Goal: Task Accomplishment & Management: Use online tool/utility

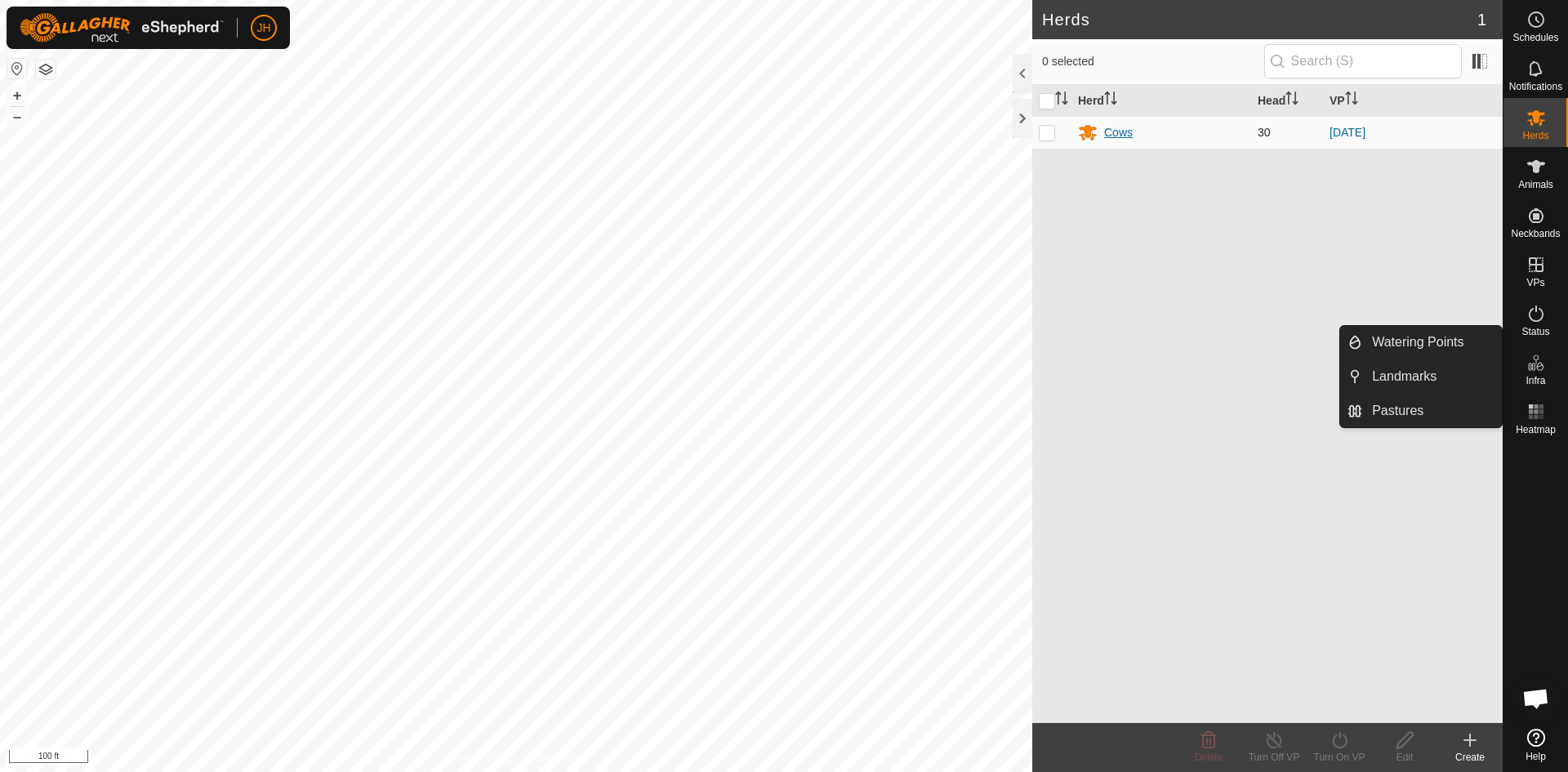
click at [1132, 132] on div "Cows" at bounding box center [1117, 133] width 28 height 18
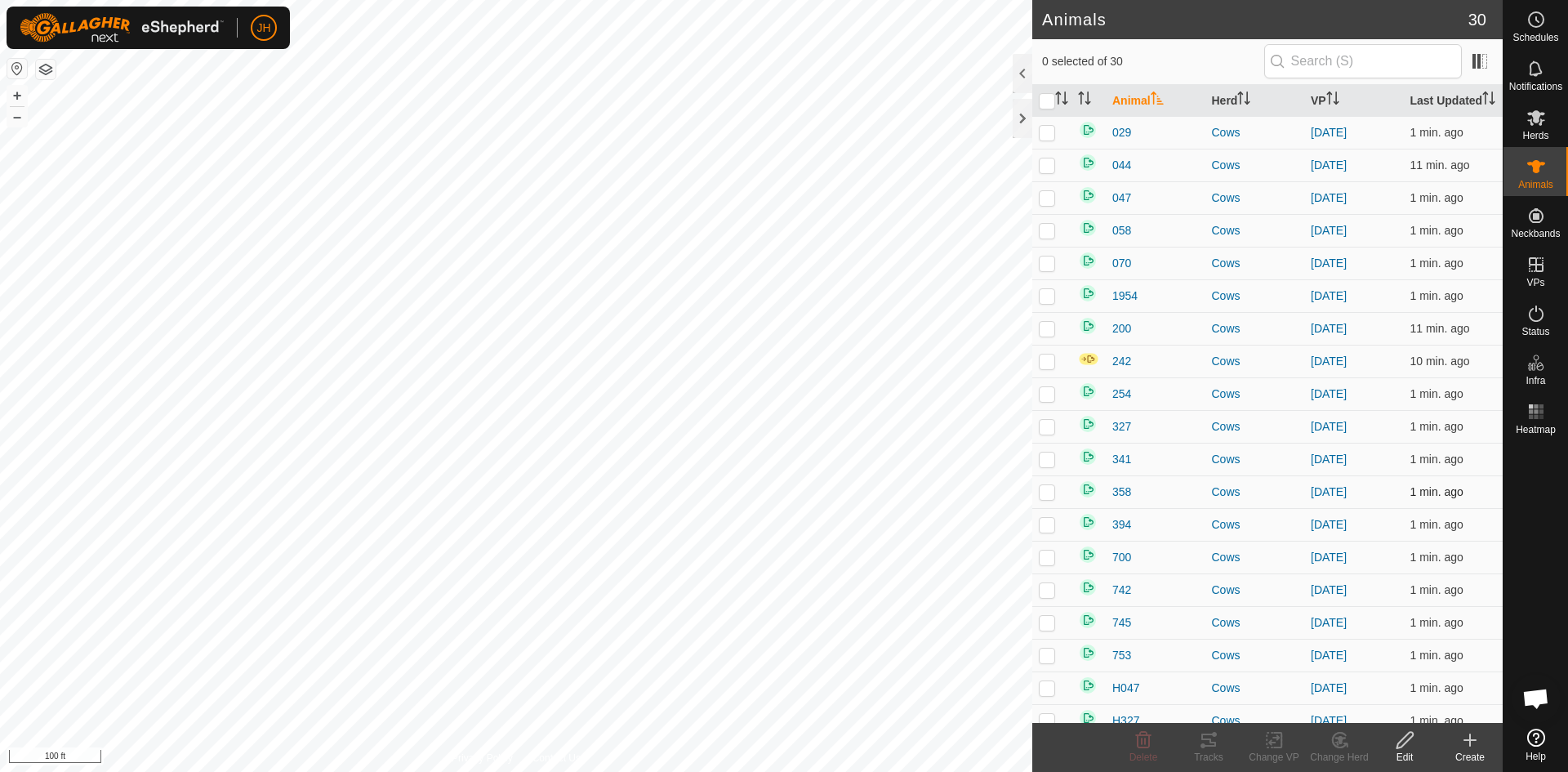
click at [1050, 489] on p-checkbox at bounding box center [1046, 491] width 17 height 13
checkbox input "true"
click at [1211, 753] on div "Tracks" at bounding box center [1207, 756] width 65 height 15
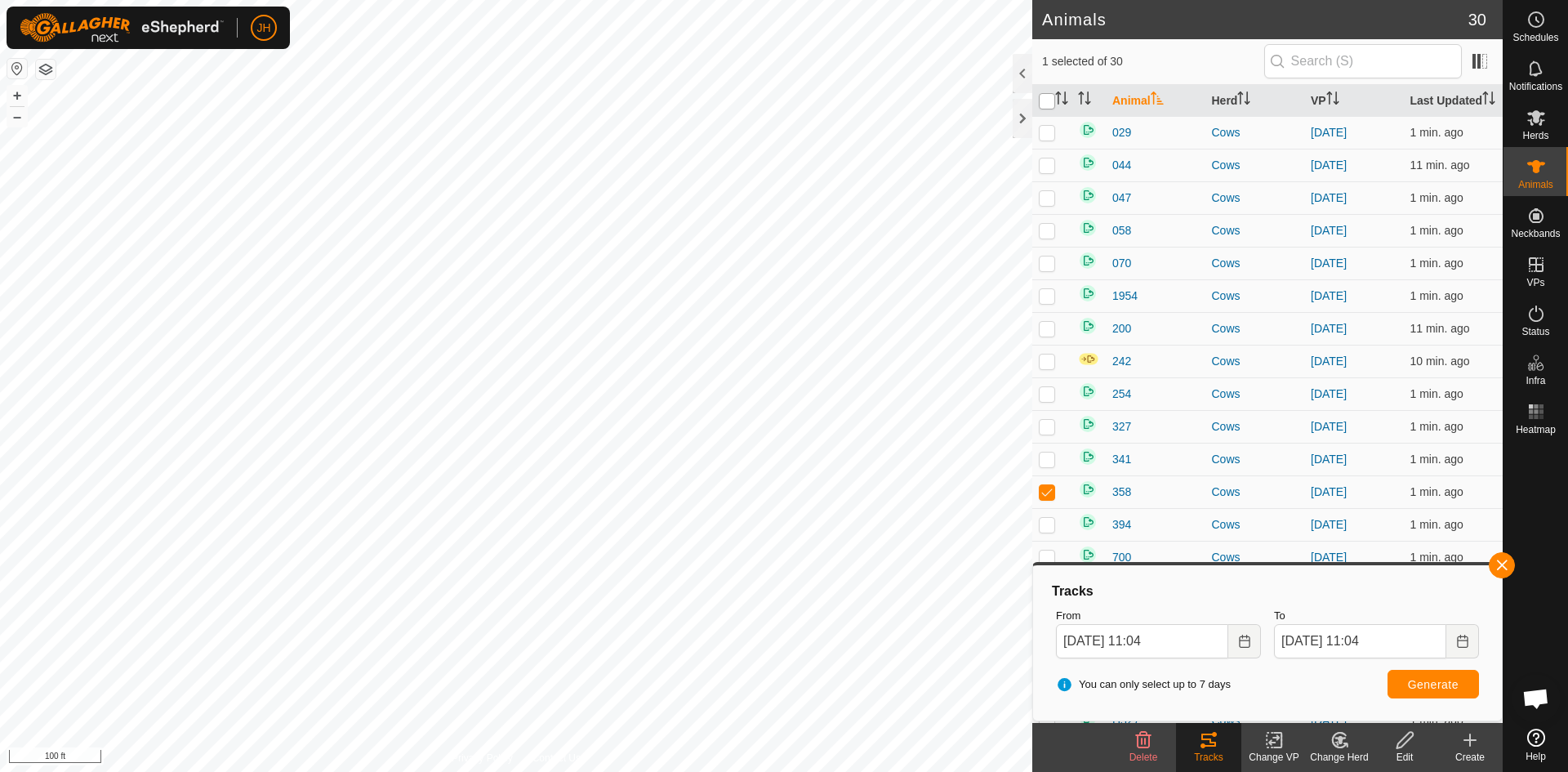
click at [1048, 99] on input "checkbox" at bounding box center [1046, 101] width 17 height 17
checkbox input "true"
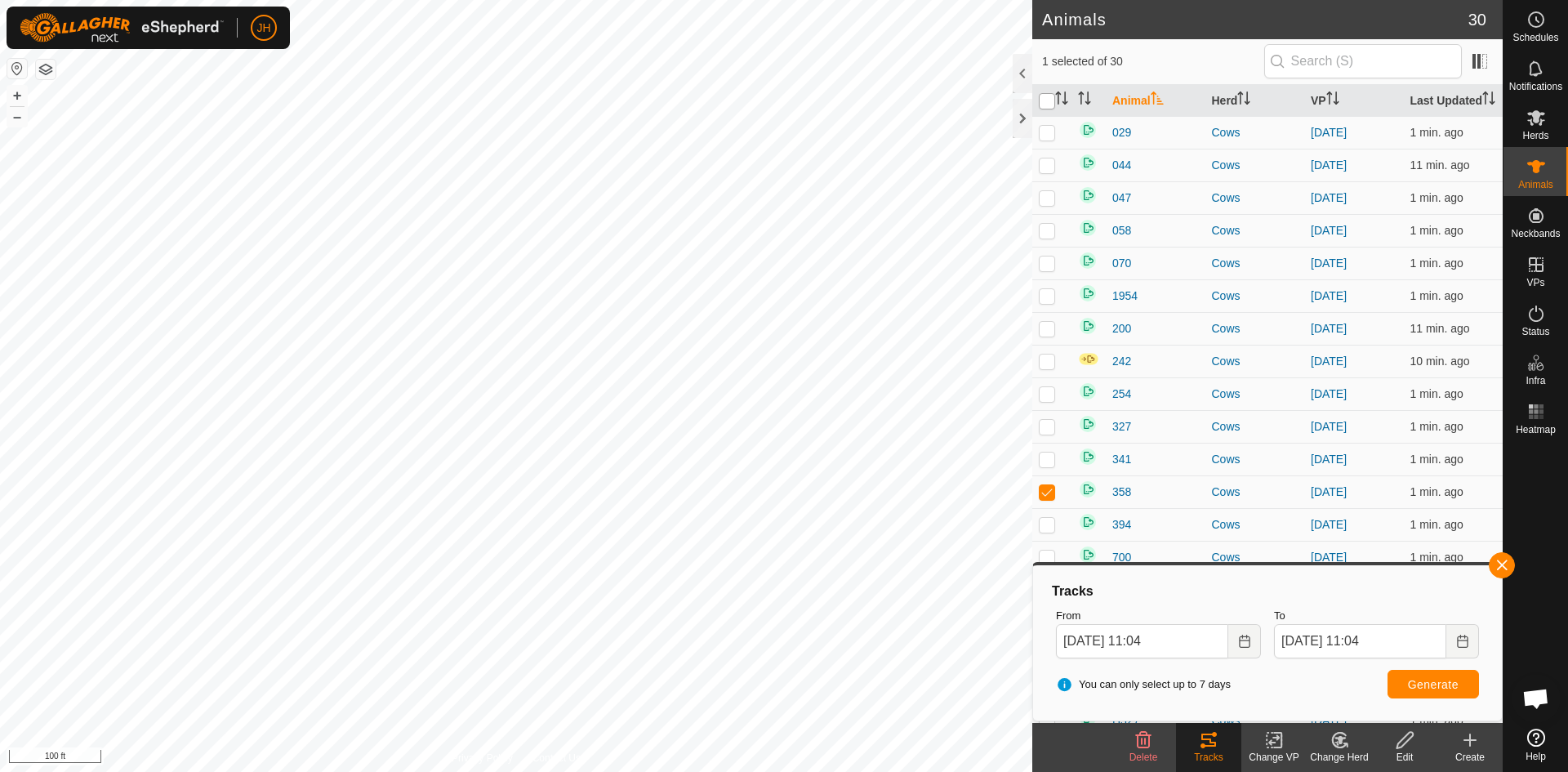
checkbox input "true"
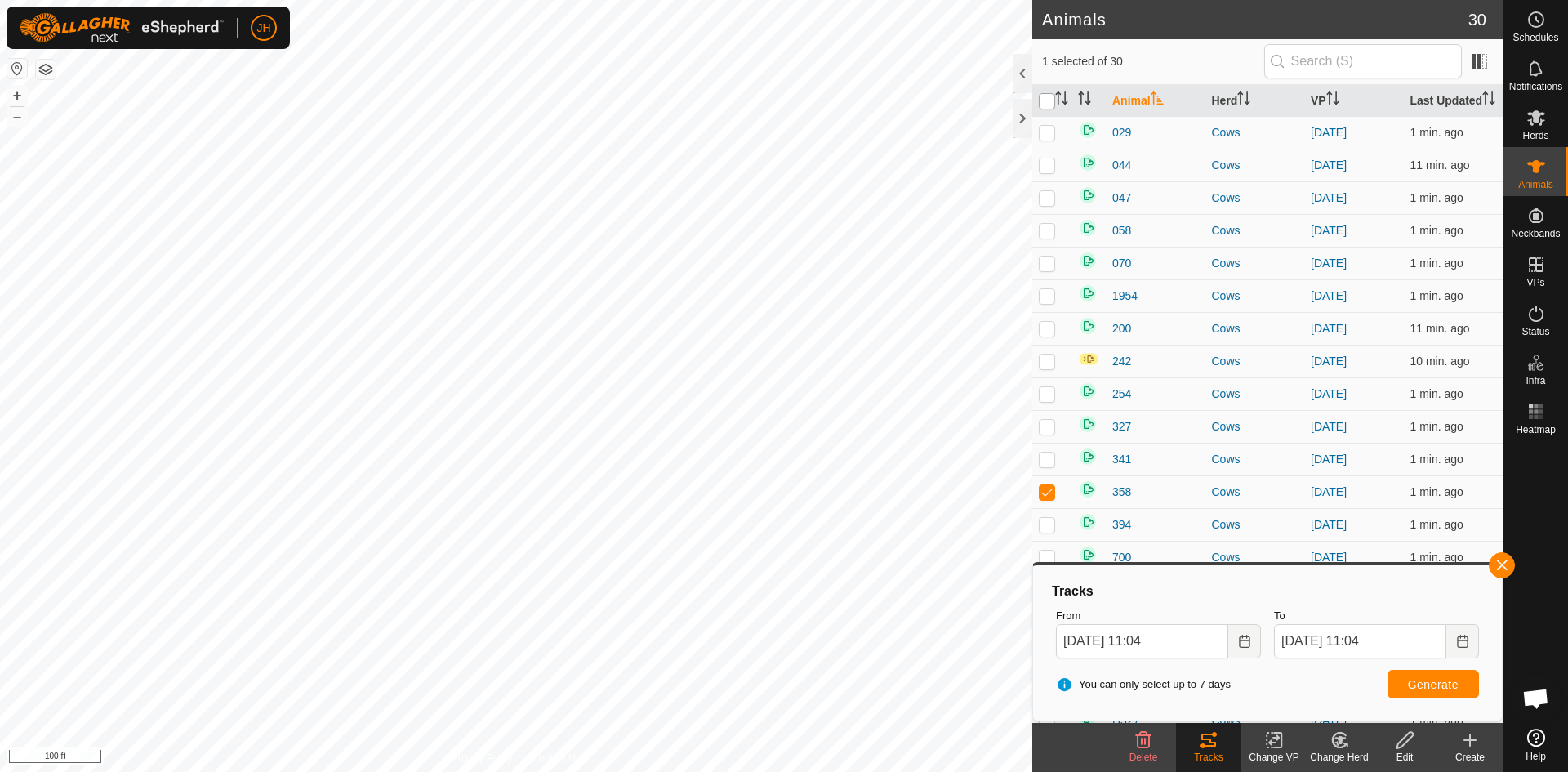
checkbox input "true"
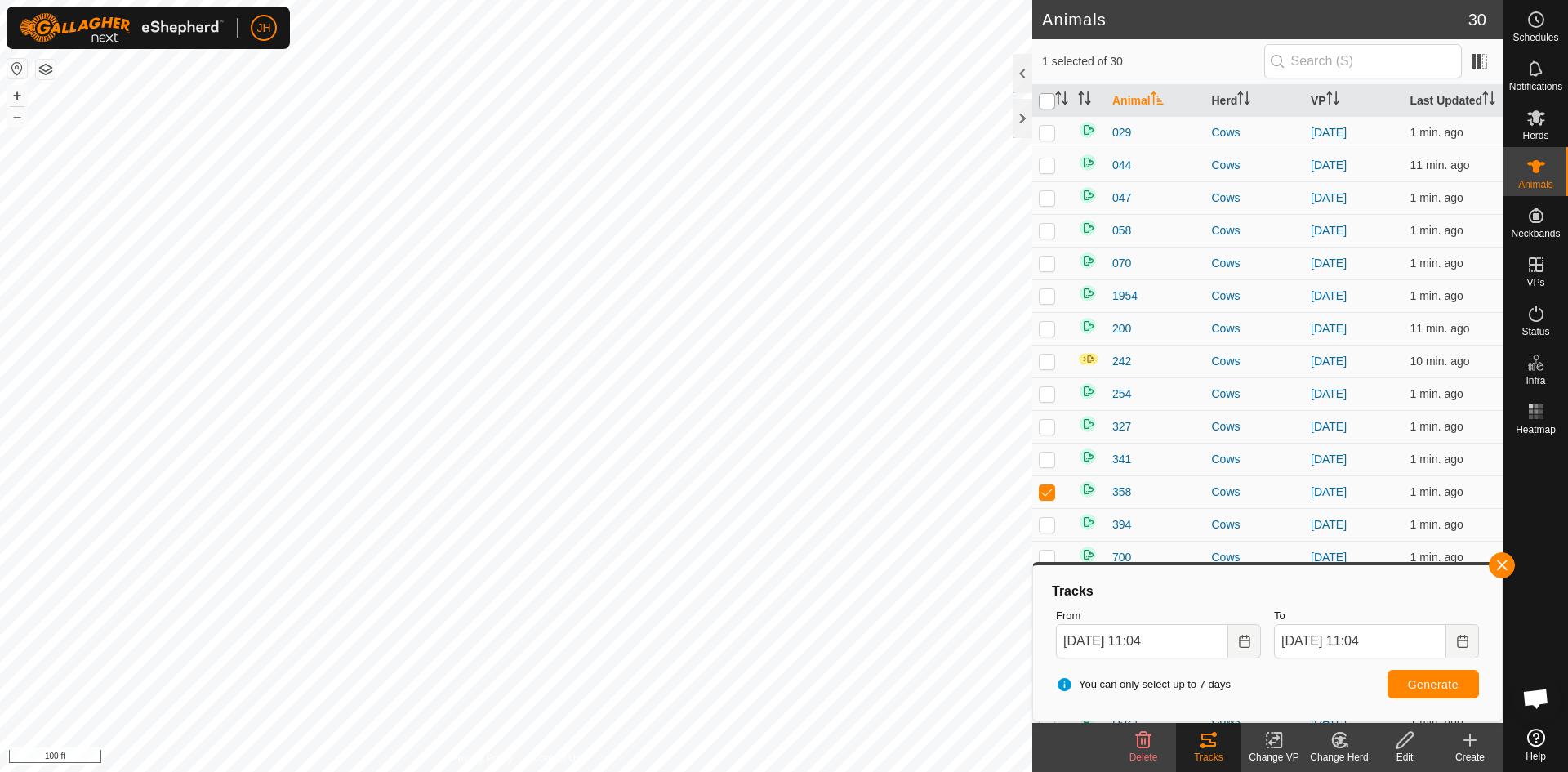
checkbox input "true"
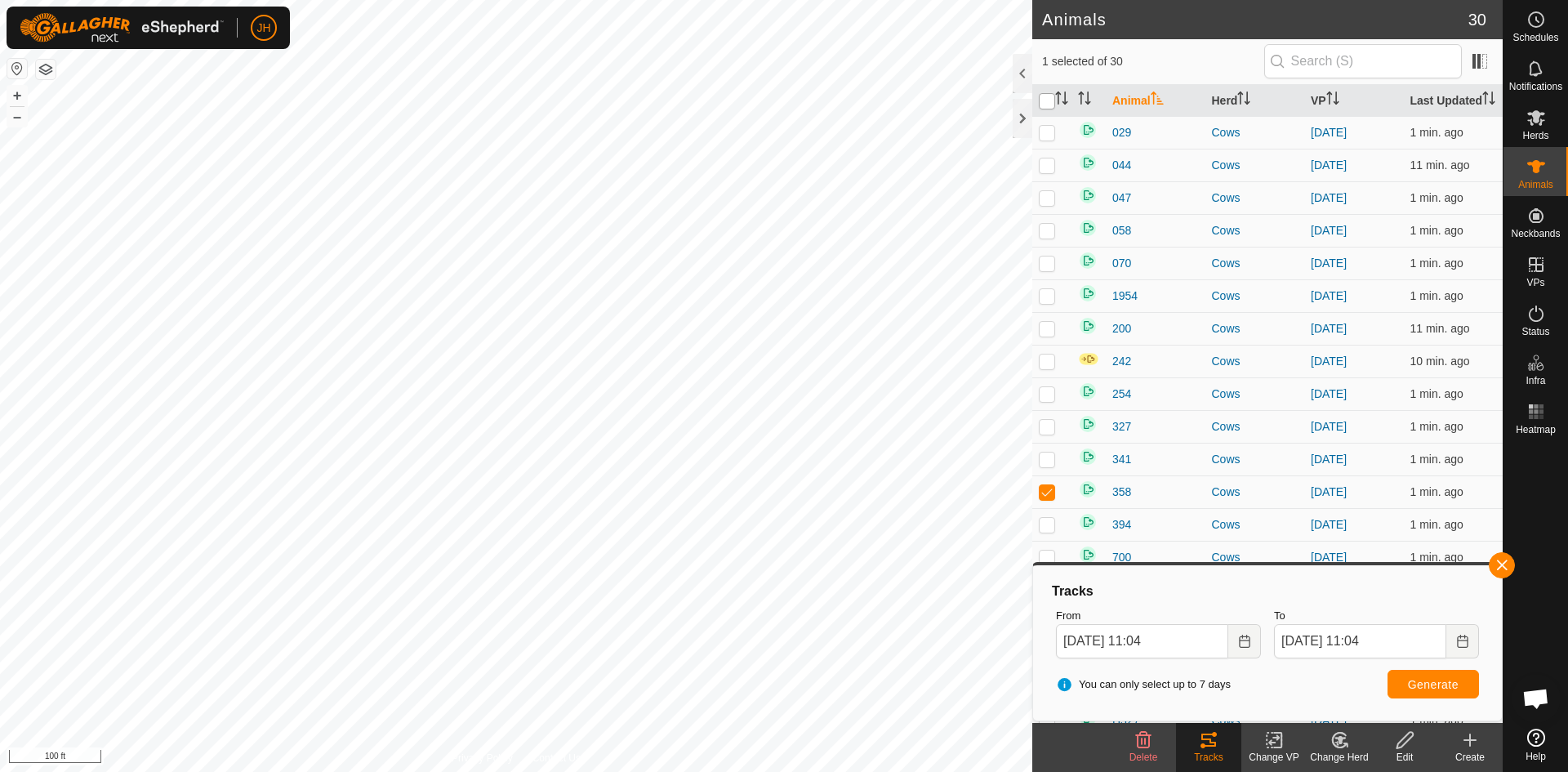
checkbox input "true"
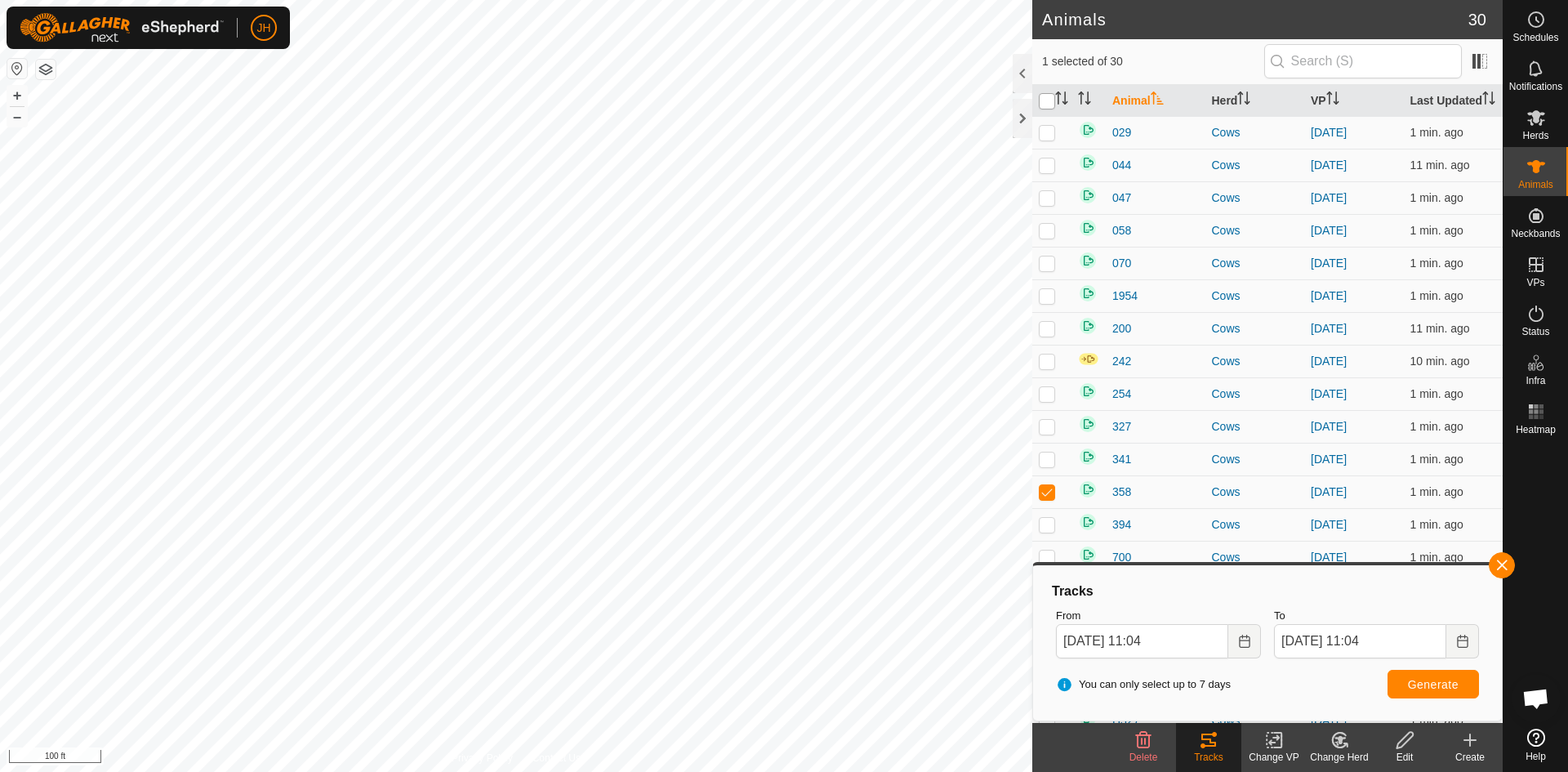
checkbox input "true"
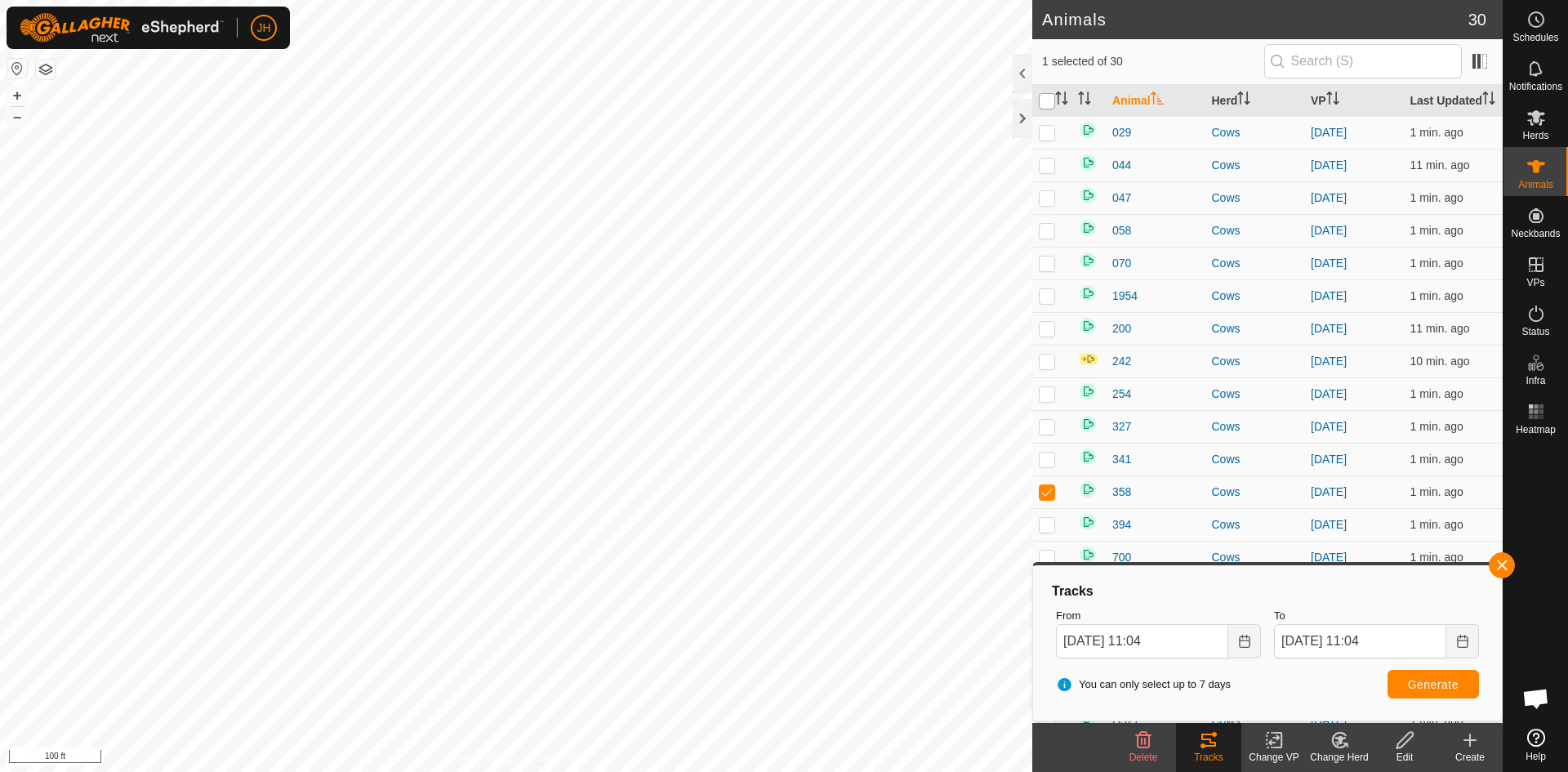
checkbox input "true"
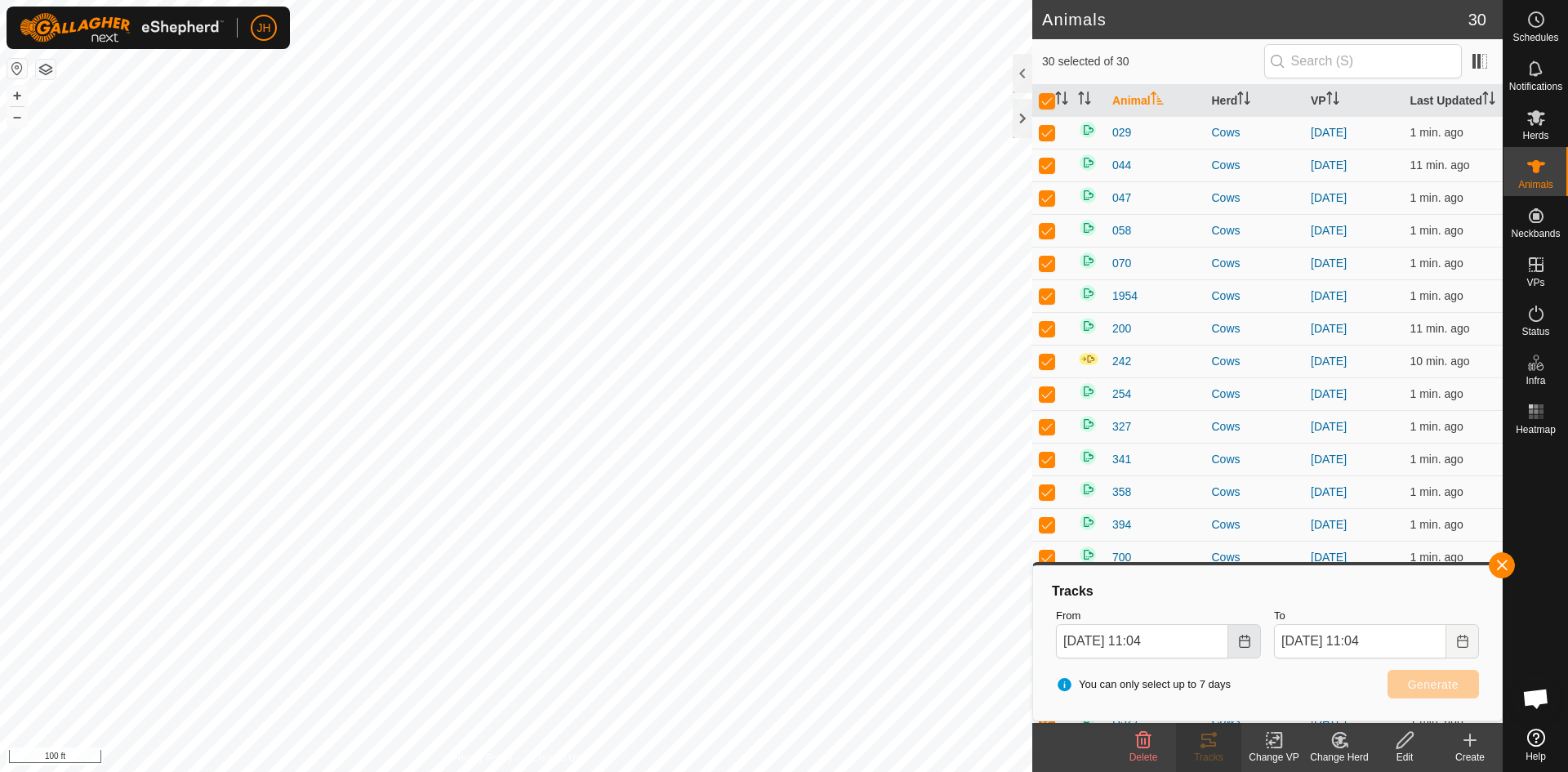
click at [1249, 645] on icon "Choose Date" at bounding box center [1243, 641] width 13 height 13
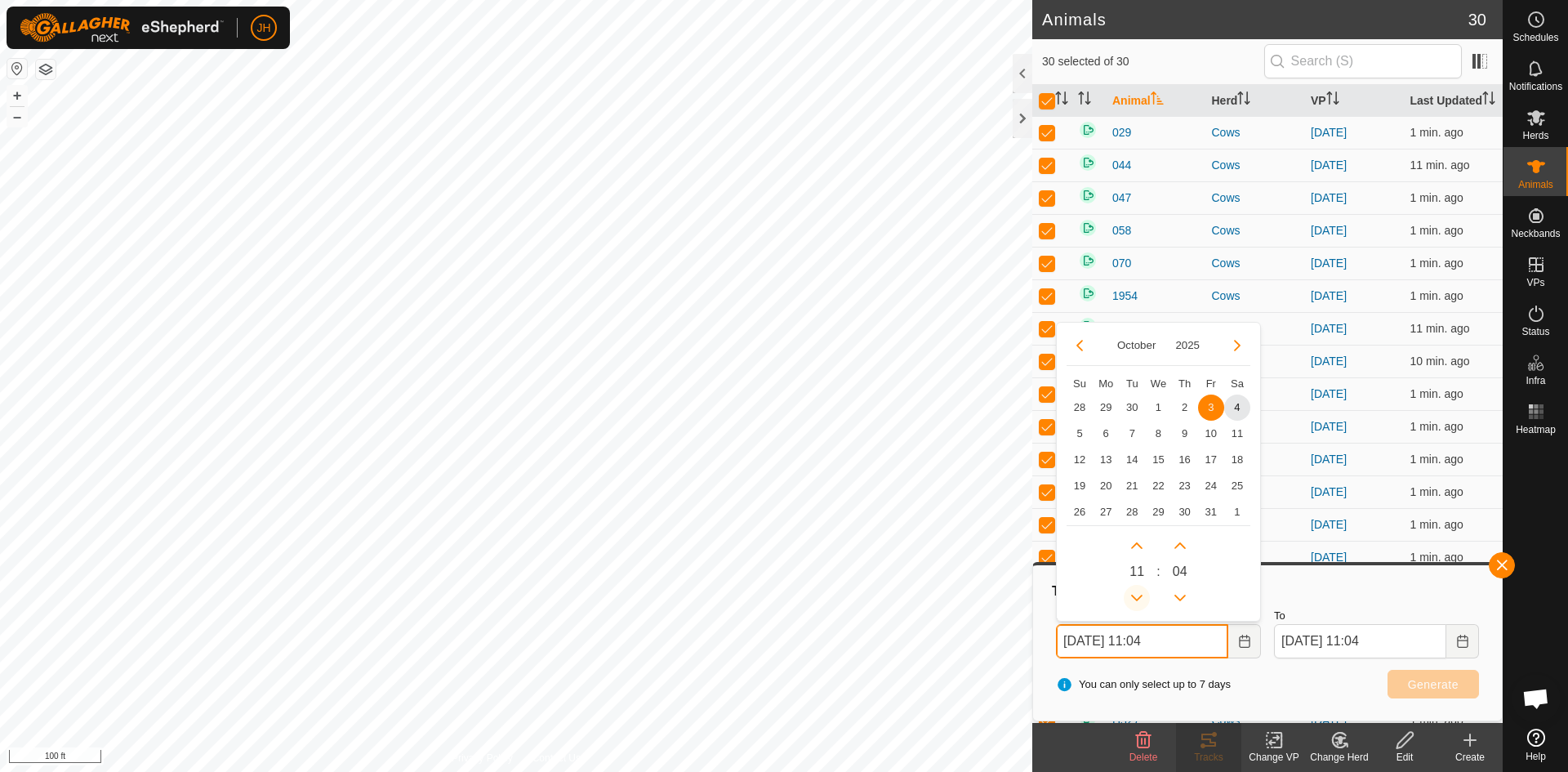
click at [1145, 593] on button "Previous Hour" at bounding box center [1136, 597] width 26 height 26
click at [1146, 594] on span "Previous Hour" at bounding box center [1146, 594] width 0 height 0
click at [1145, 594] on button "Previous Hour" at bounding box center [1136, 597] width 26 height 26
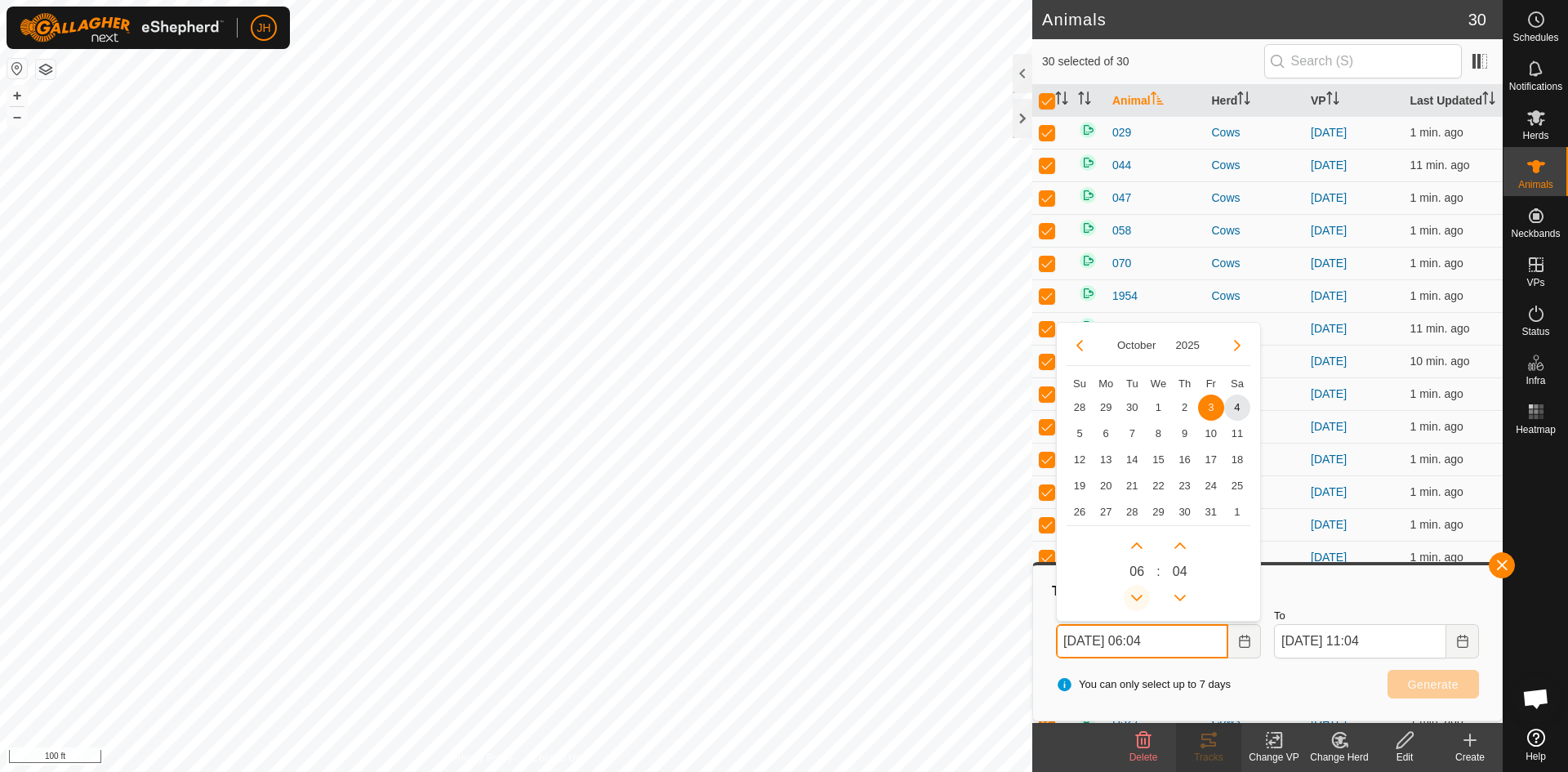
click at [1145, 594] on button "Previous Hour" at bounding box center [1136, 597] width 26 height 26
click at [1237, 405] on span "4" at bounding box center [1237, 407] width 26 height 26
type input "[DATE] 05:04"
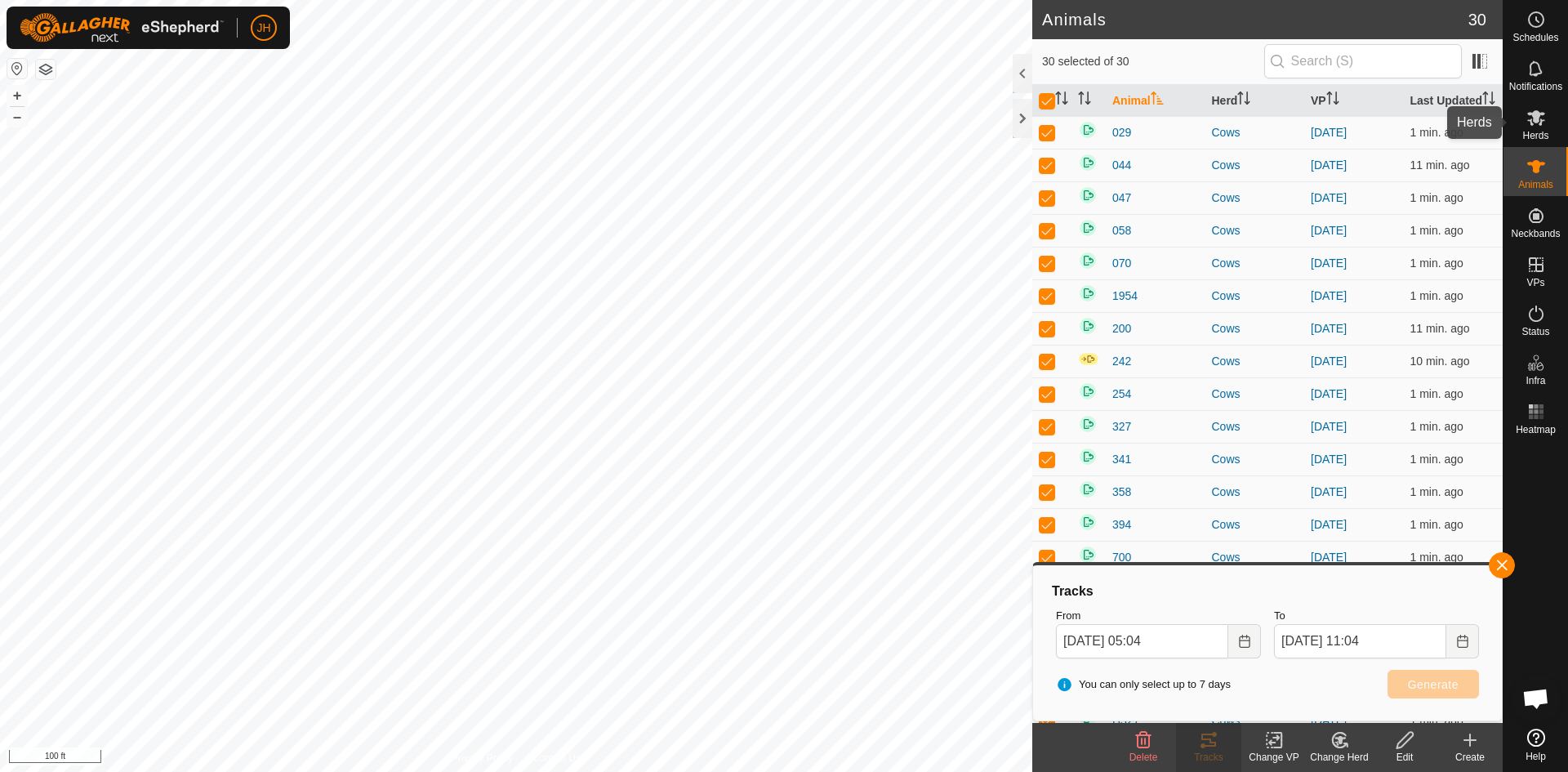
click at [1542, 126] on icon at bounding box center [1536, 118] width 19 height 19
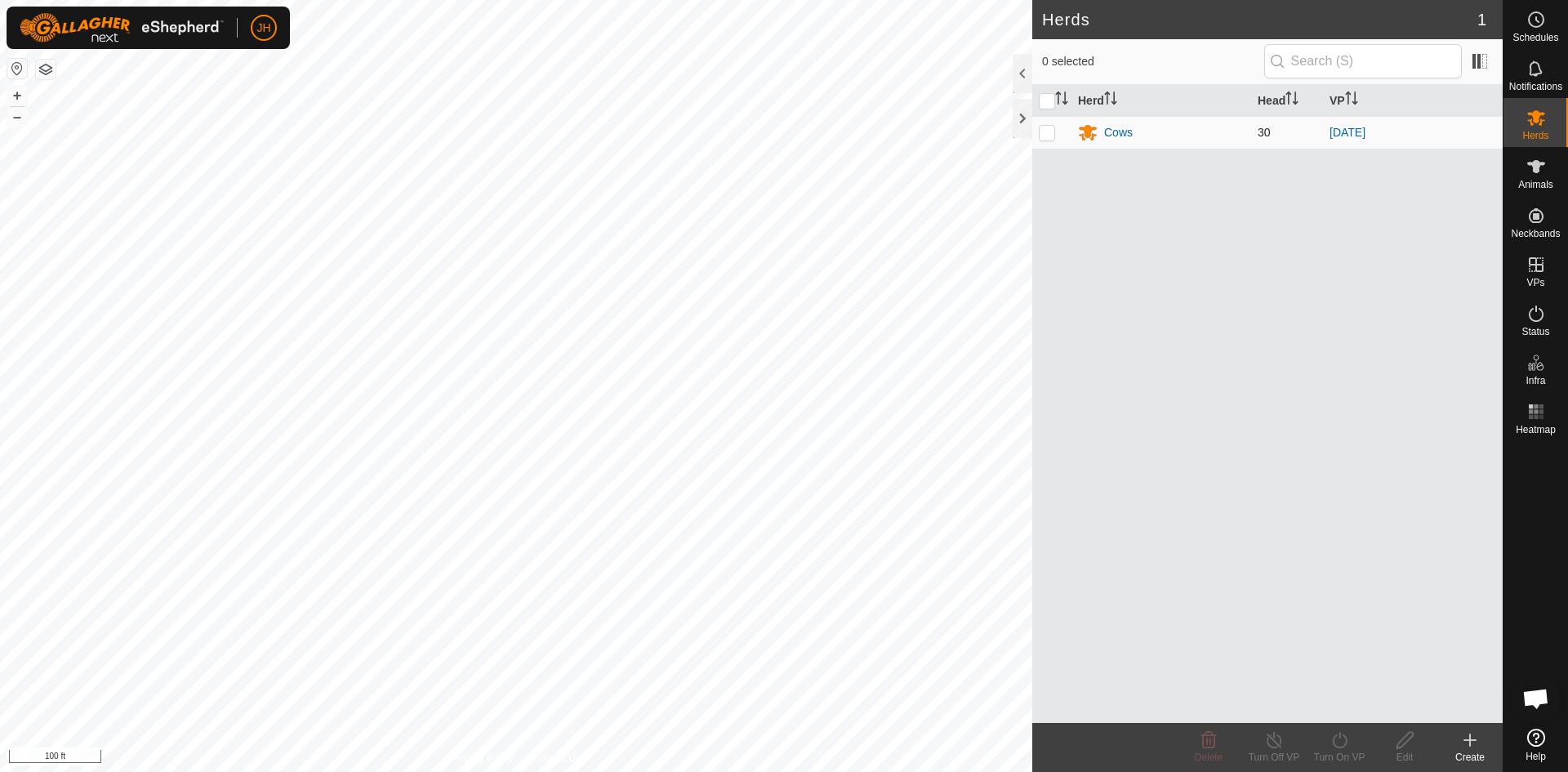
click at [1041, 131] on p-checkbox at bounding box center [1046, 131] width 17 height 13
checkbox input "true"
click at [1099, 136] on div "Cows" at bounding box center [1161, 132] width 166 height 19
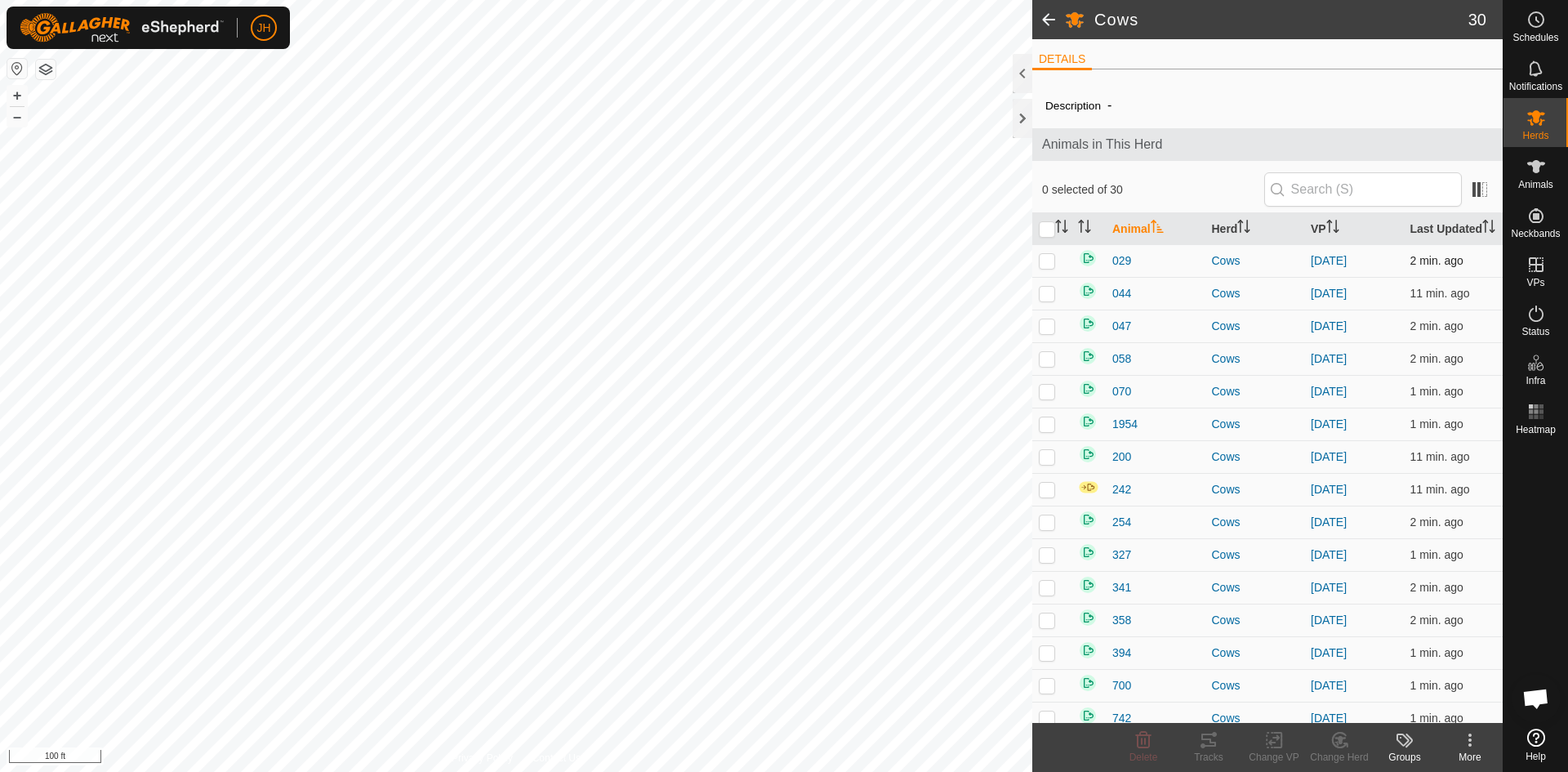
click at [1056, 263] on td at bounding box center [1052, 261] width 39 height 33
checkbox input "true"
click at [1207, 746] on icon at bounding box center [1207, 739] width 15 height 13
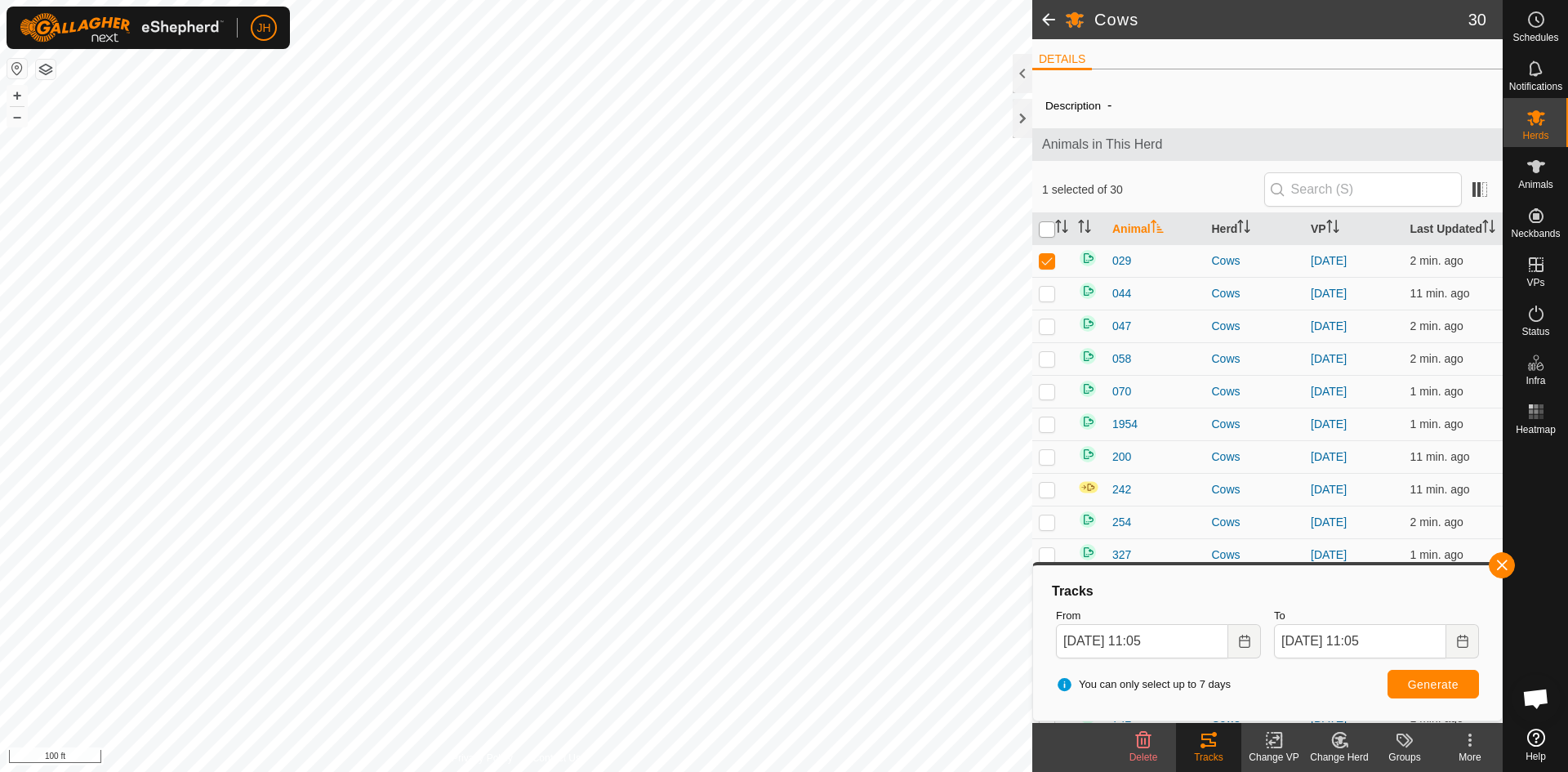
click at [1049, 229] on input "checkbox" at bounding box center [1046, 229] width 17 height 17
checkbox input "true"
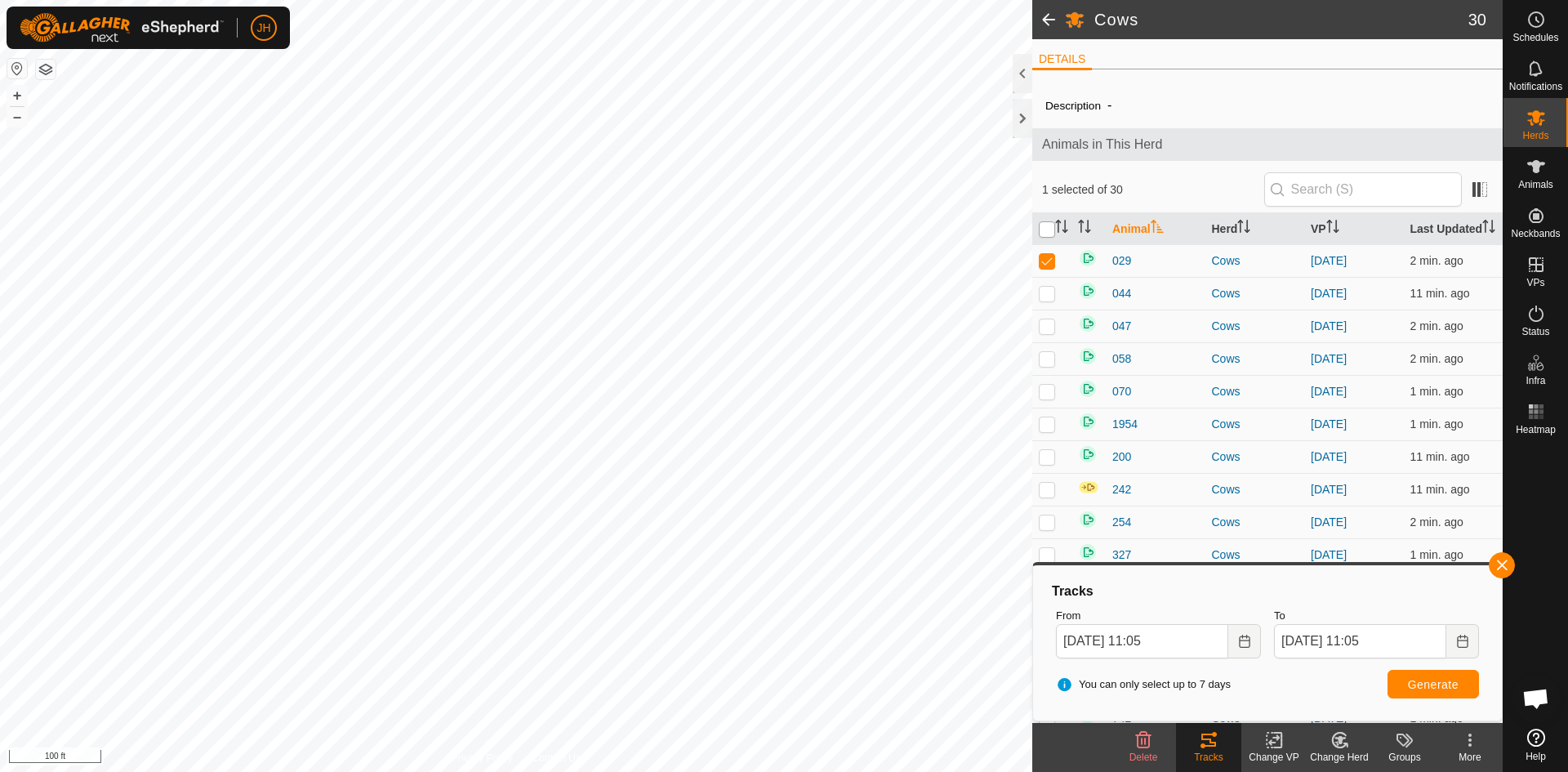
checkbox input "true"
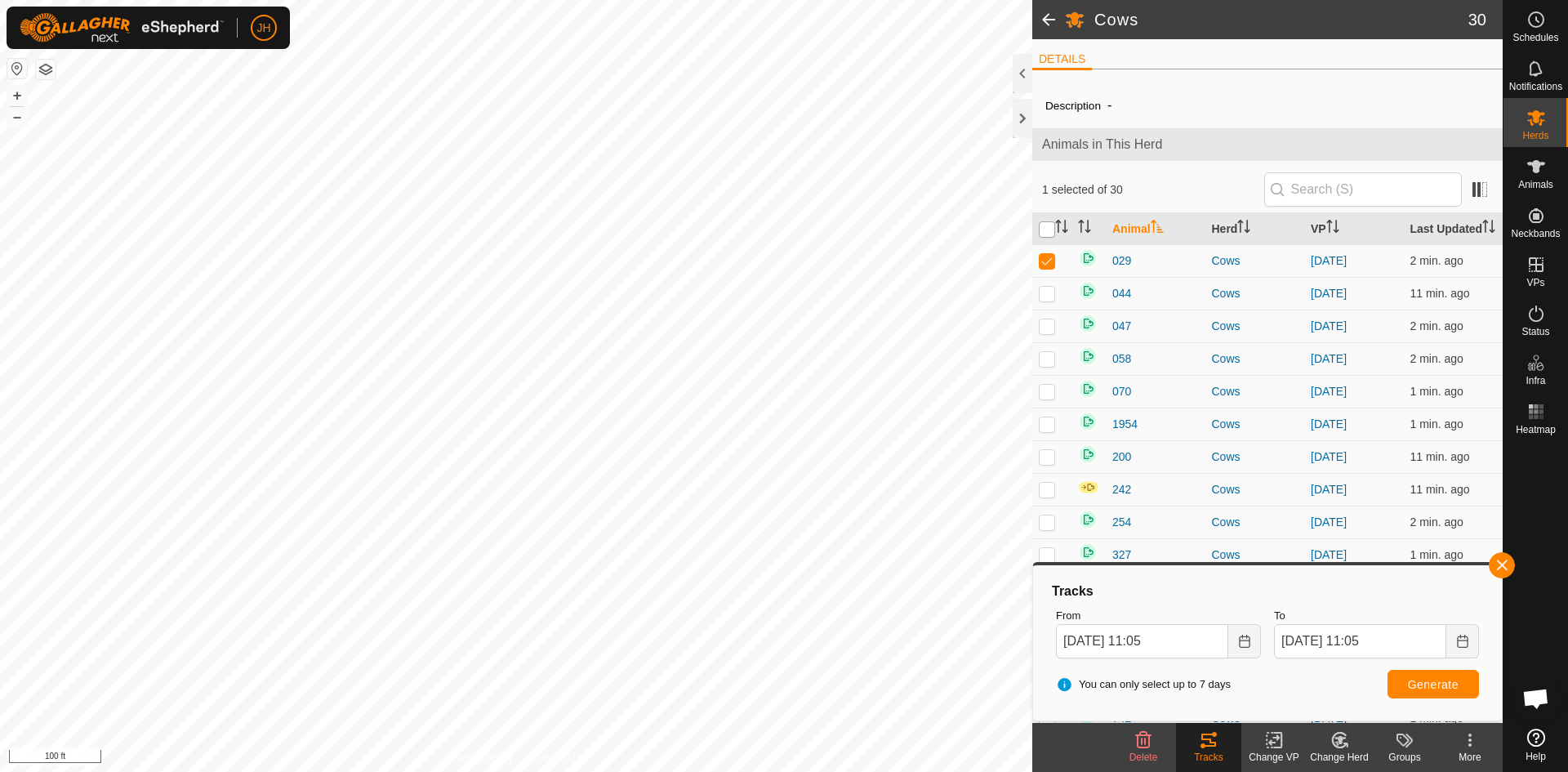
checkbox input "true"
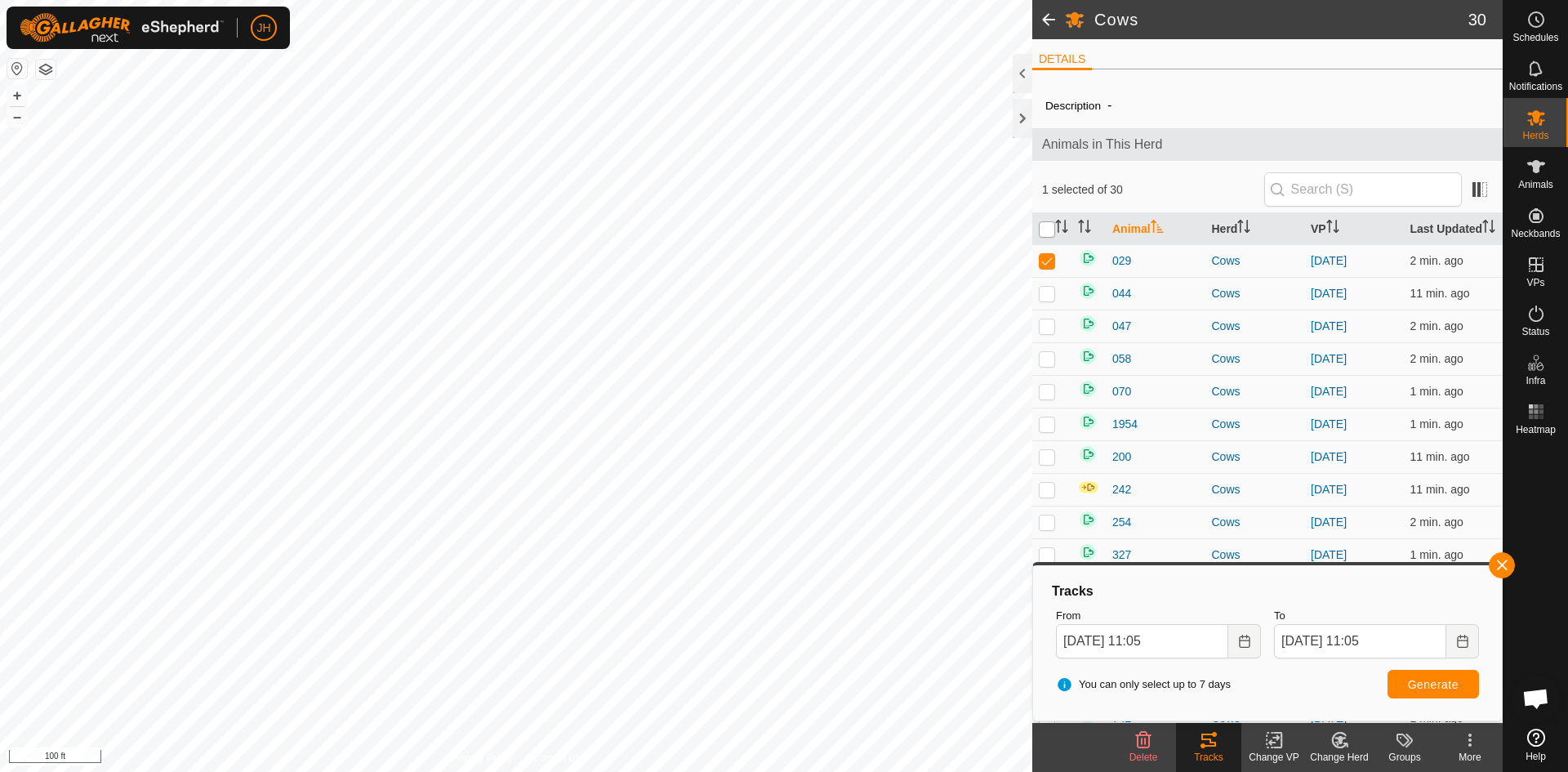
checkbox input "true"
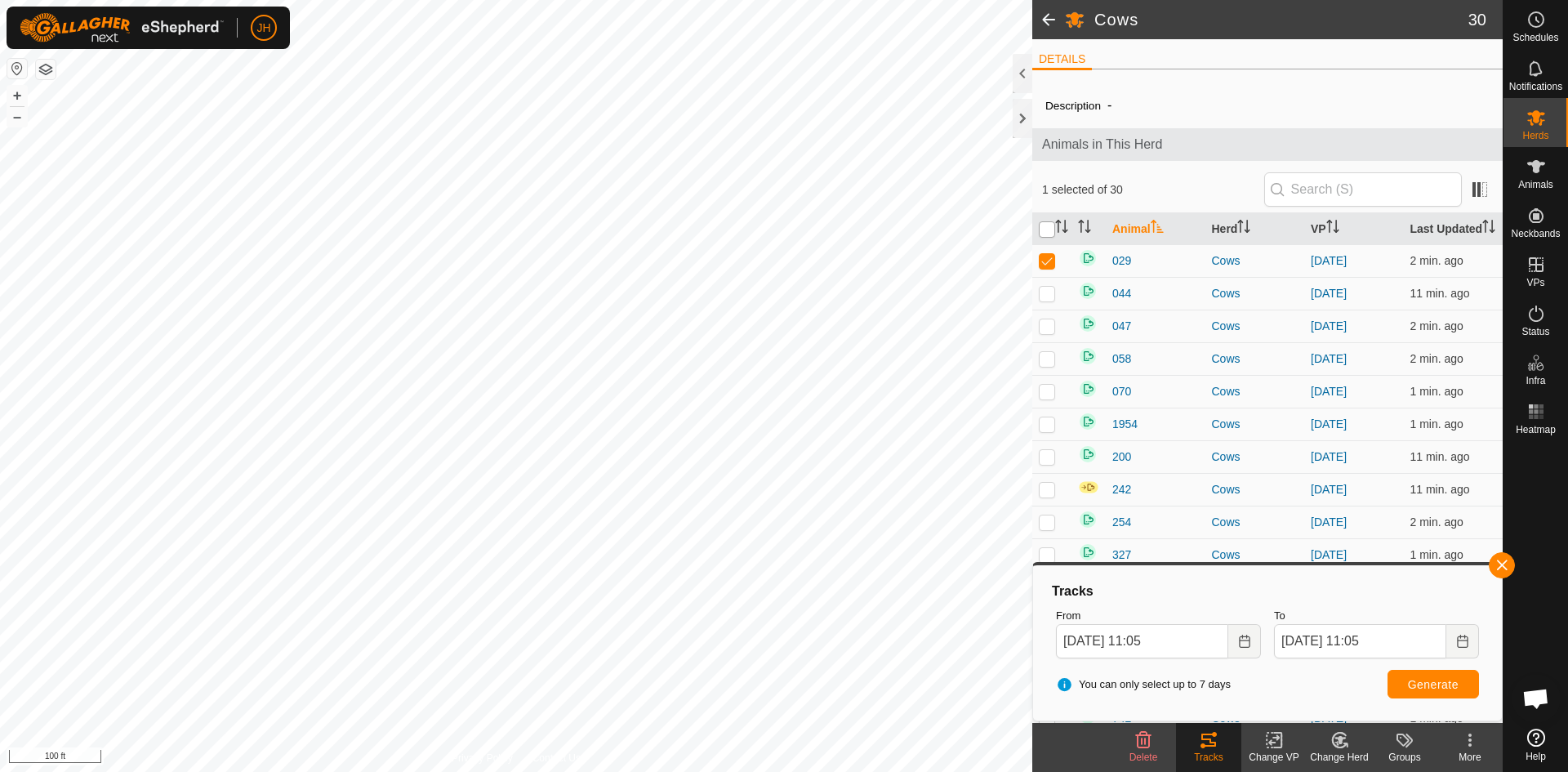
checkbox input "true"
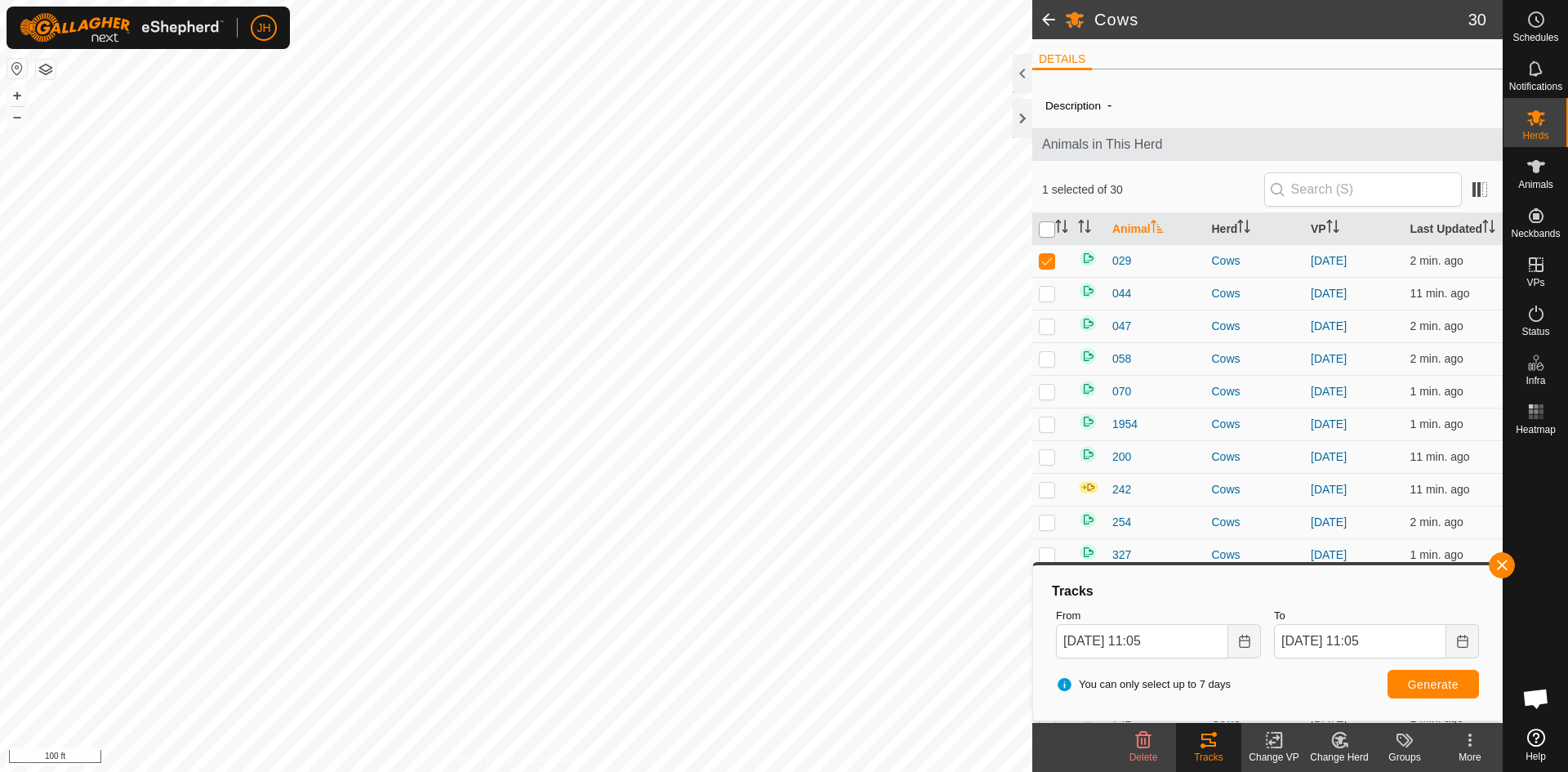
checkbox input "true"
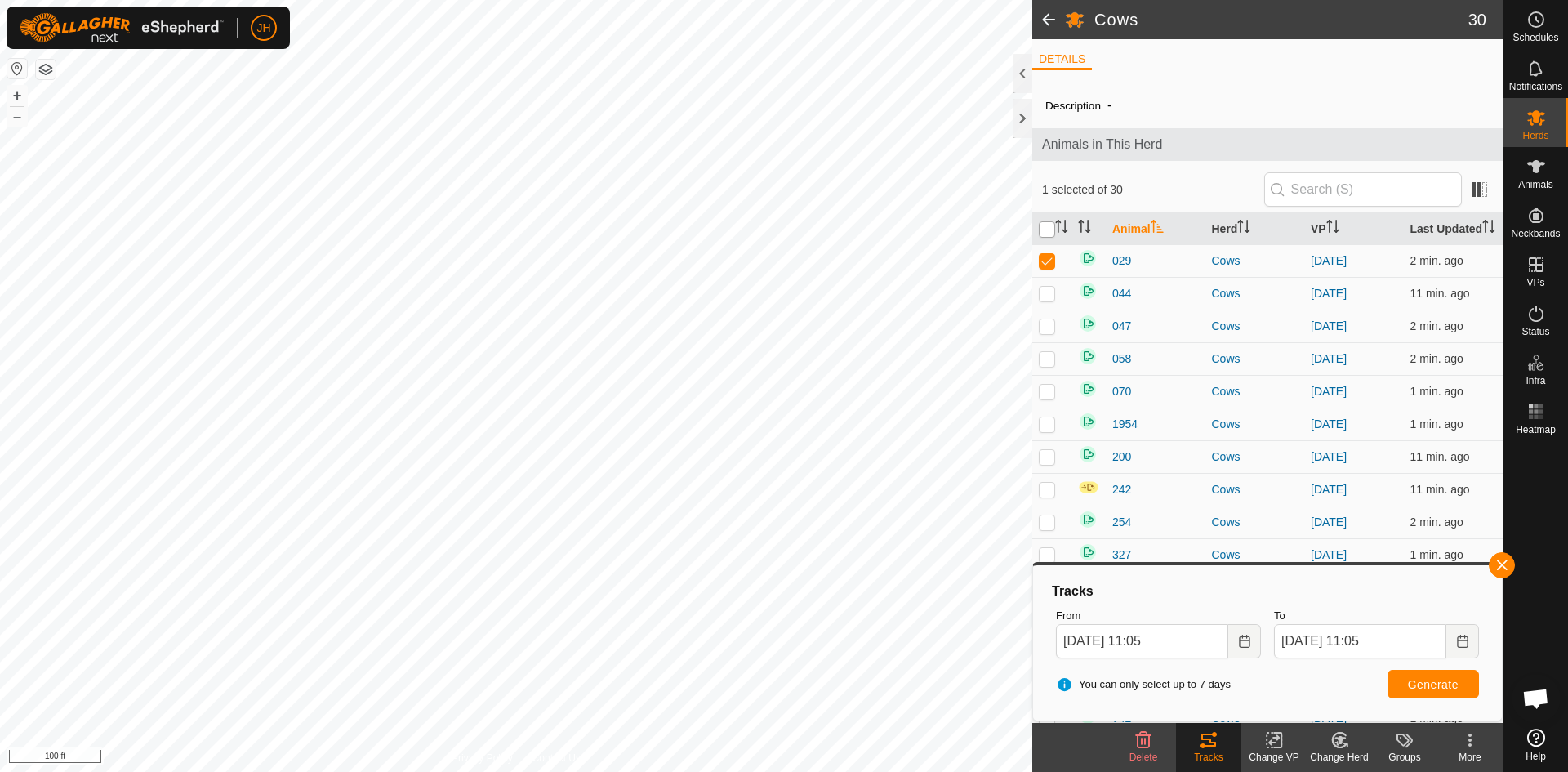
checkbox input "true"
click at [1049, 228] on input "checkbox" at bounding box center [1046, 229] width 17 height 17
checkbox input "false"
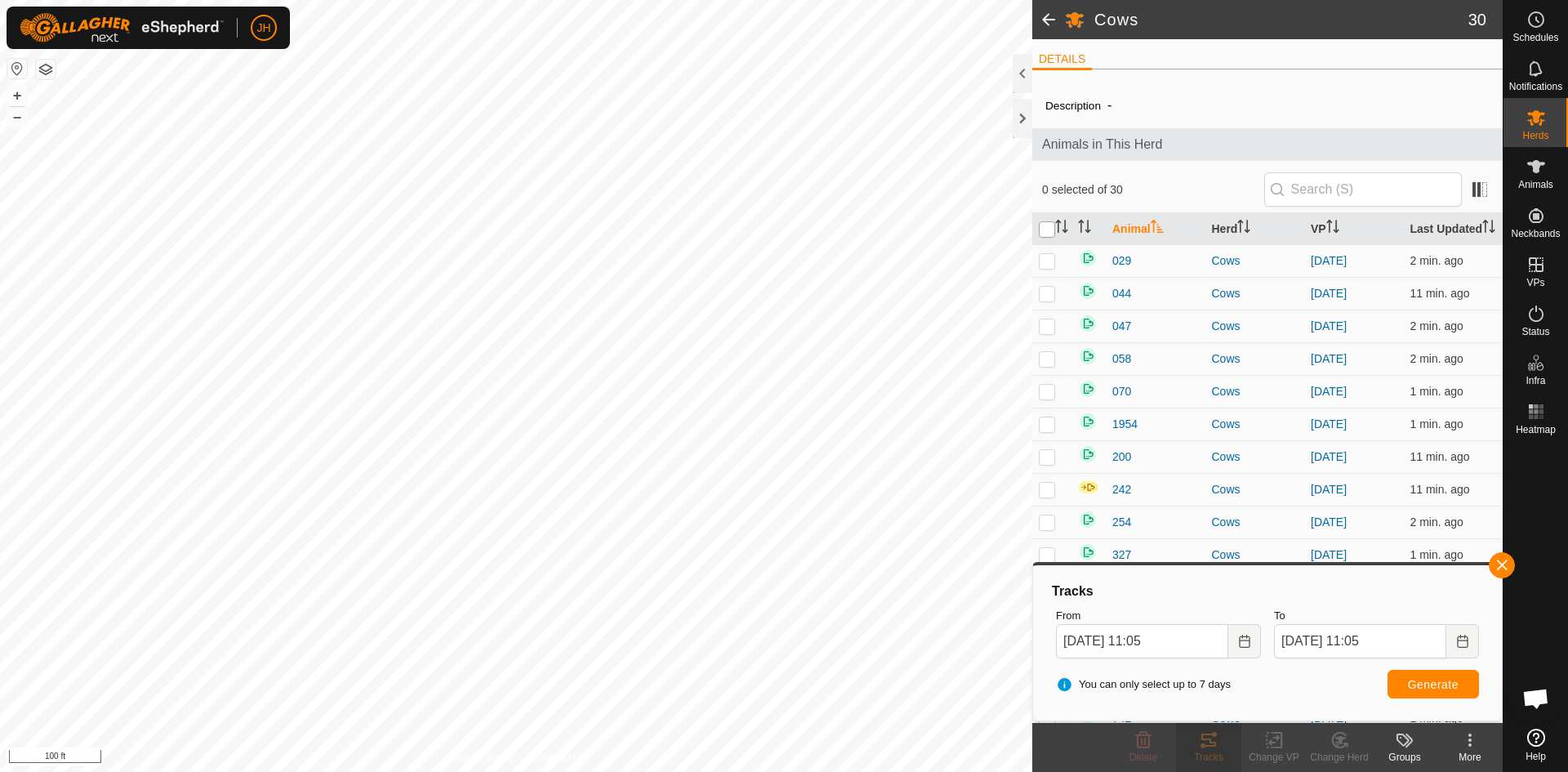
checkbox input "false"
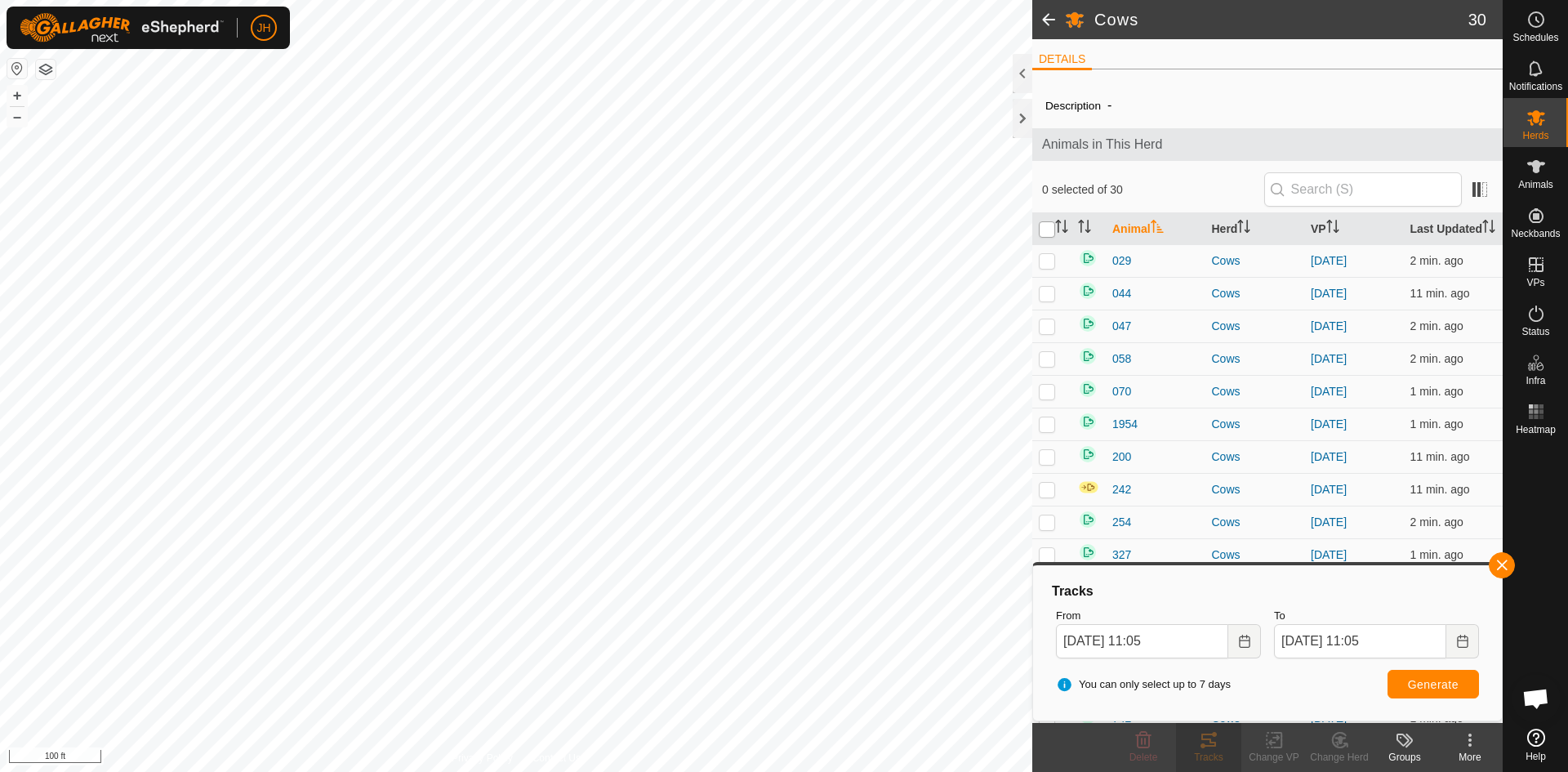
checkbox input "false"
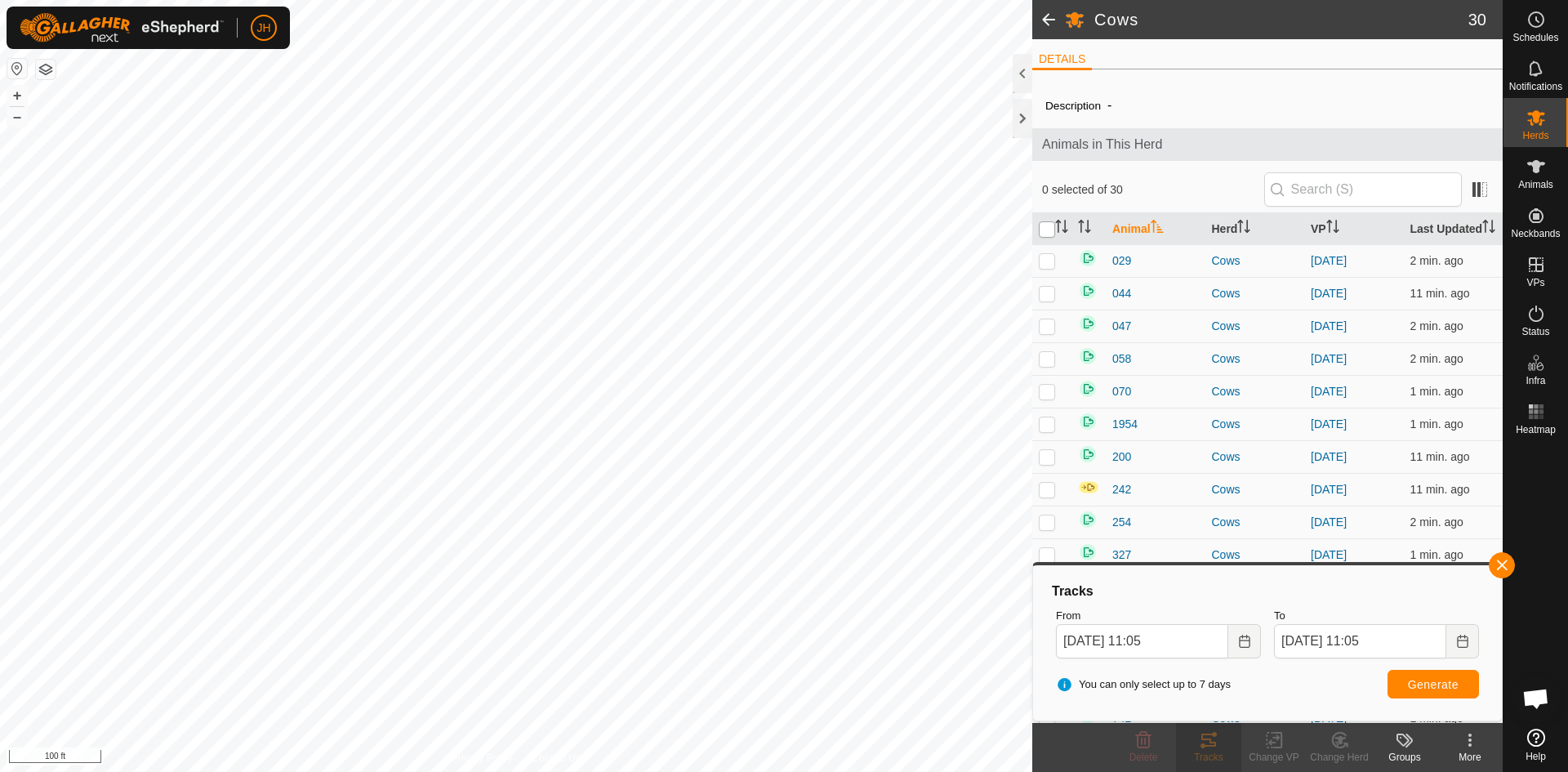
checkbox input "false"
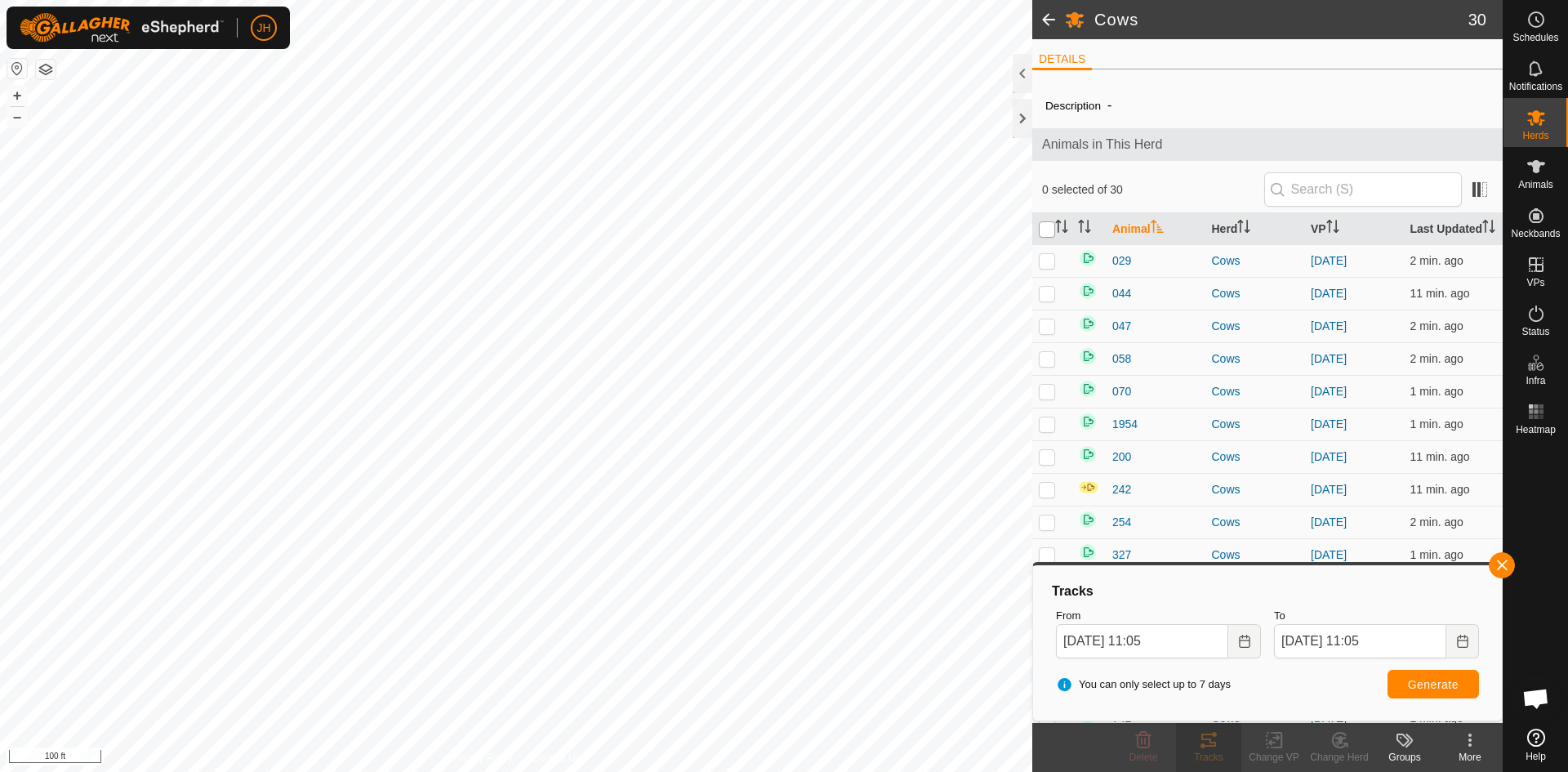
checkbox input "false"
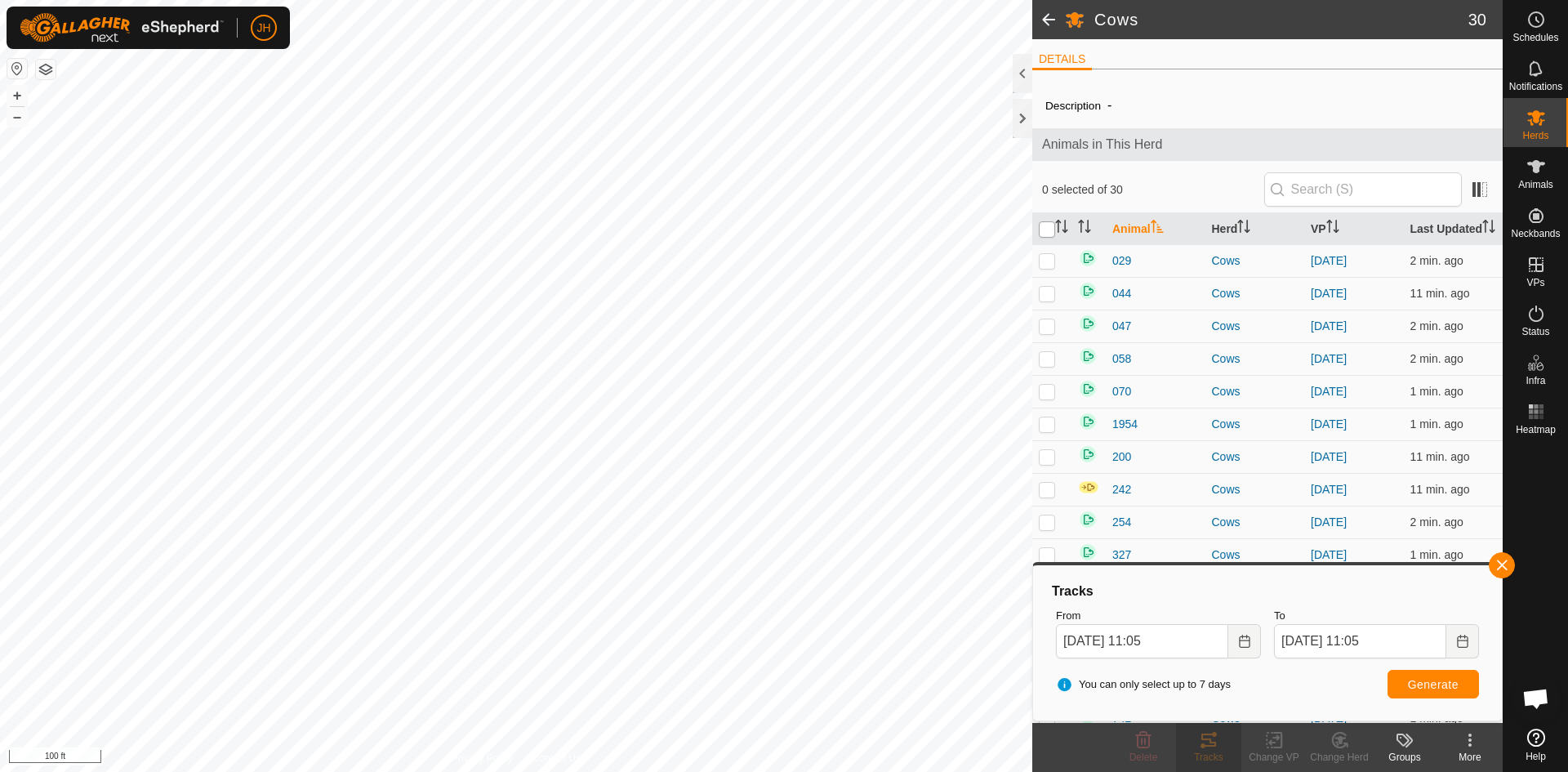
checkbox input "false"
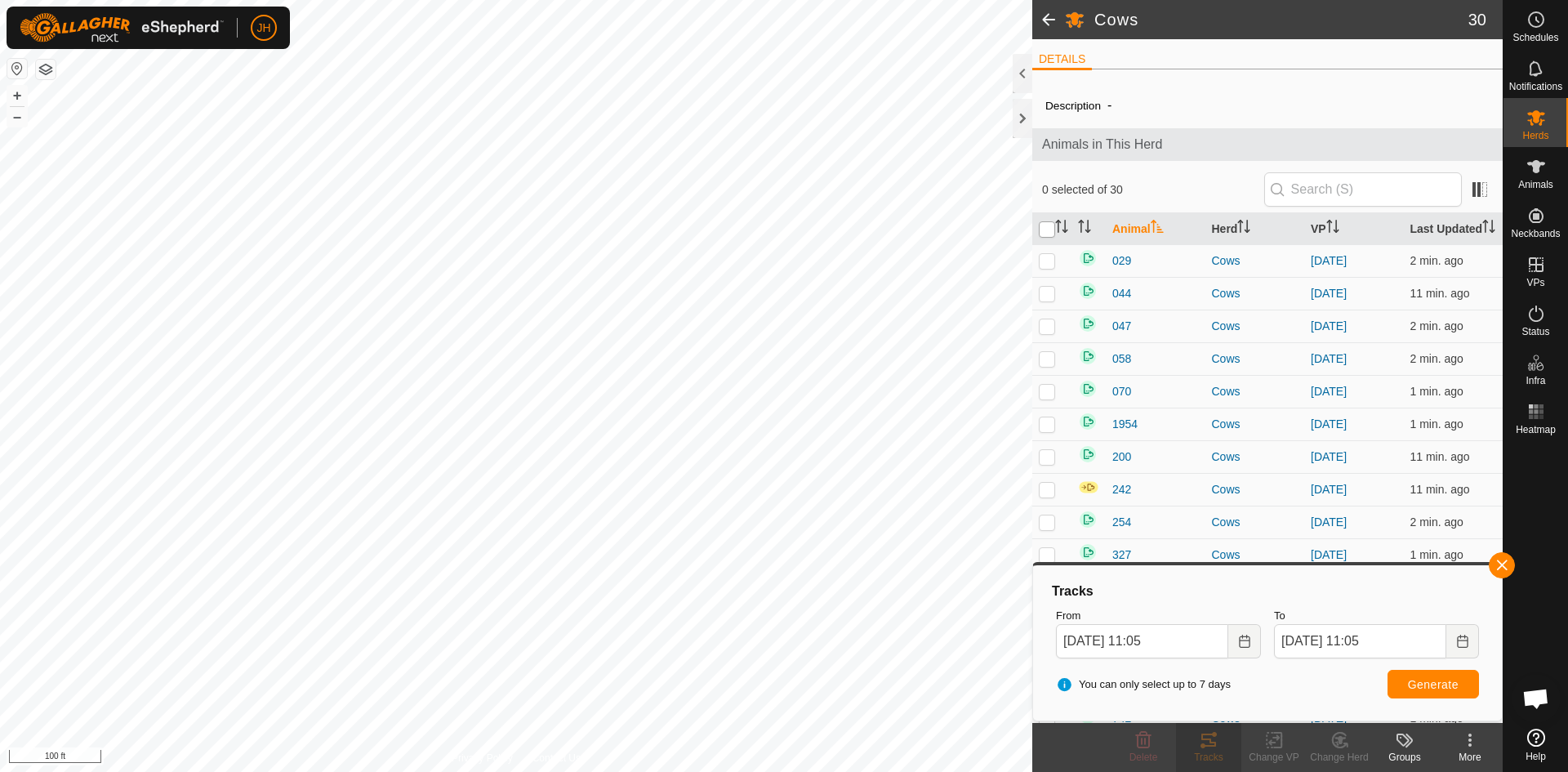
checkbox input "false"
click at [1049, 228] on input "checkbox" at bounding box center [1046, 229] width 17 height 17
checkbox input "true"
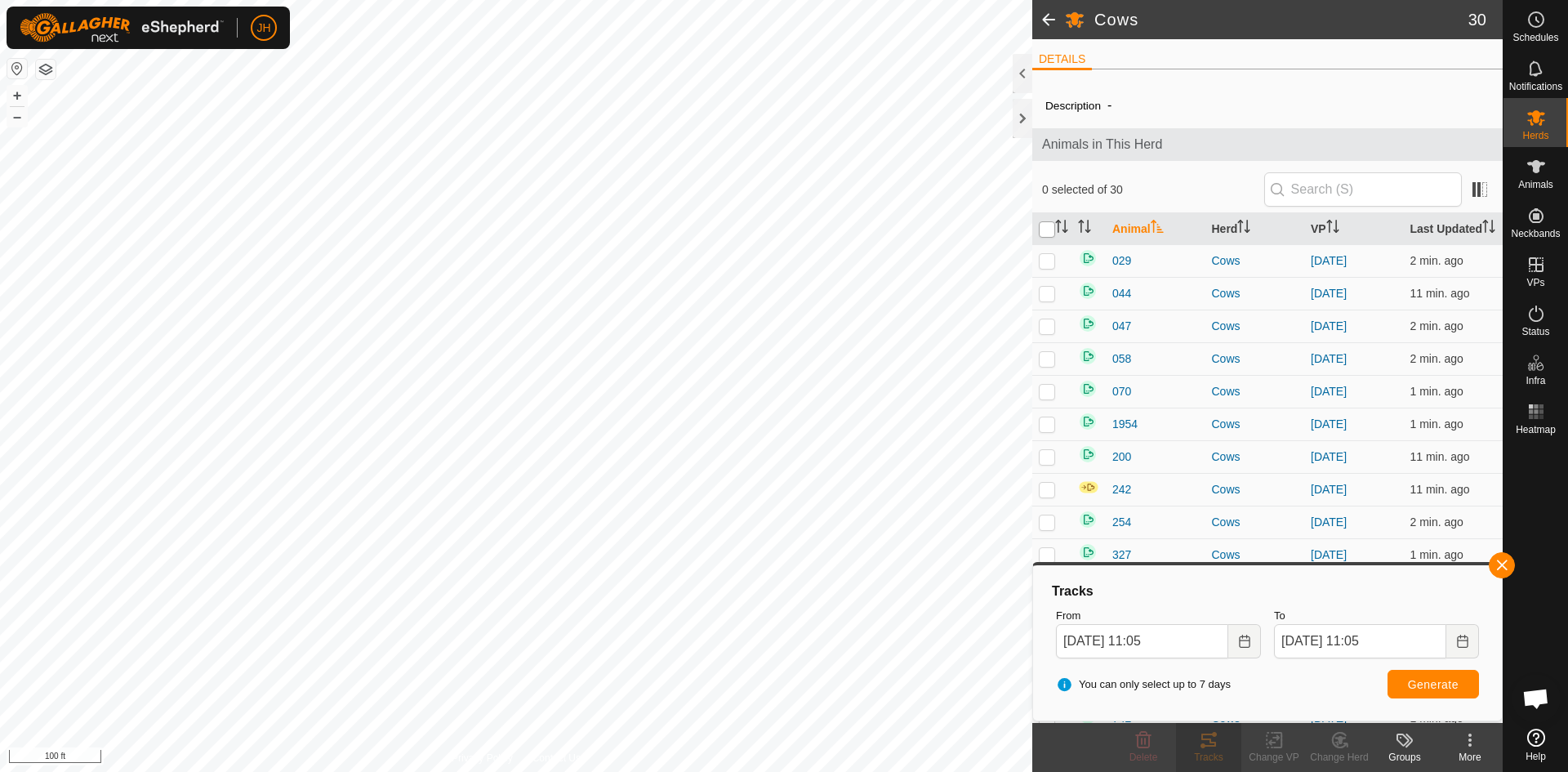
checkbox input "true"
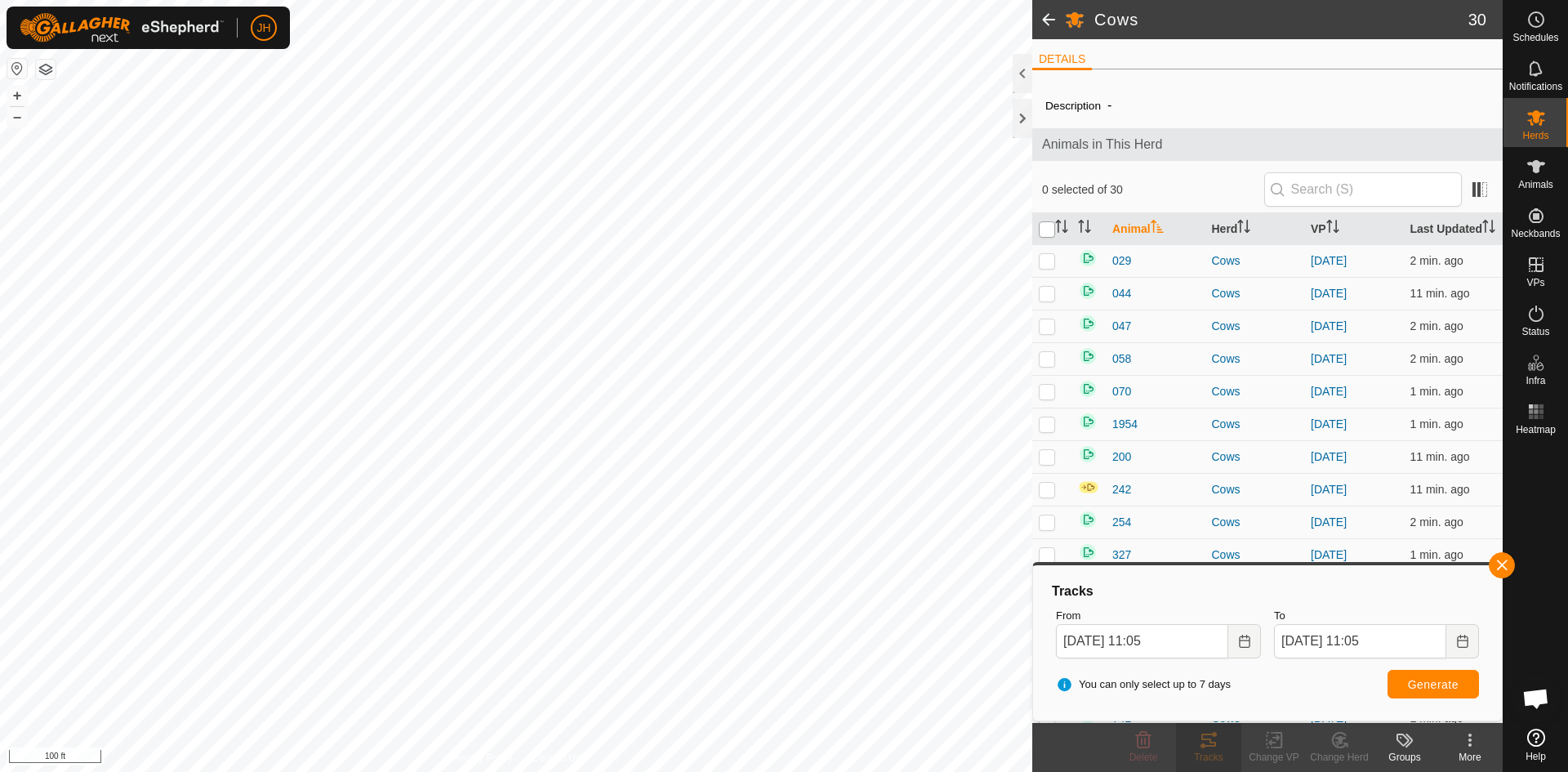
checkbox input "true"
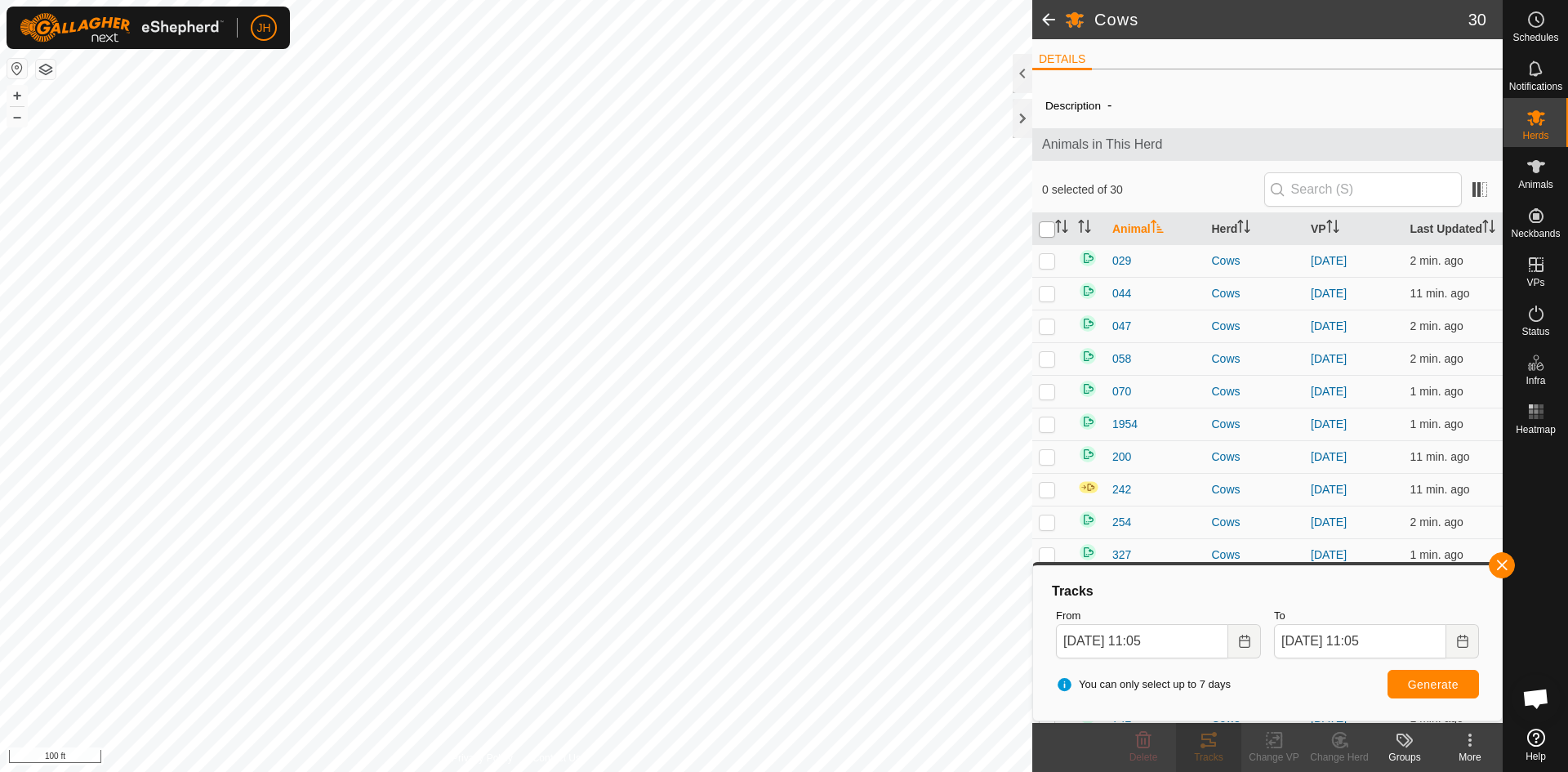
checkbox input "true"
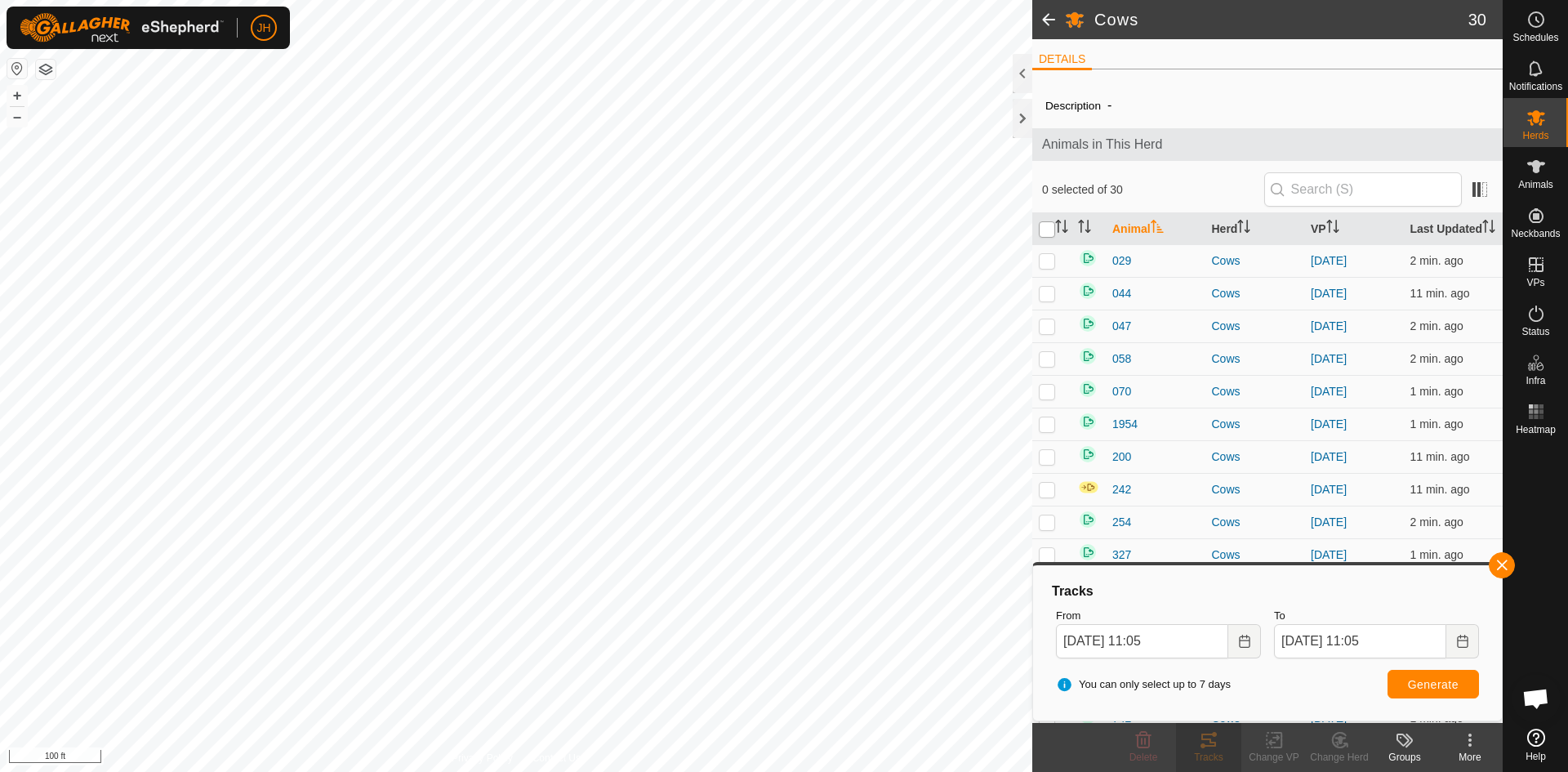
checkbox input "true"
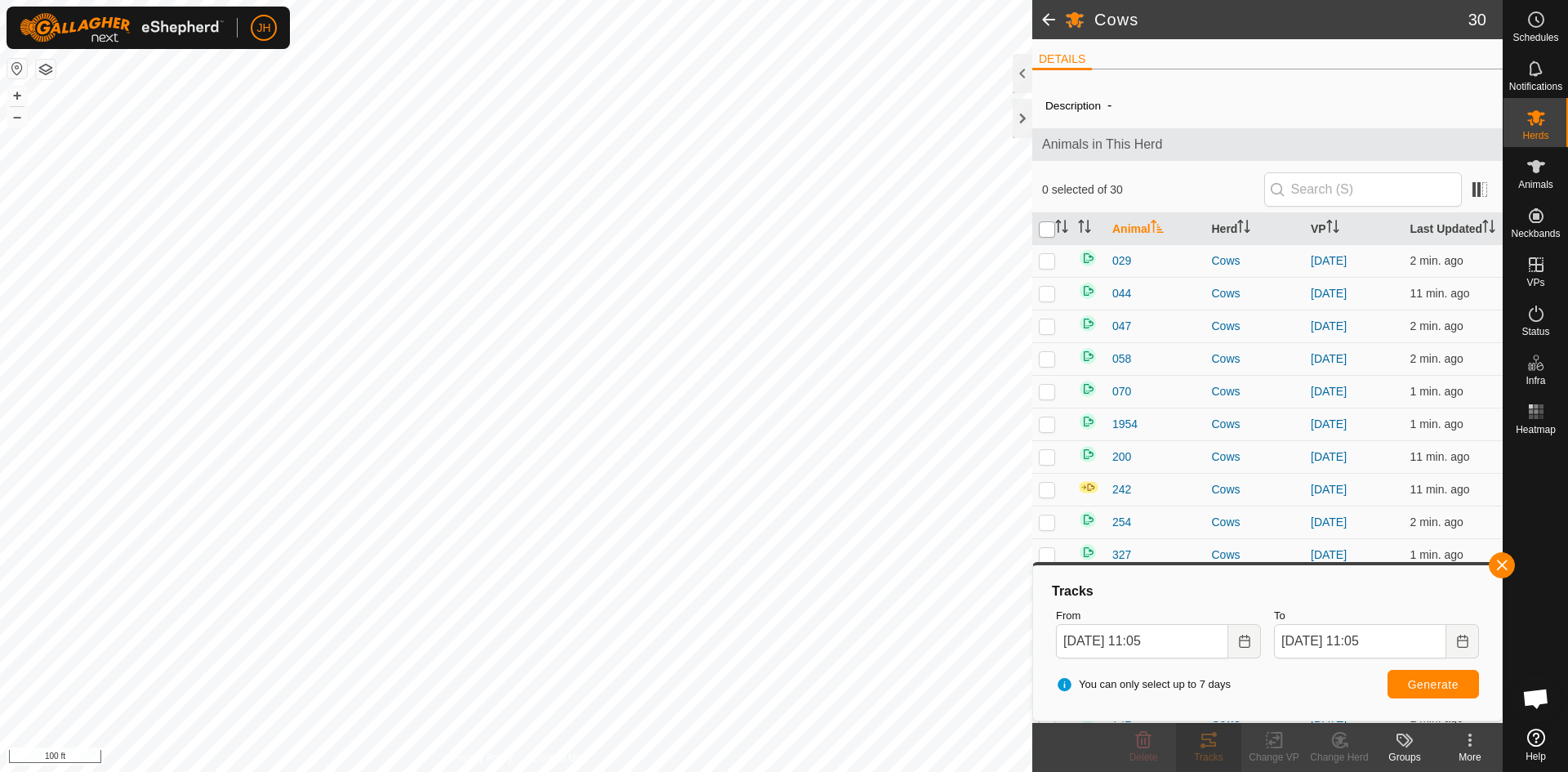
checkbox input "true"
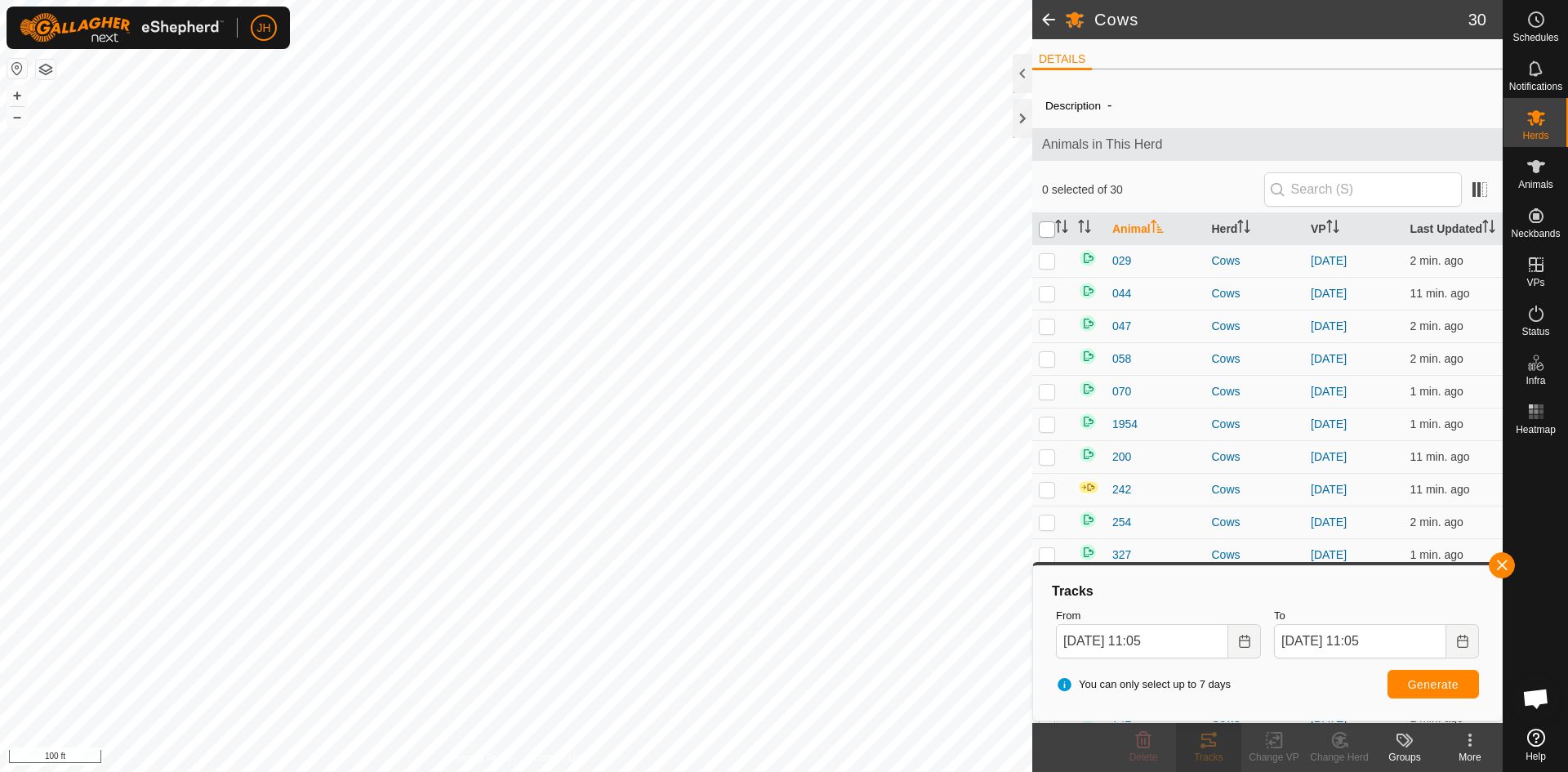
checkbox input "true"
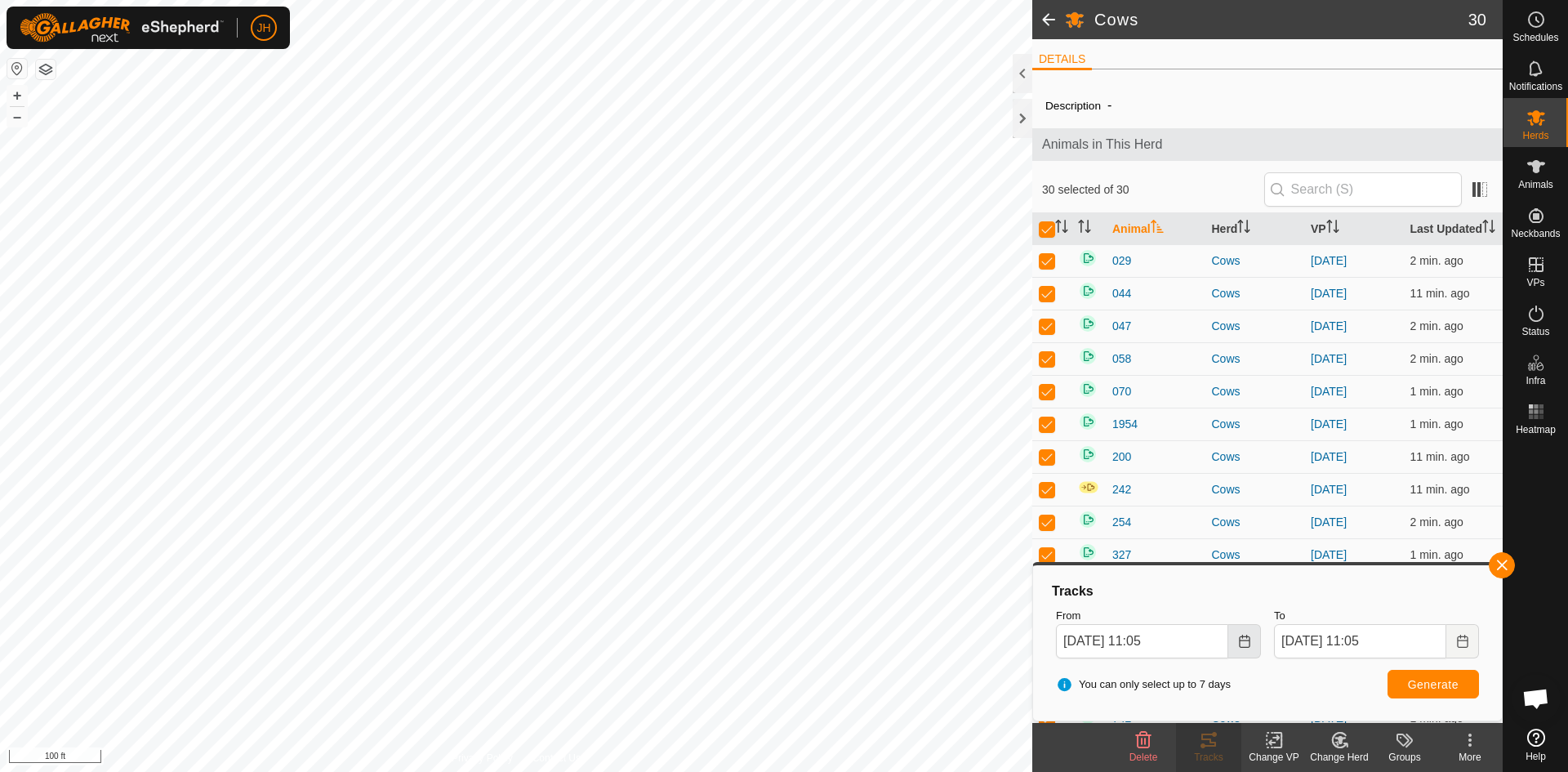
click at [1252, 646] on button "Choose Date" at bounding box center [1244, 641] width 33 height 34
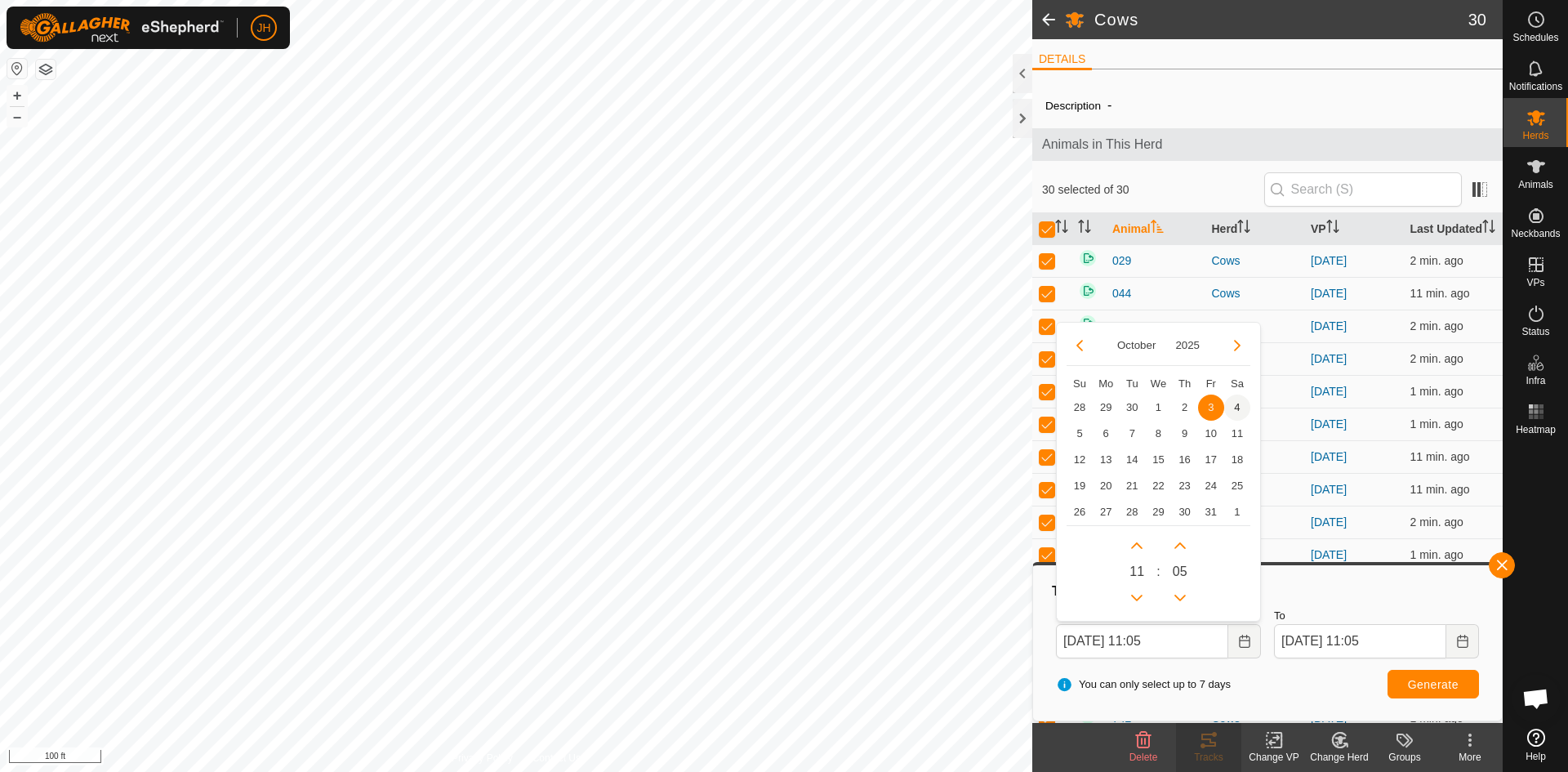
click at [1237, 404] on span "4" at bounding box center [1237, 407] width 26 height 26
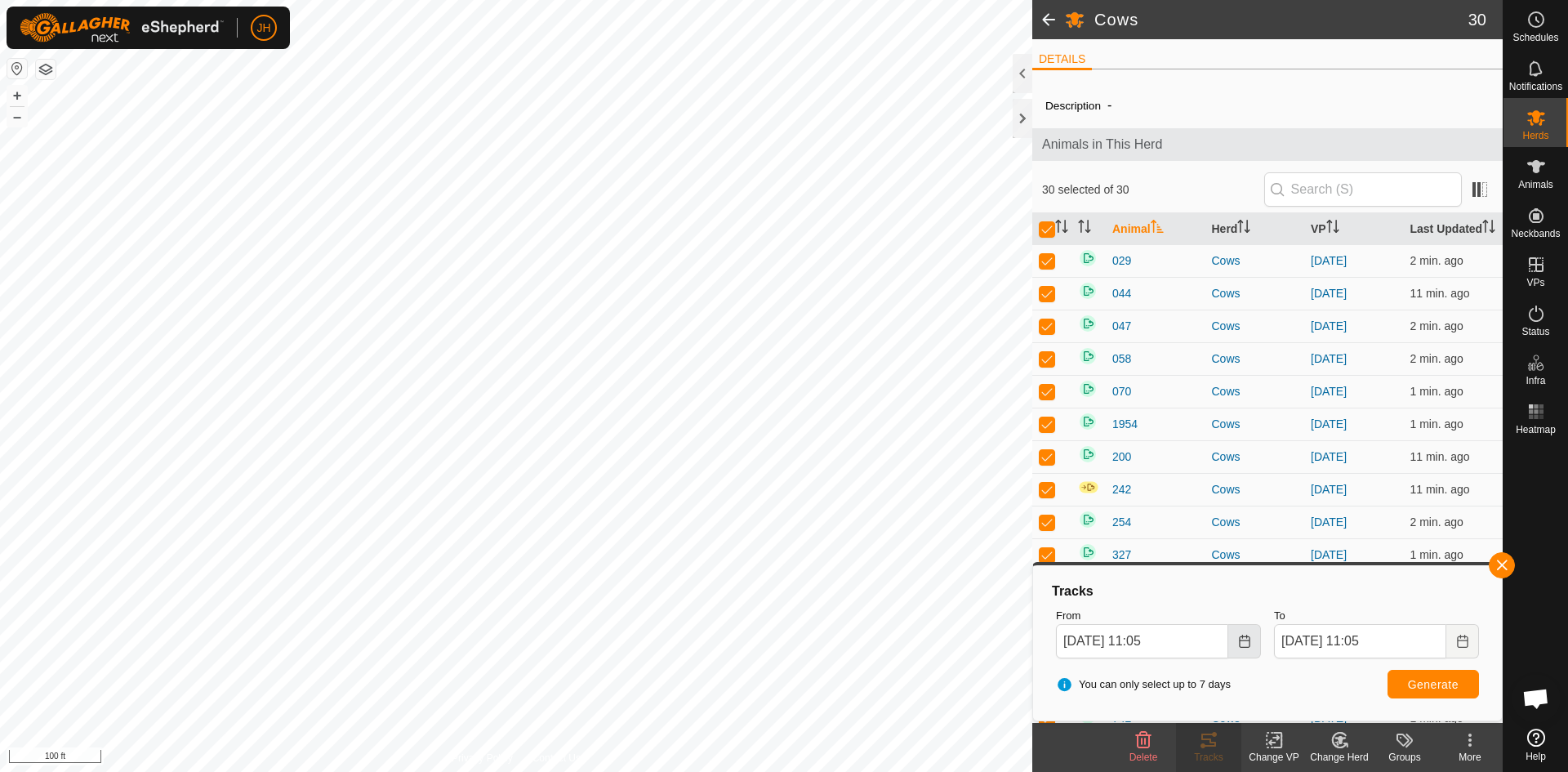
click at [1252, 649] on button "Choose Date" at bounding box center [1244, 641] width 33 height 34
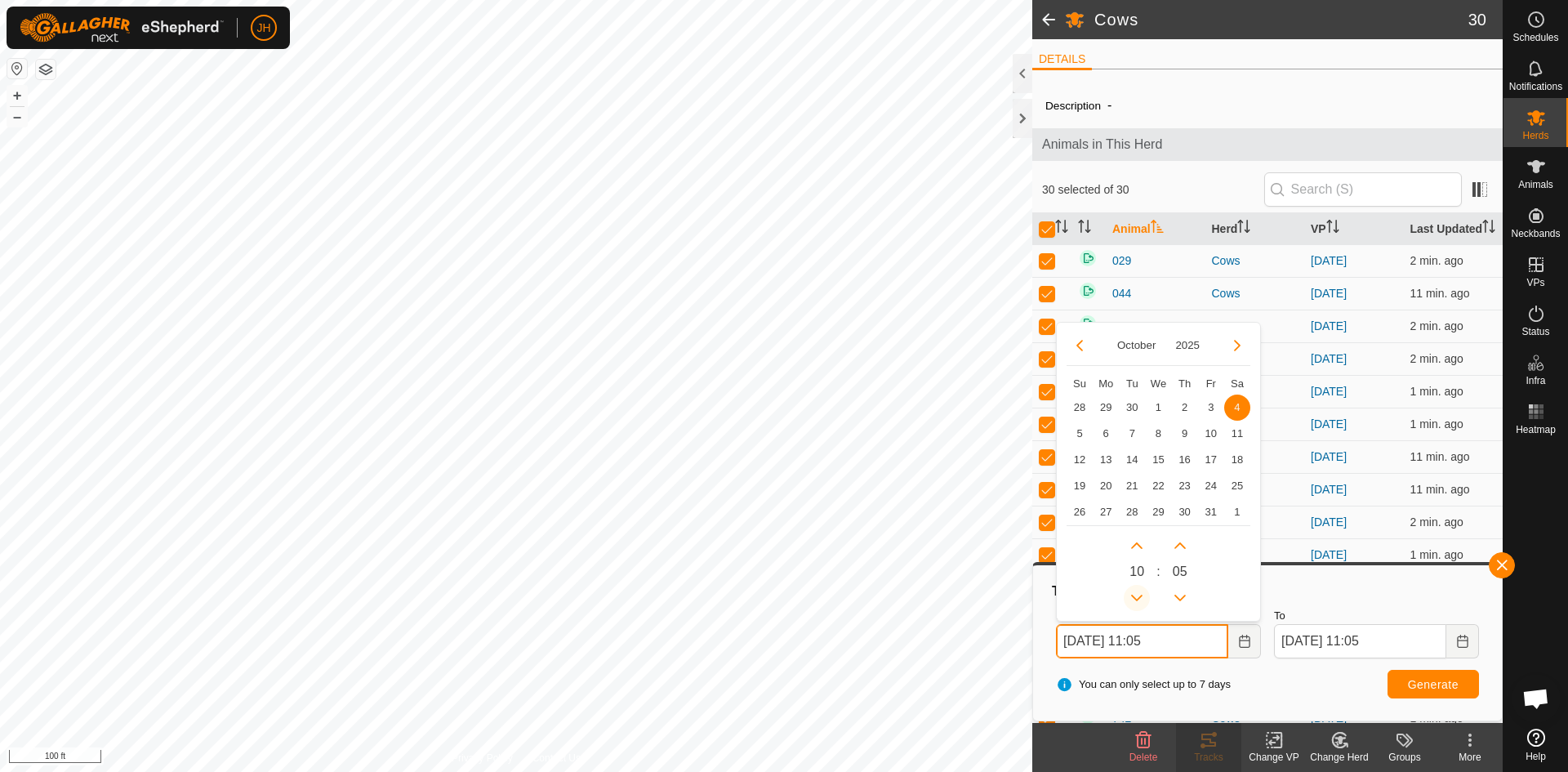
click at [1145, 594] on button "Previous Hour" at bounding box center [1136, 597] width 26 height 26
click at [1146, 594] on span "Previous Hour" at bounding box center [1146, 594] width 0 height 0
click at [1145, 594] on button "Previous Hour" at bounding box center [1136, 597] width 26 height 26
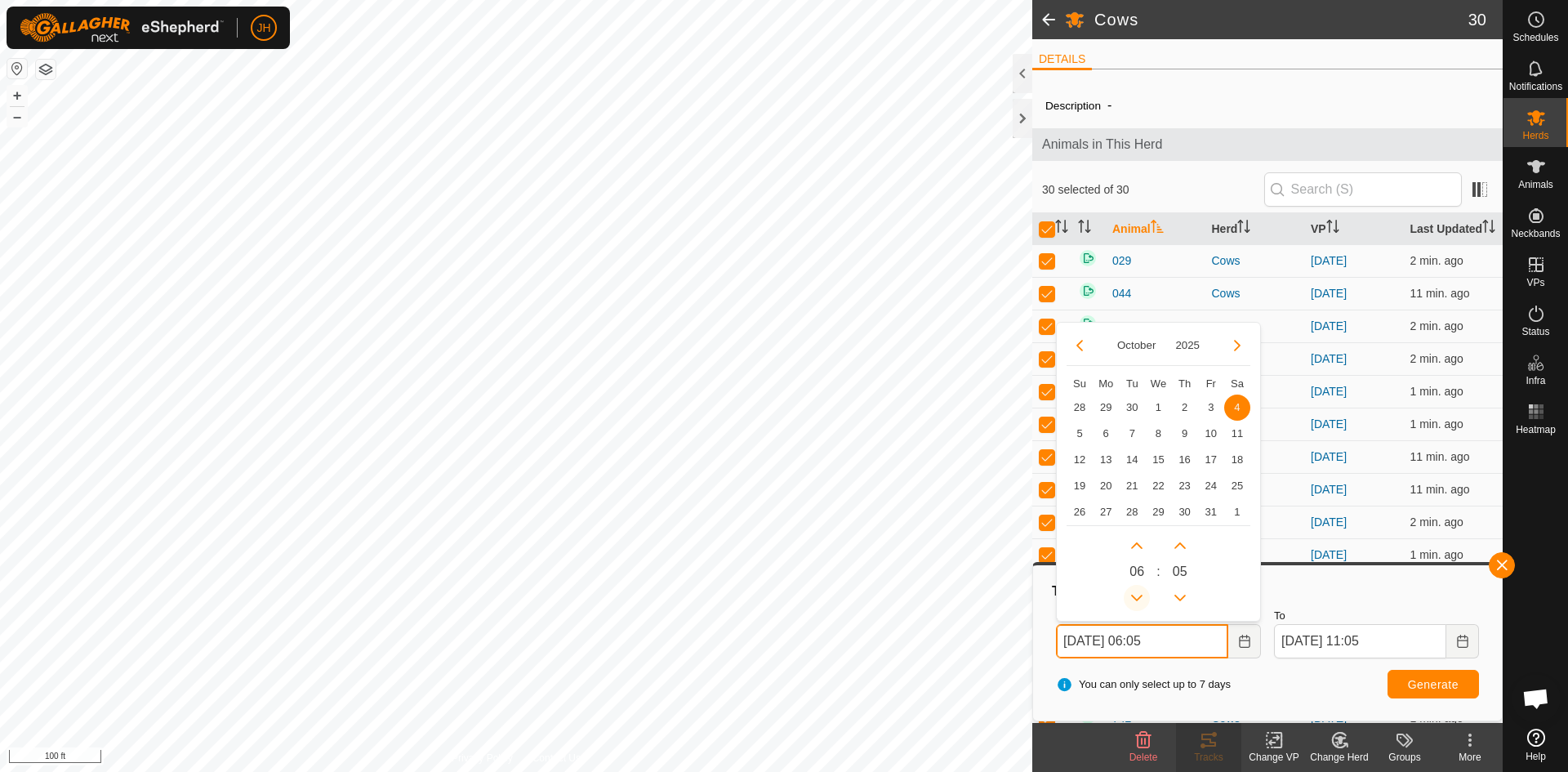
click at [1145, 594] on button "Previous Hour" at bounding box center [1136, 597] width 26 height 26
click at [1137, 548] on button "Next Hour" at bounding box center [1136, 545] width 26 height 26
type input "[DATE] 05:05"
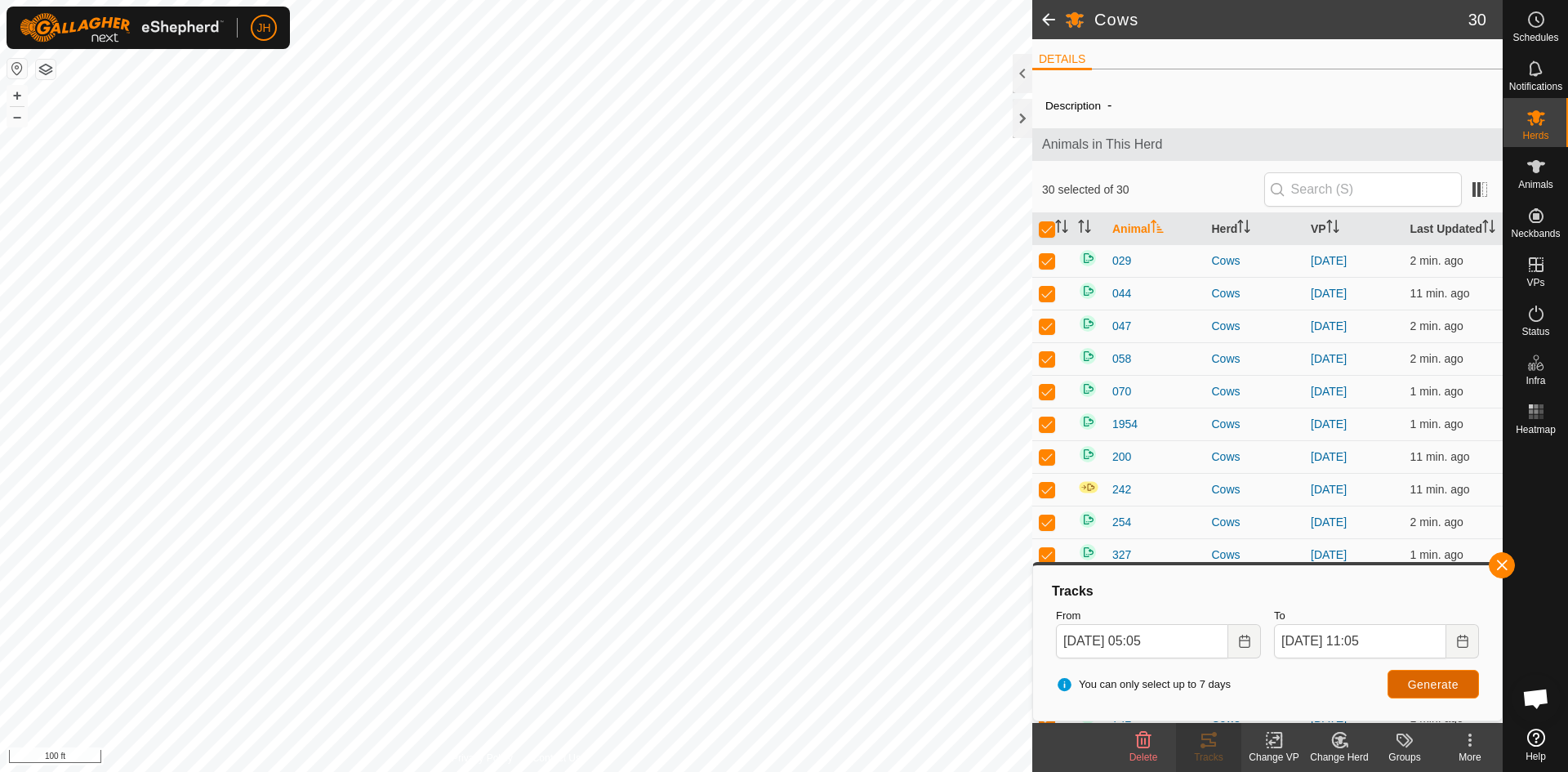
click at [1425, 684] on span "Generate" at bounding box center [1433, 684] width 51 height 13
click at [1047, 232] on input "checkbox" at bounding box center [1046, 229] width 17 height 17
checkbox input "false"
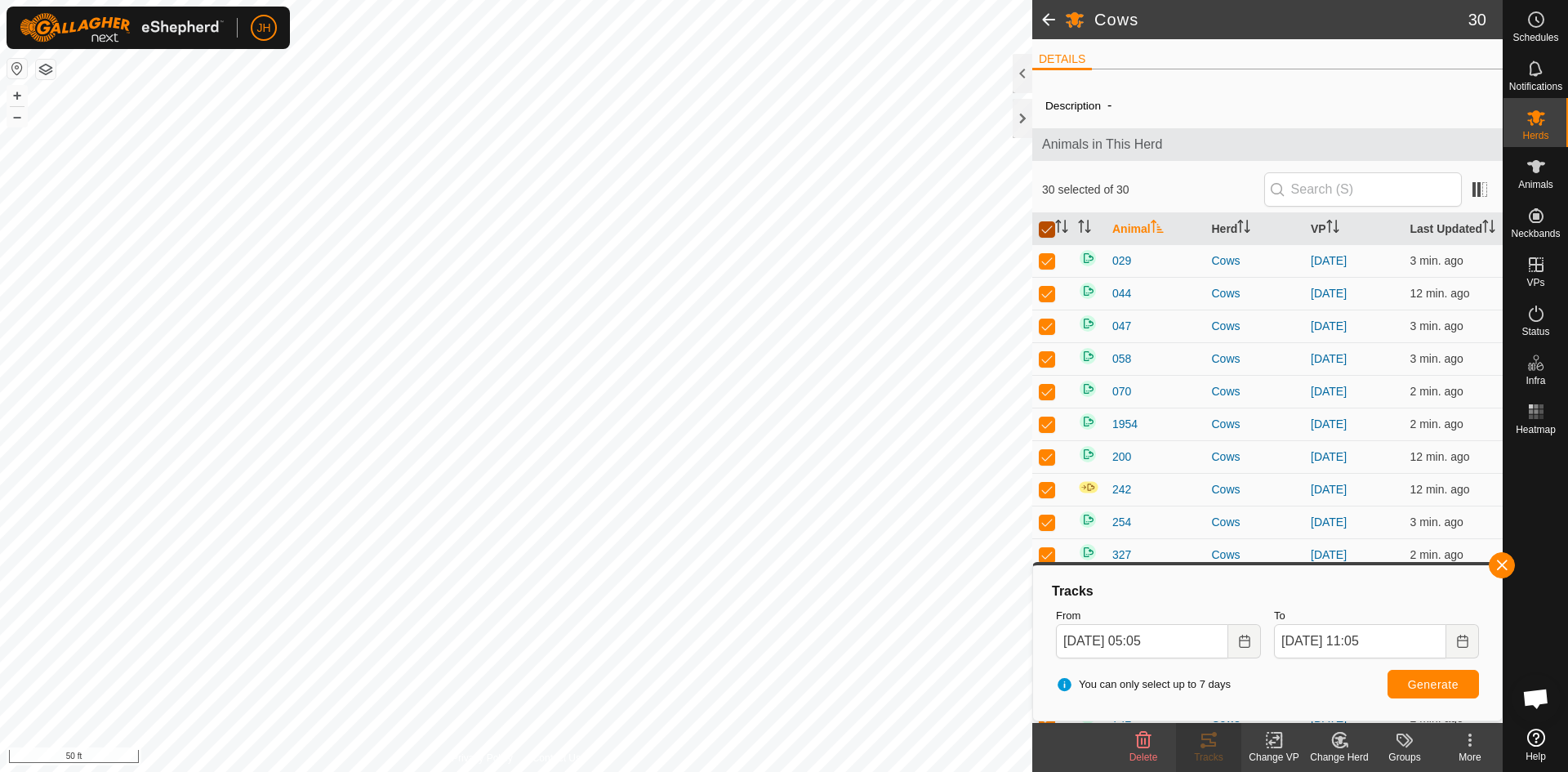
checkbox input "false"
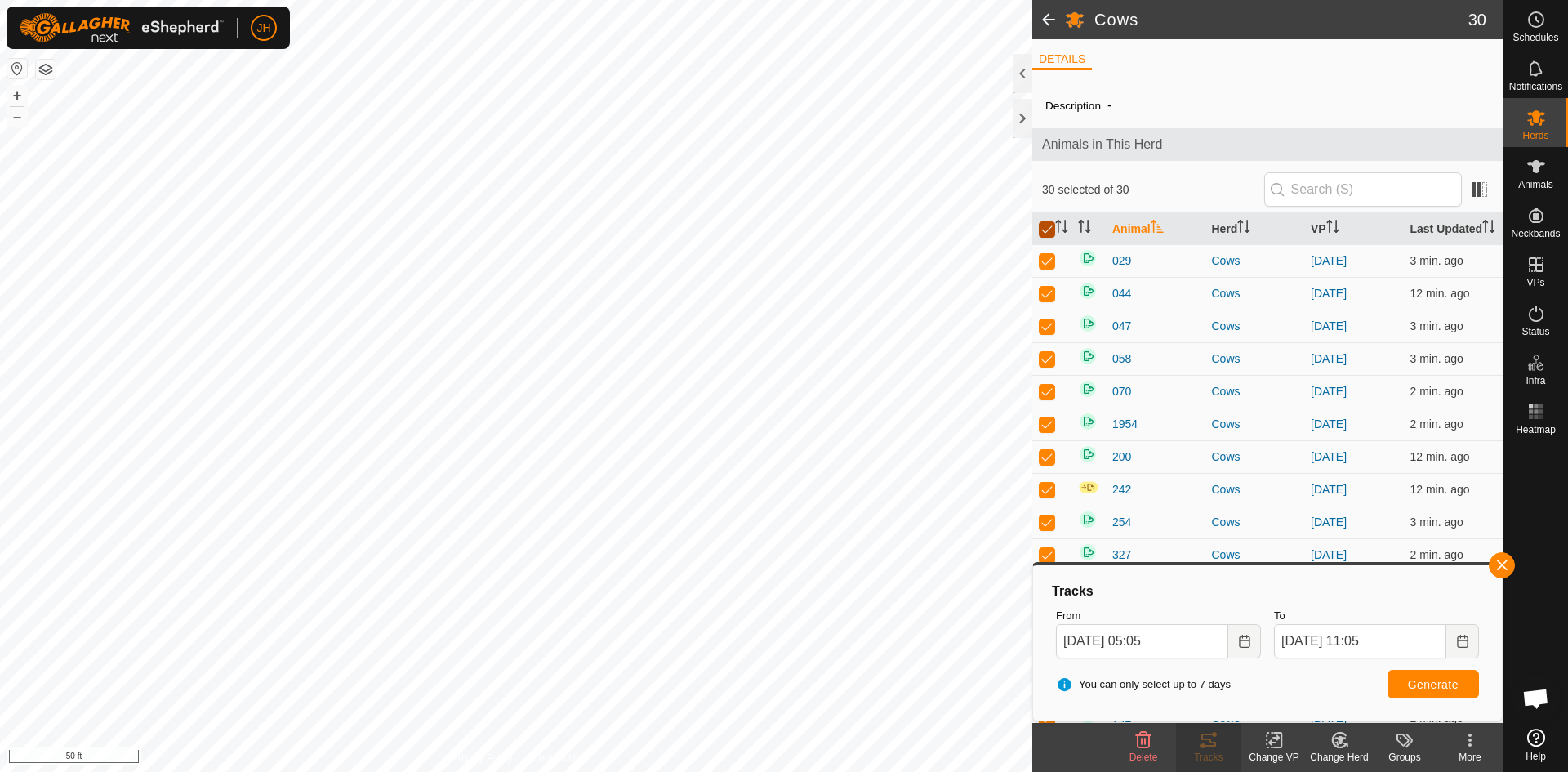
checkbox input "false"
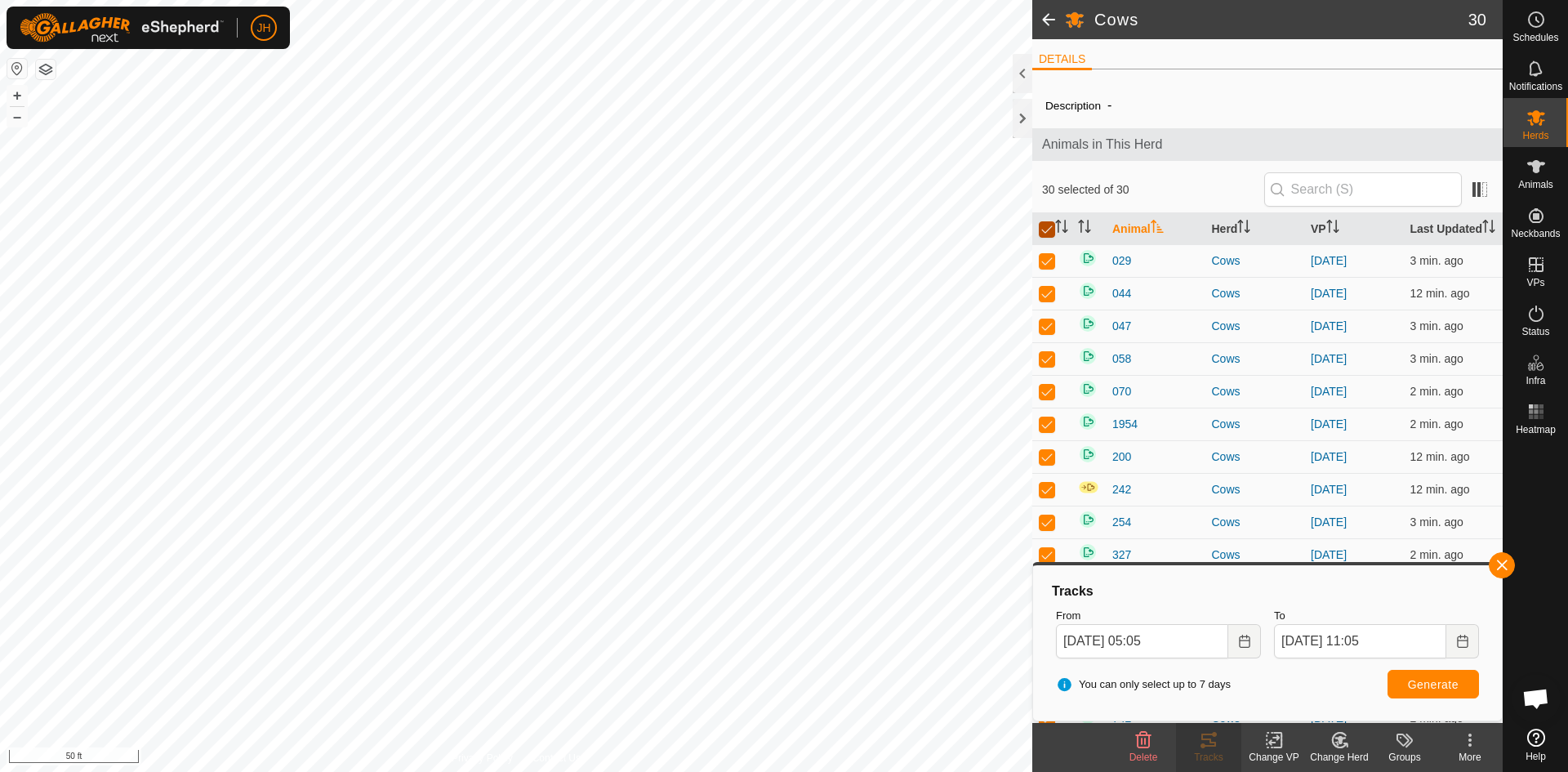
checkbox input "false"
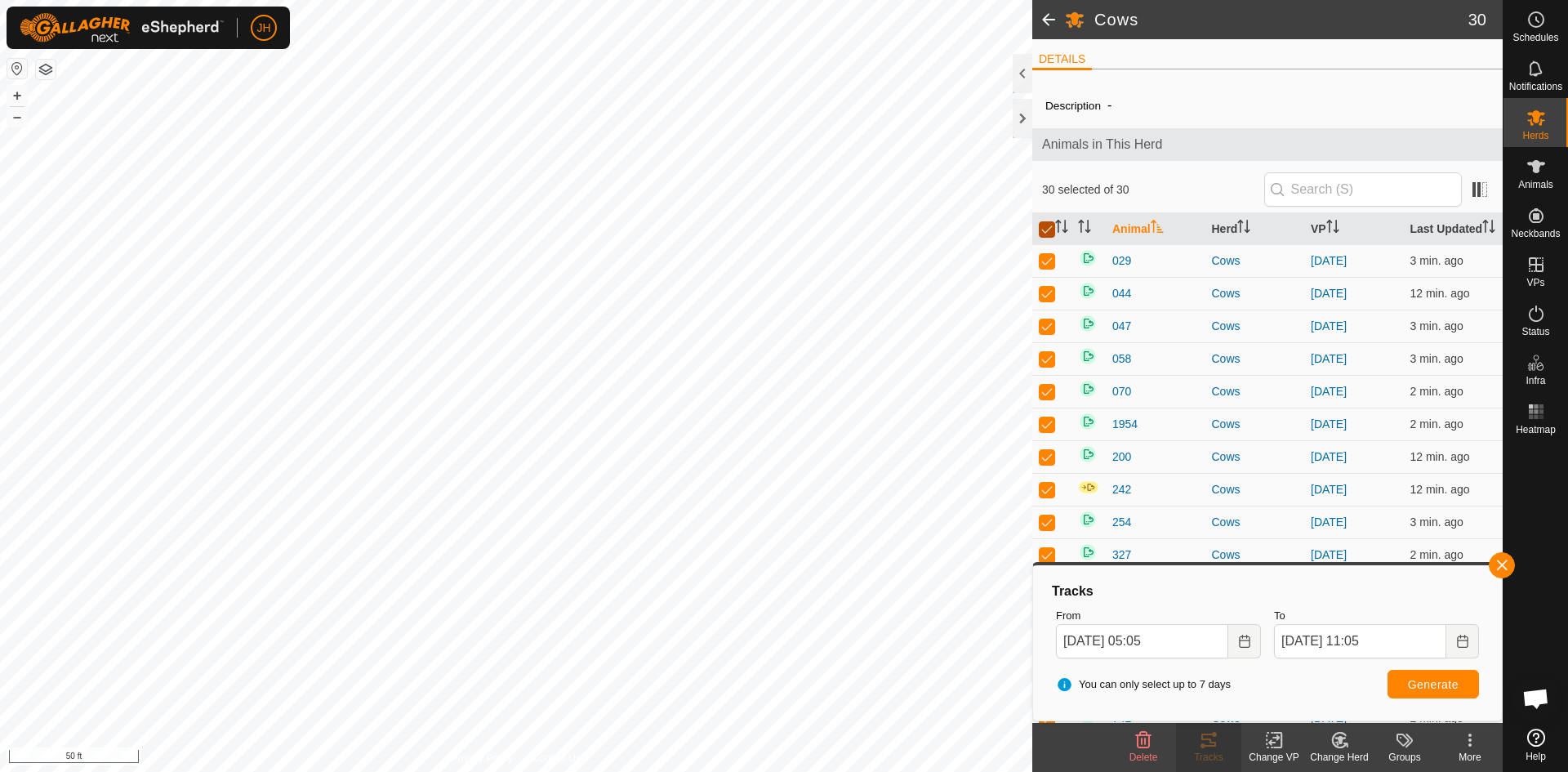
checkbox input "false"
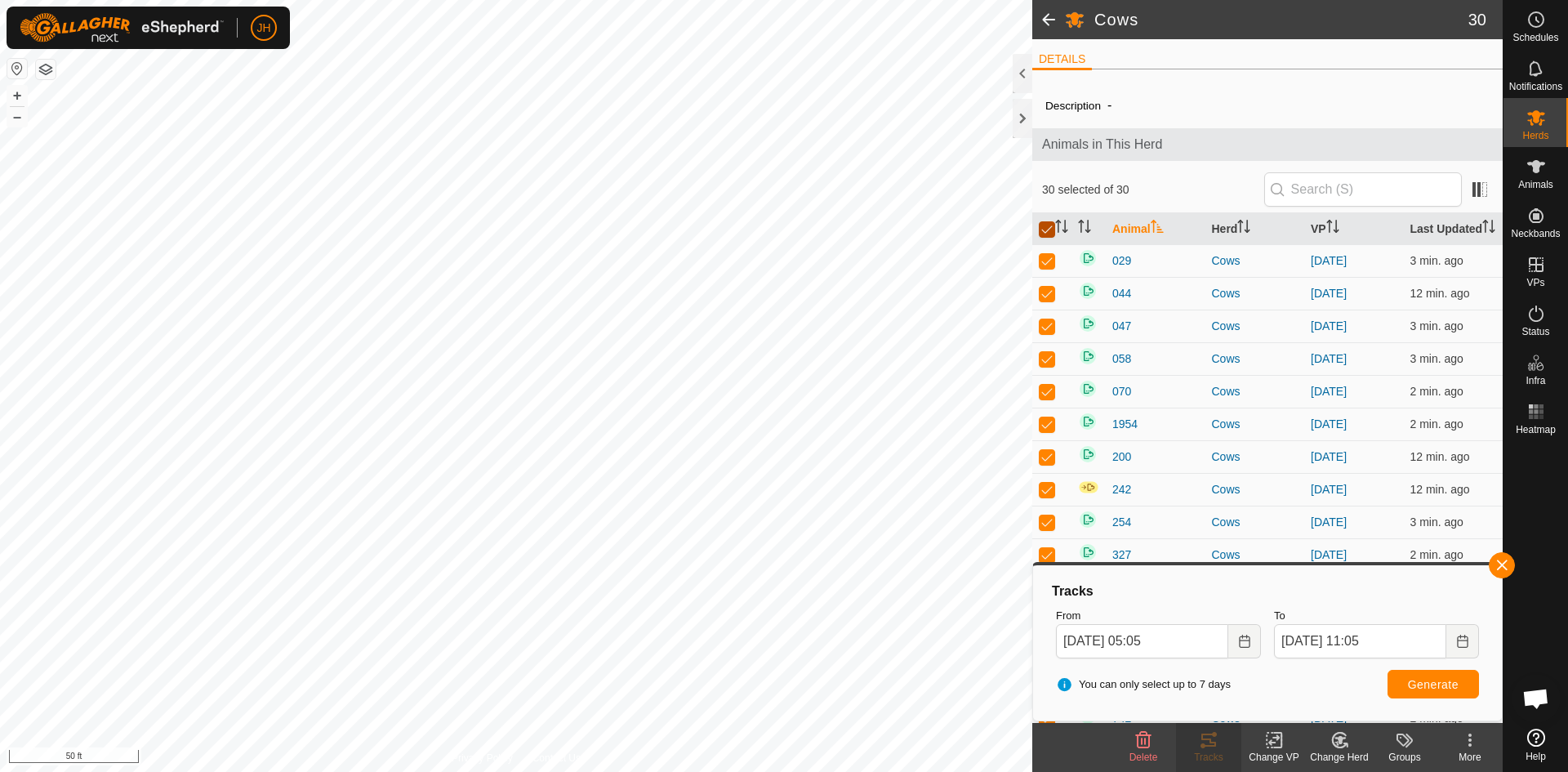
checkbox input "false"
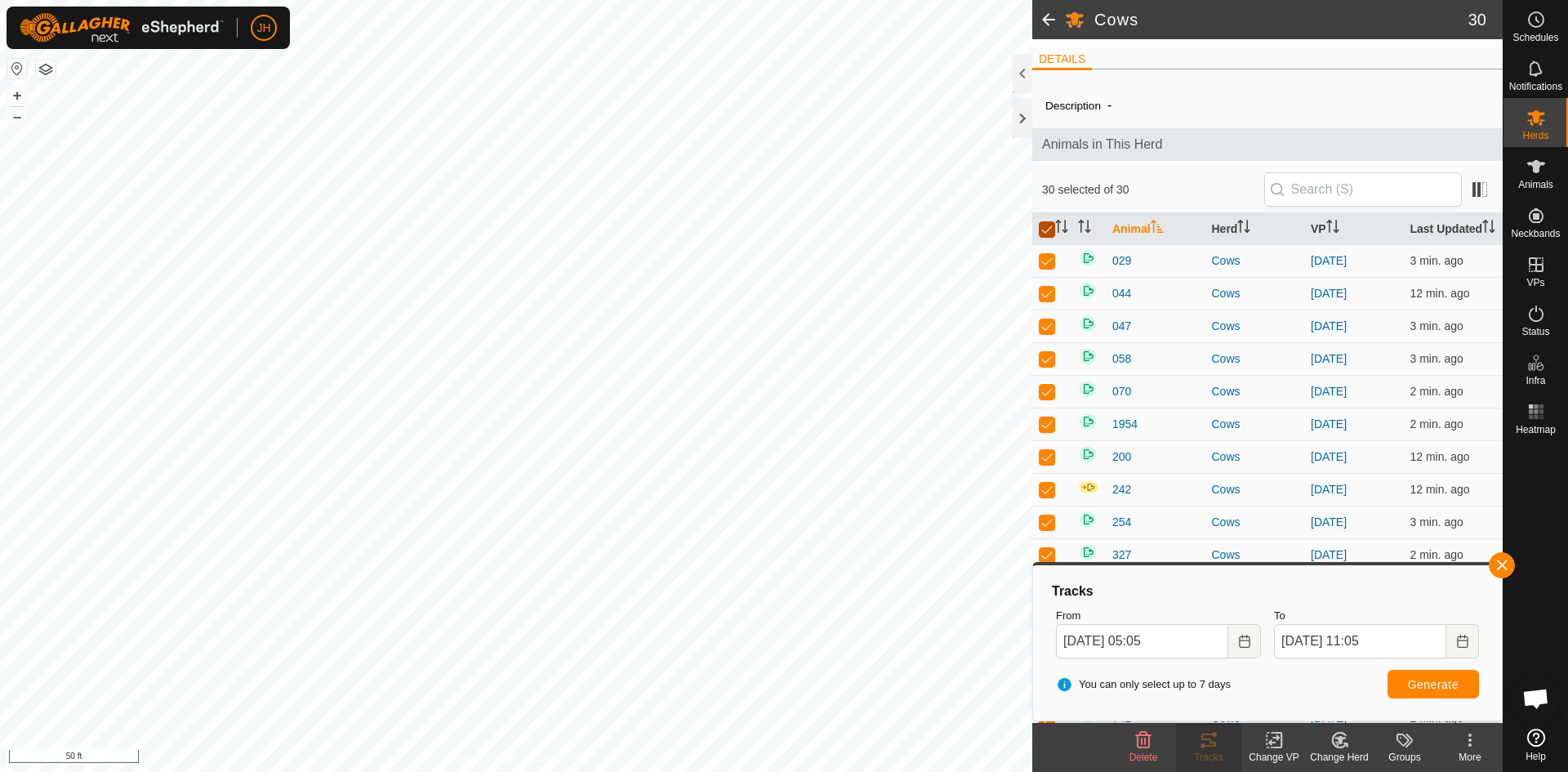
checkbox input "false"
click at [1460, 646] on icon "Choose Date" at bounding box center [1461, 641] width 11 height 13
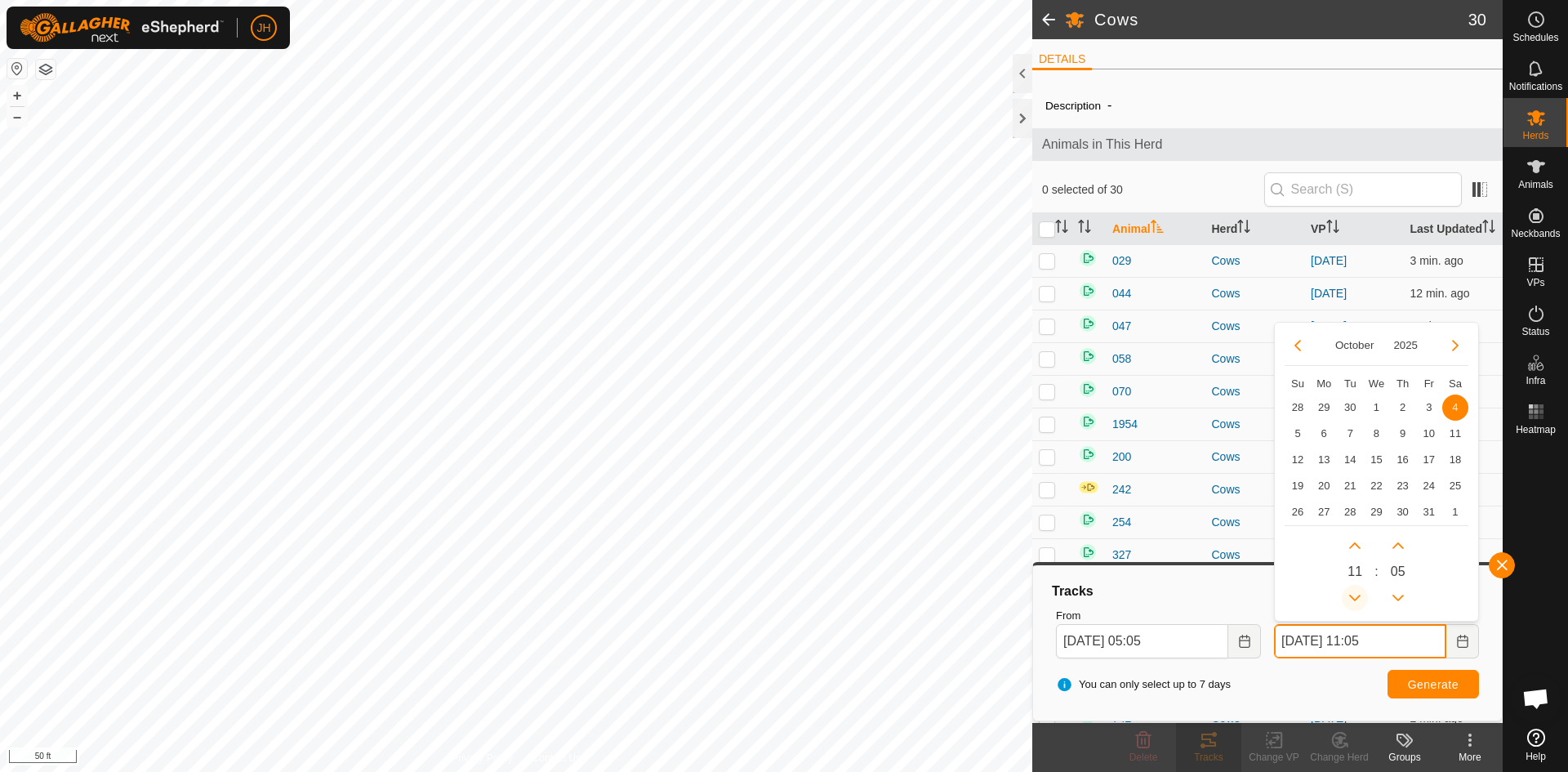
click at [1357, 599] on button "Previous Hour" at bounding box center [1354, 597] width 26 height 26
click at [1357, 599] on icon "Previous Hour" at bounding box center [1354, 597] width 13 height 13
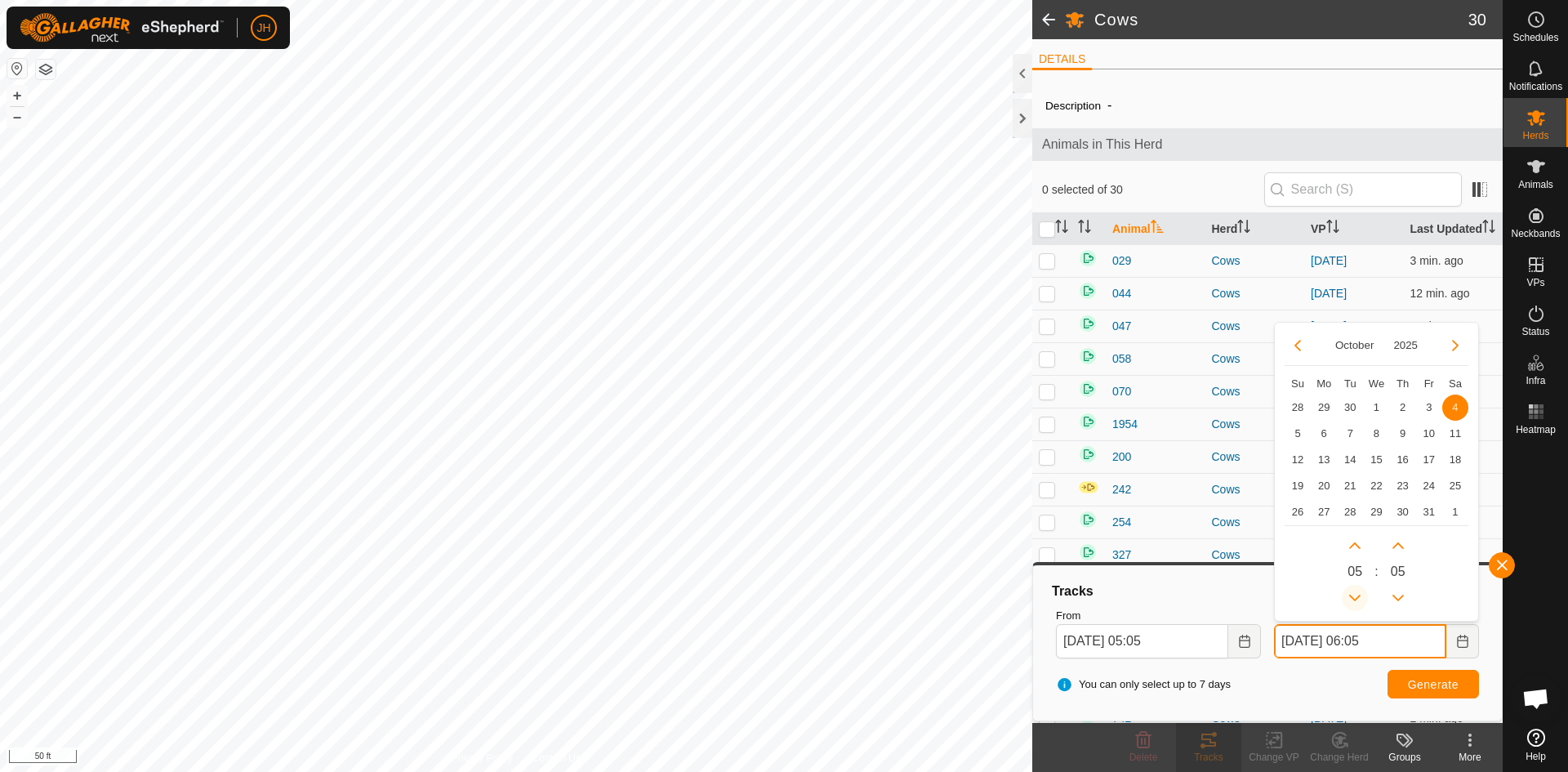
click at [1357, 599] on icon "Previous Hour" at bounding box center [1354, 597] width 13 height 13
type input "[DATE] 05:05"
click at [1357, 599] on button "Previous Hour" at bounding box center [1354, 597] width 26 height 26
type input "[DATE] 04:05"
click at [1354, 544] on button "Next Hour" at bounding box center [1354, 545] width 26 height 26
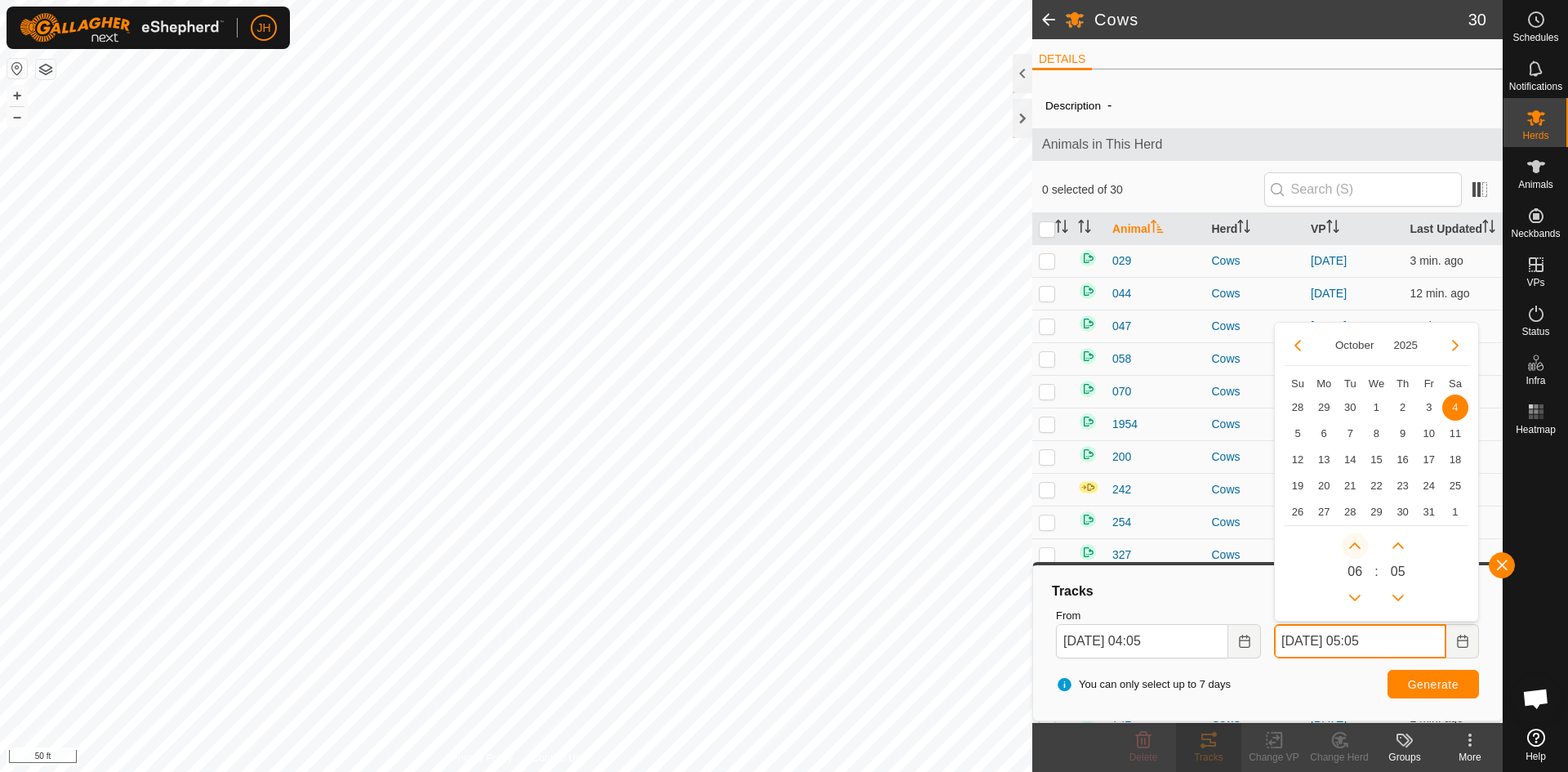
click at [1355, 545] on span "Next Hour" at bounding box center [1355, 545] width 0 height 0
type input "[DATE] 06:05"
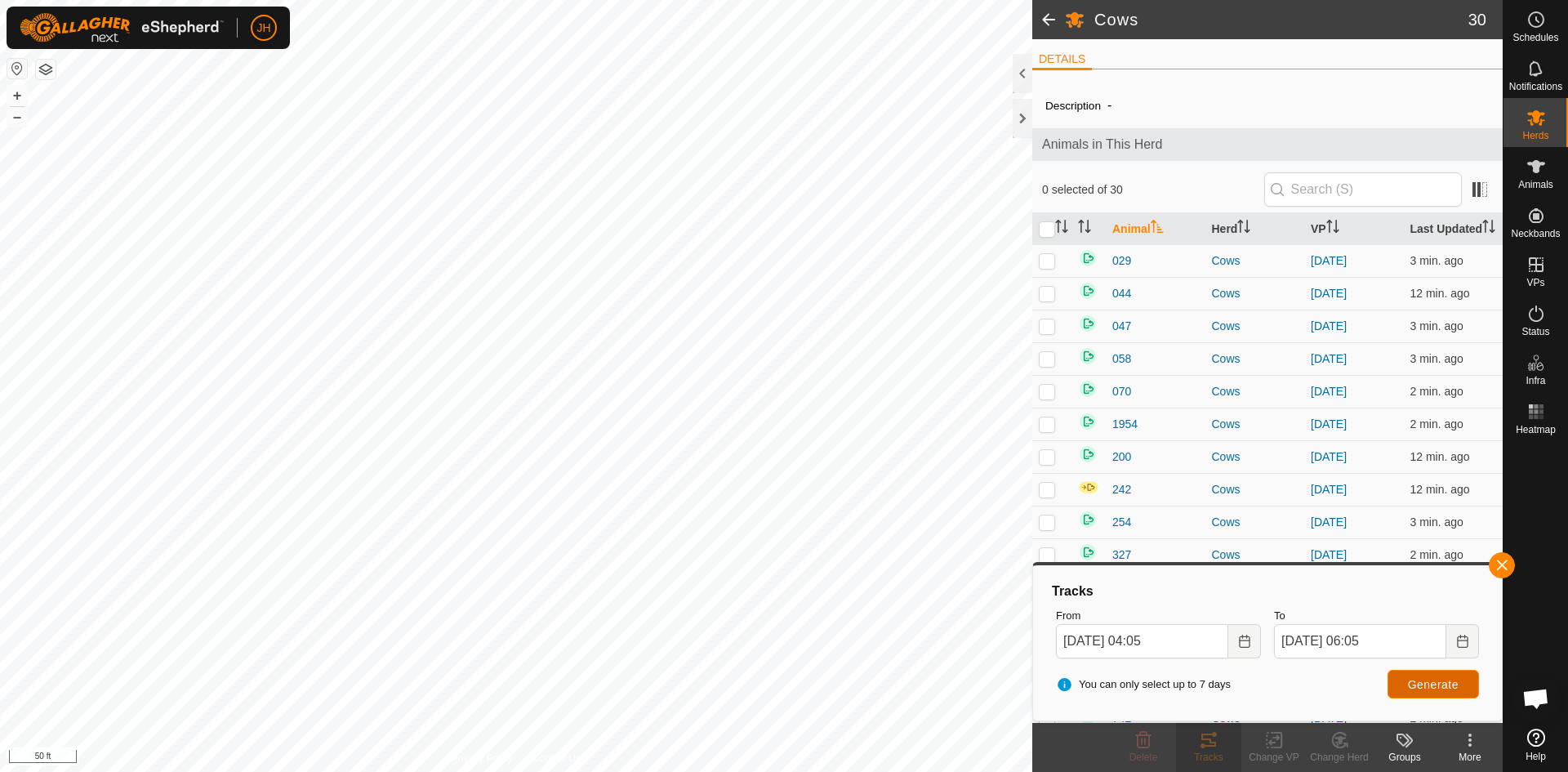
click at [1417, 680] on span "Generate" at bounding box center [1433, 684] width 51 height 13
click at [1242, 642] on icon "Choose Date" at bounding box center [1243, 641] width 13 height 13
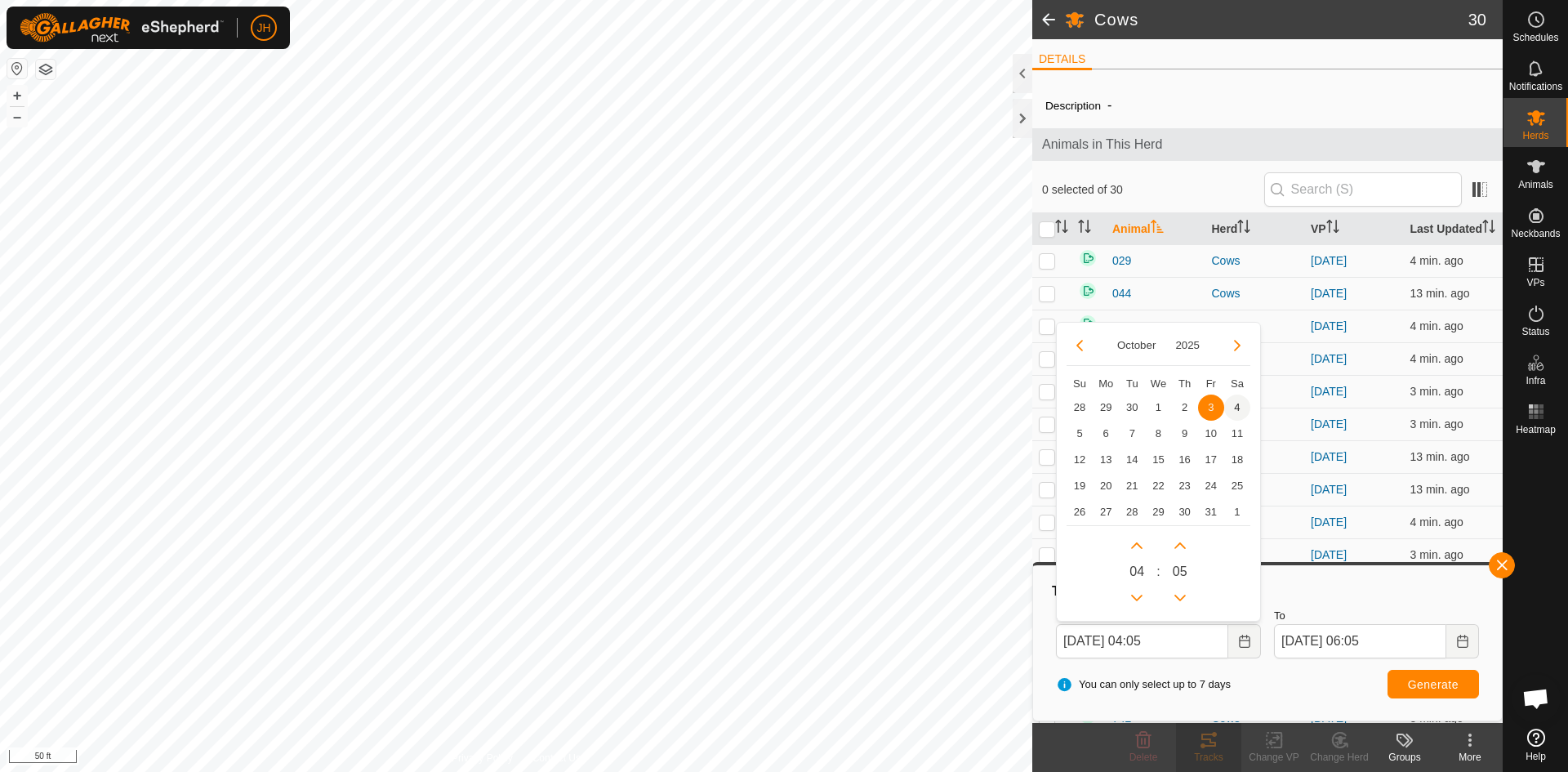
click at [1238, 410] on span "4" at bounding box center [1237, 407] width 26 height 26
type input "[DATE] 04:05"
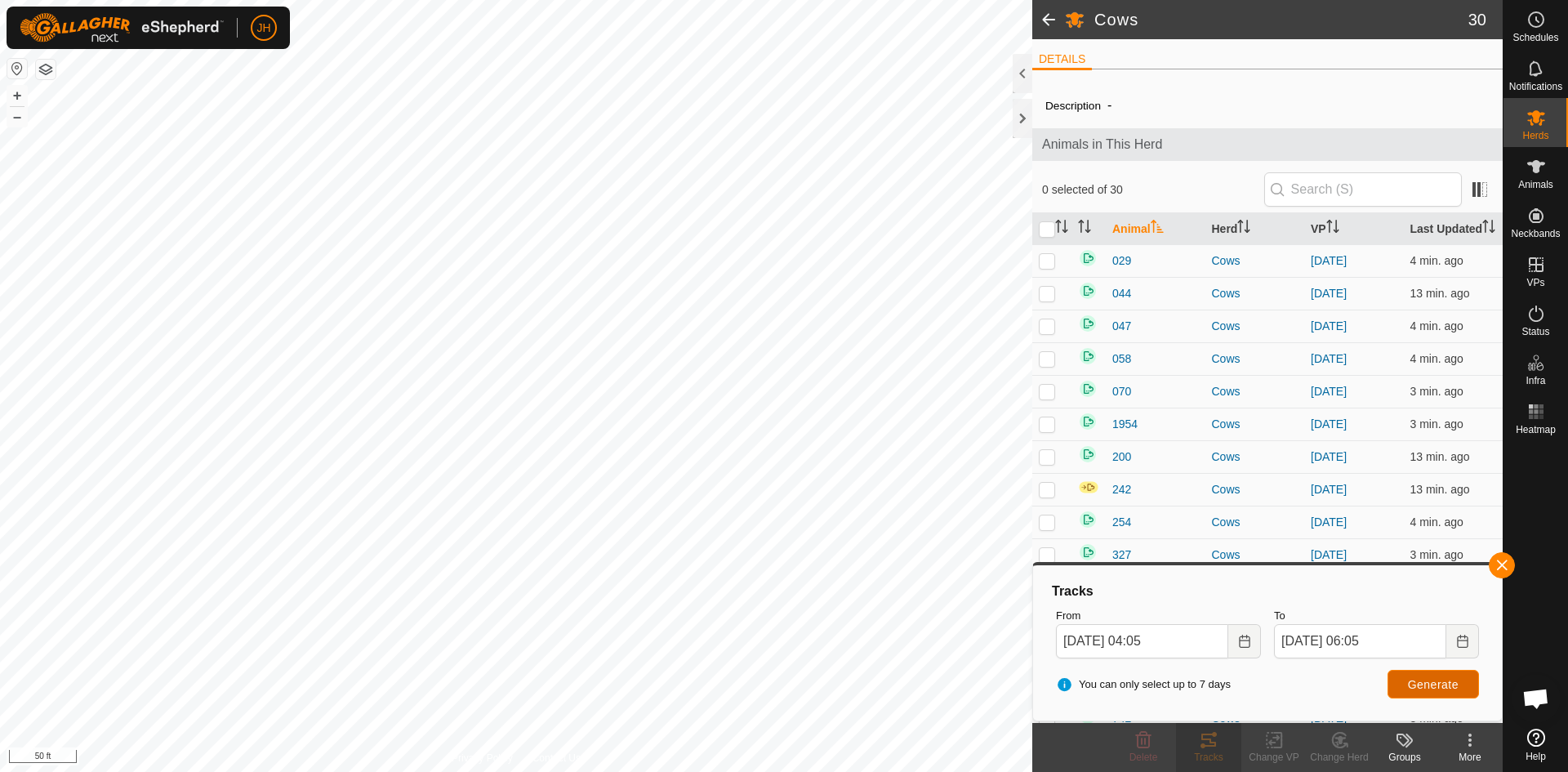
click at [1447, 685] on span "Generate" at bounding box center [1433, 684] width 51 height 13
click at [1050, 263] on p-checkbox at bounding box center [1046, 260] width 17 height 13
checkbox input "true"
click at [1403, 684] on button "Generate" at bounding box center [1433, 684] width 91 height 28
click at [1047, 232] on input "checkbox" at bounding box center [1046, 229] width 17 height 17
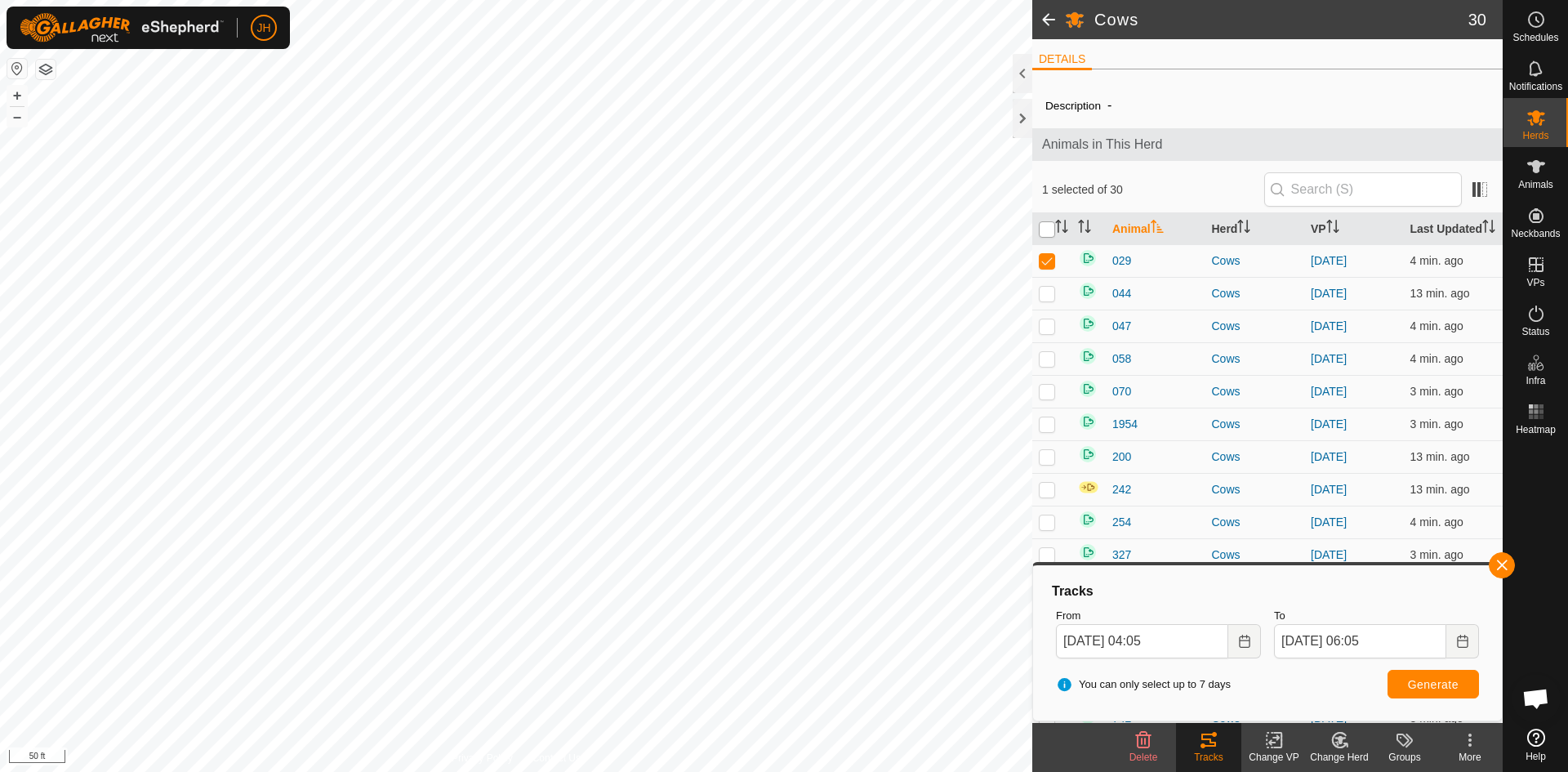
checkbox input "true"
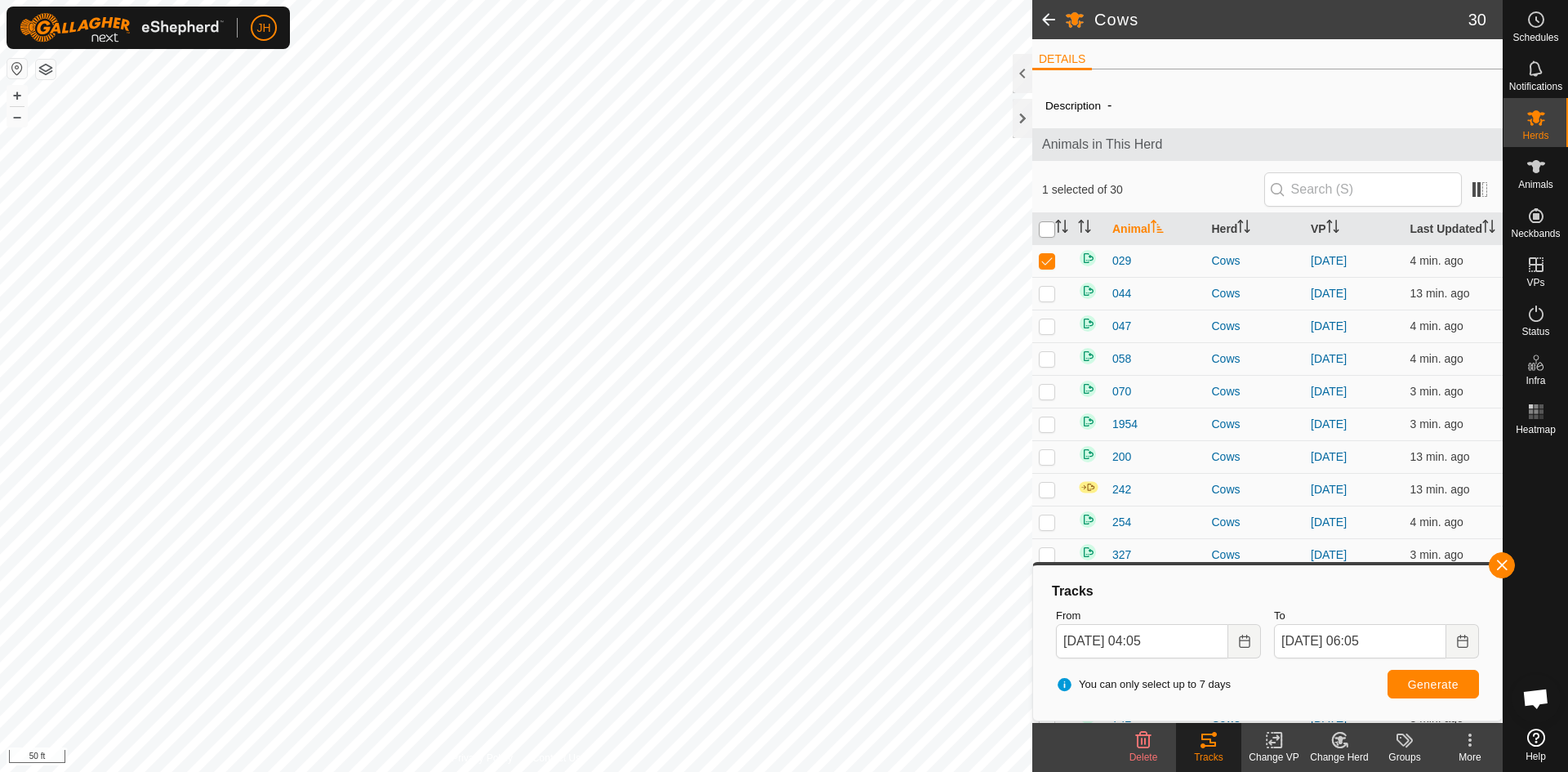
checkbox input "true"
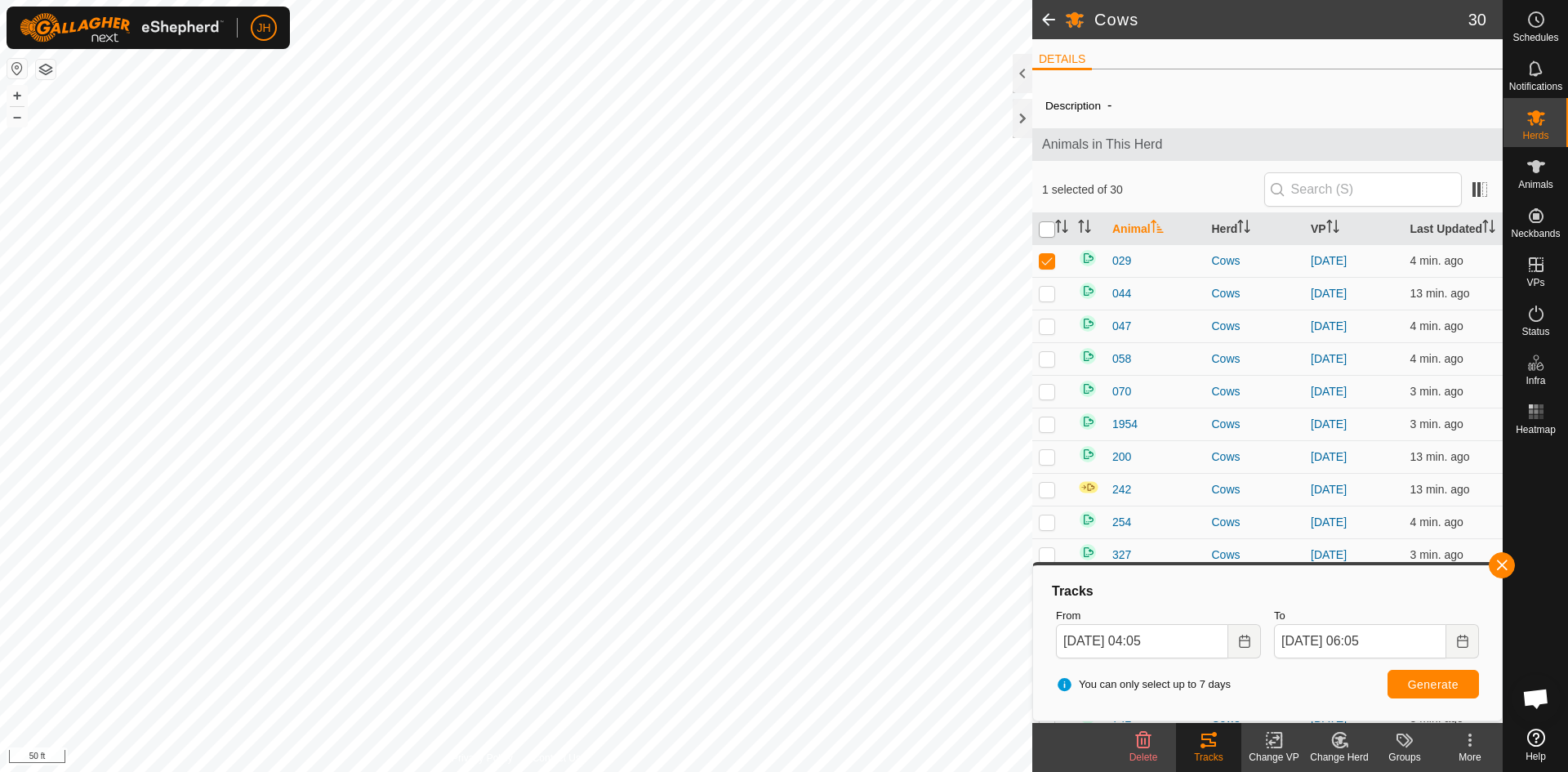
checkbox input "true"
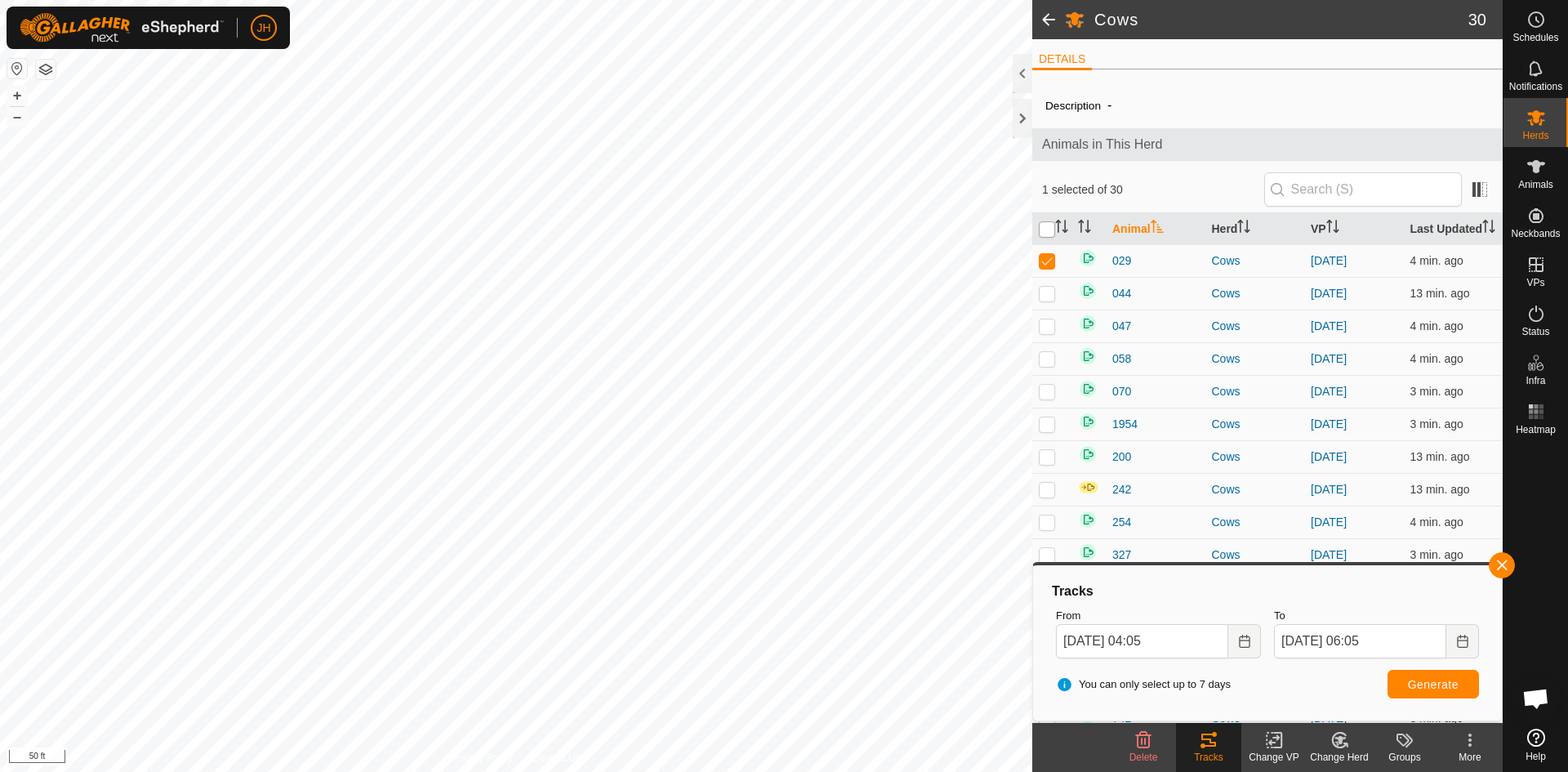
checkbox input "true"
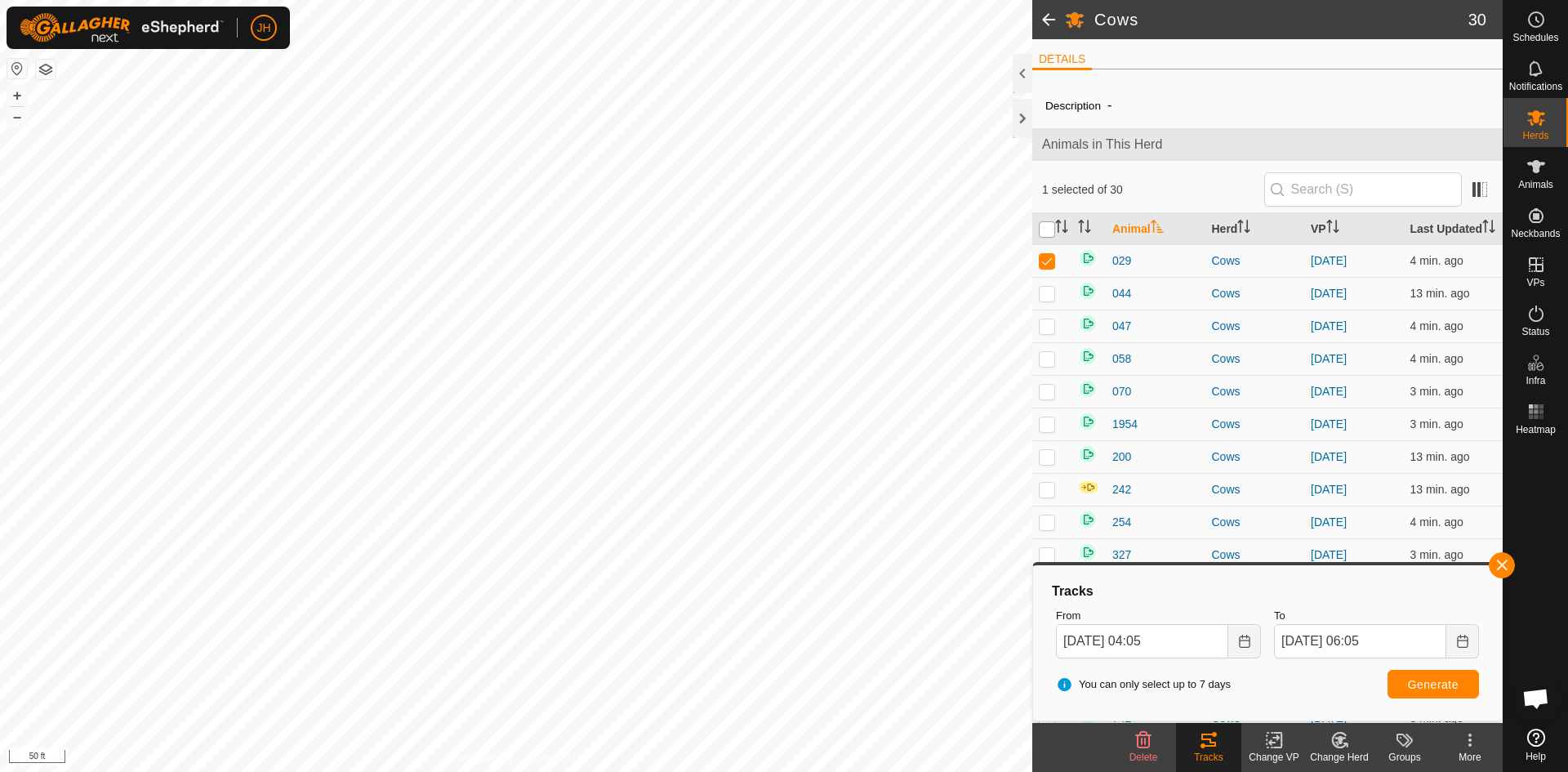
checkbox input "true"
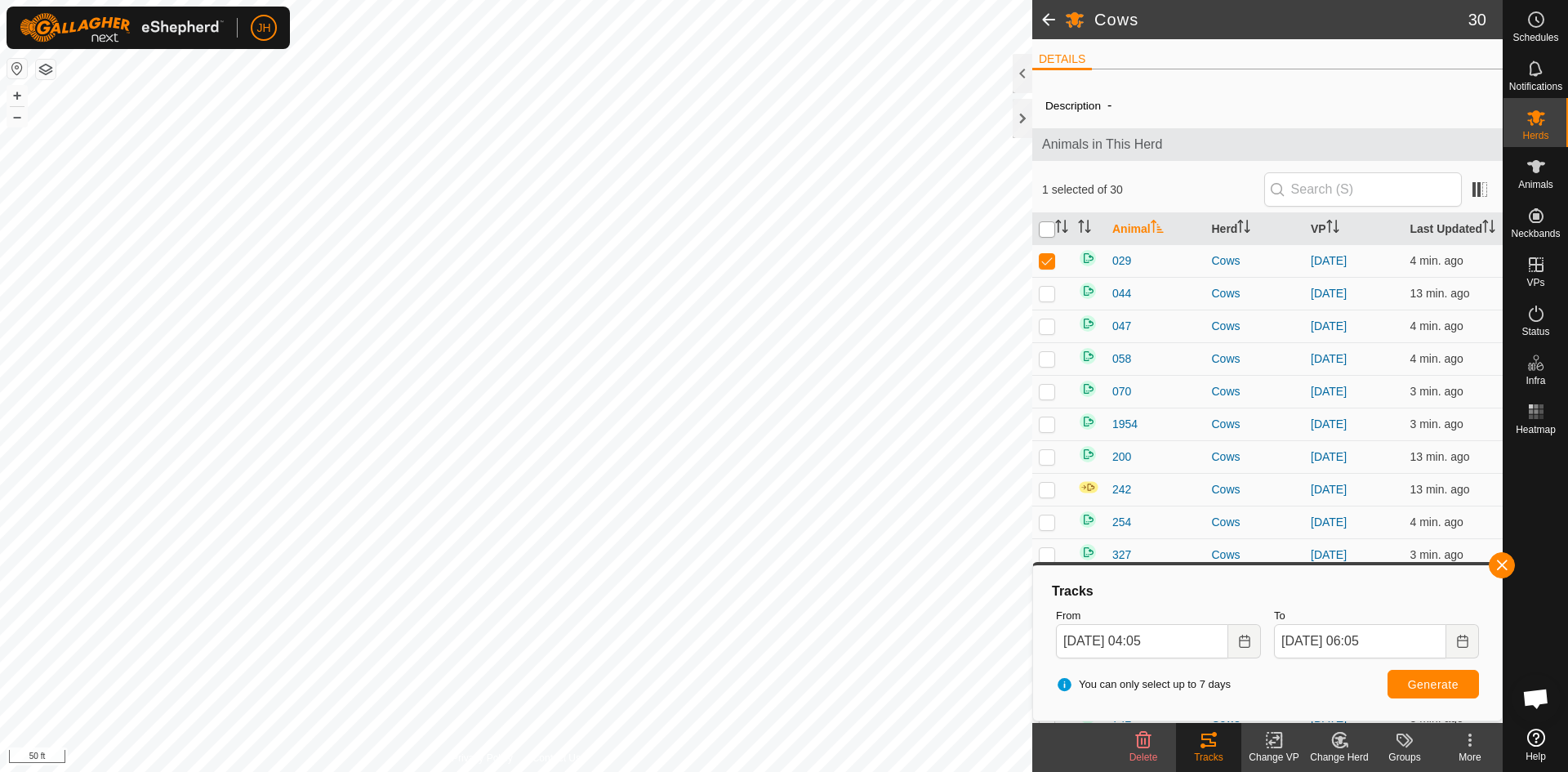
checkbox input "true"
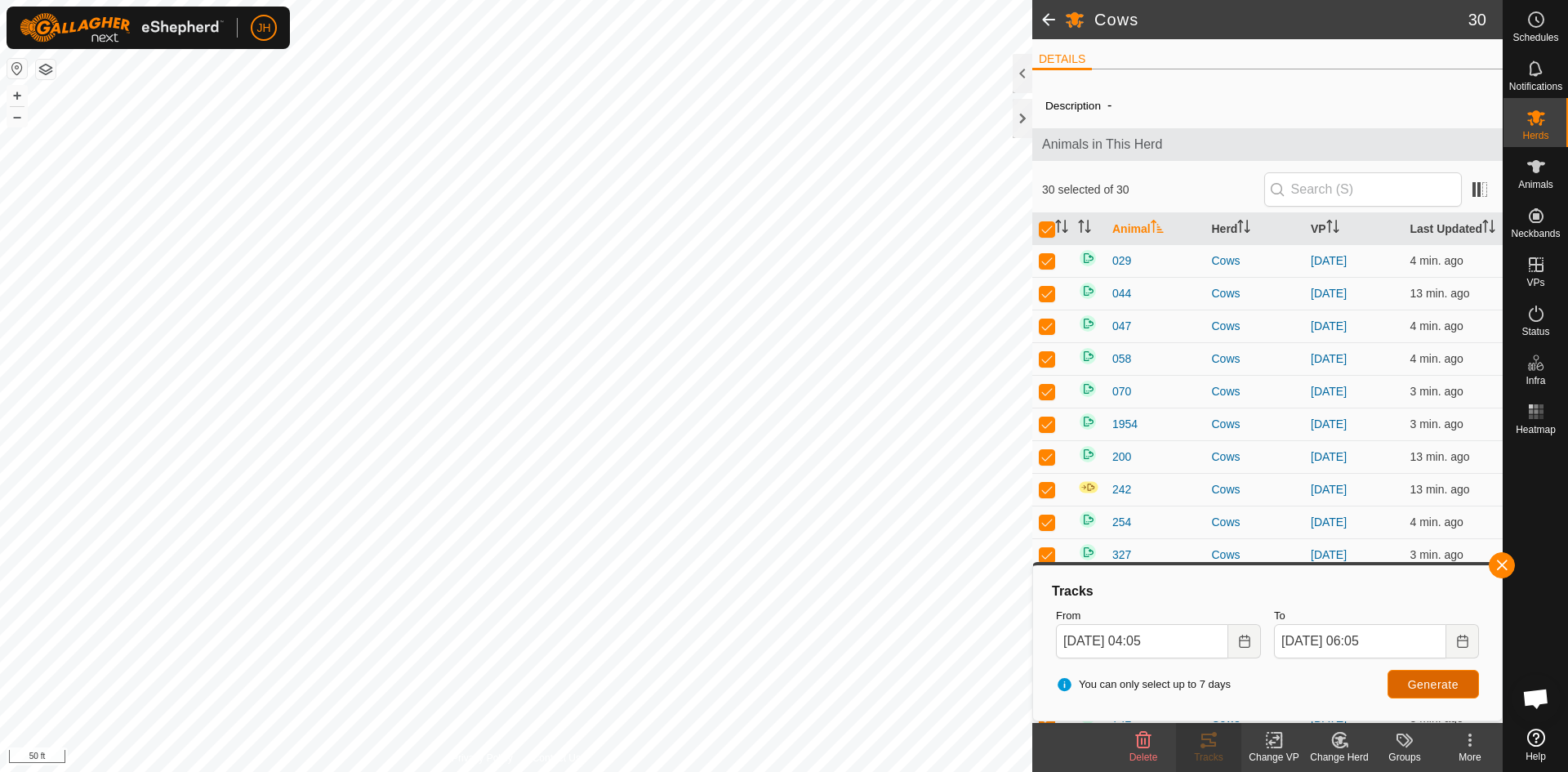
click at [1453, 691] on button "Generate" at bounding box center [1433, 684] width 91 height 28
click at [1462, 645] on icon "Choose Date" at bounding box center [1461, 641] width 13 height 13
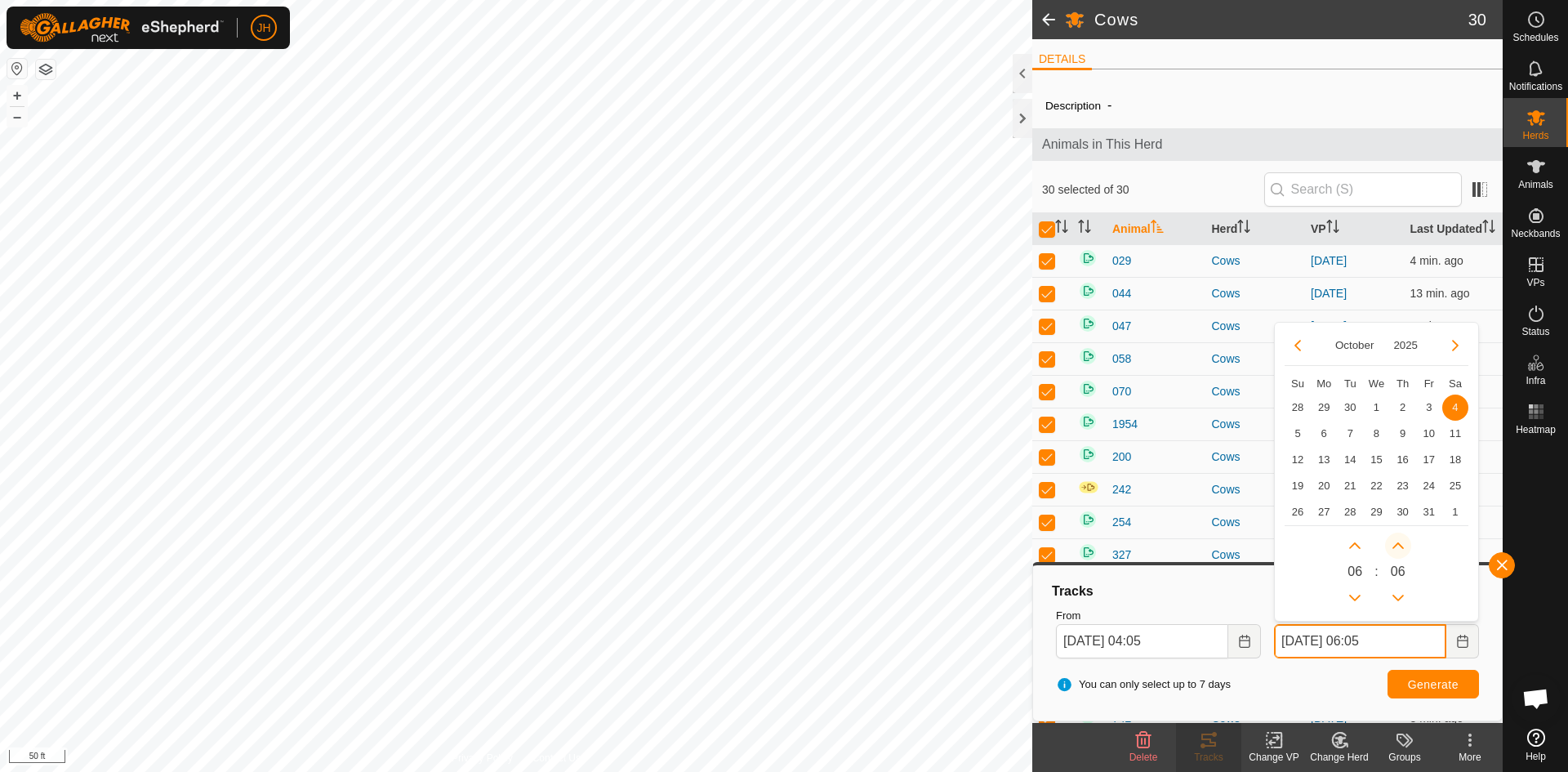
click at [1398, 548] on button "Next Minute" at bounding box center [1397, 545] width 26 height 26
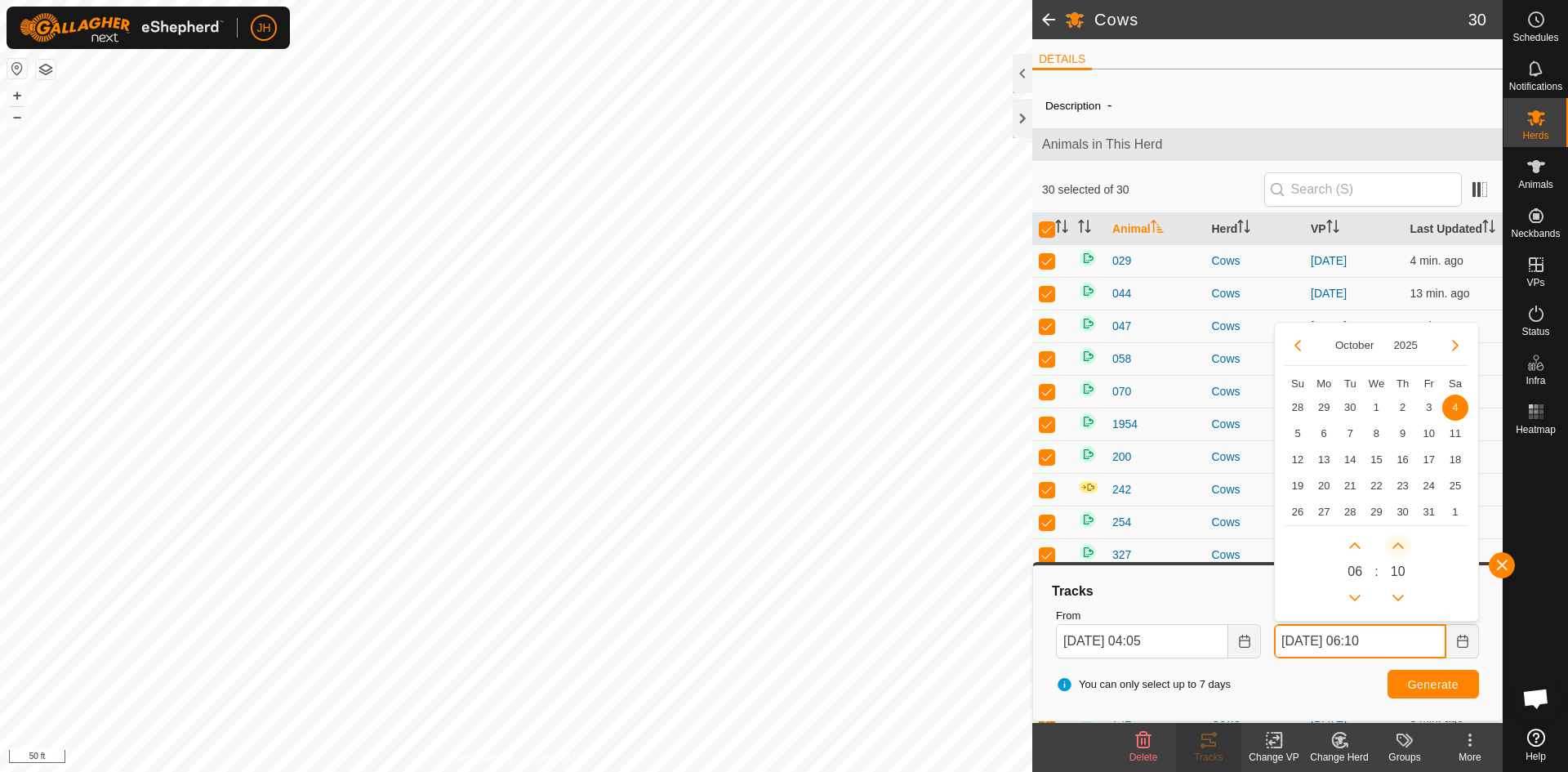
click at [1398, 548] on button "Next Minute" at bounding box center [1397, 545] width 26 height 26
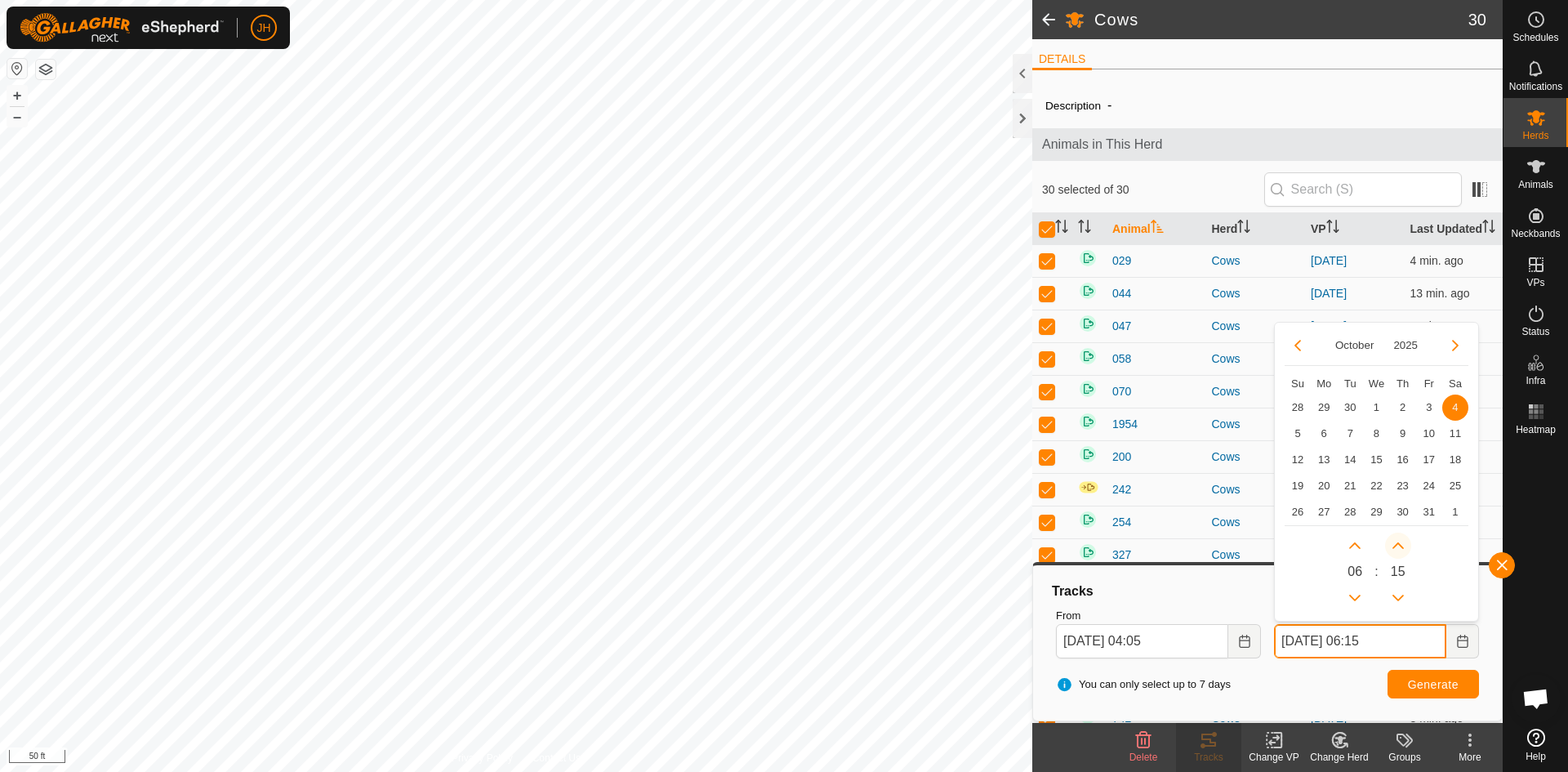
click at [1398, 548] on button "Next Minute" at bounding box center [1397, 545] width 26 height 26
click at [1398, 548] on icon "Next Minute" at bounding box center [1397, 544] width 13 height 13
click at [1398, 548] on button "Next Minute" at bounding box center [1397, 545] width 26 height 26
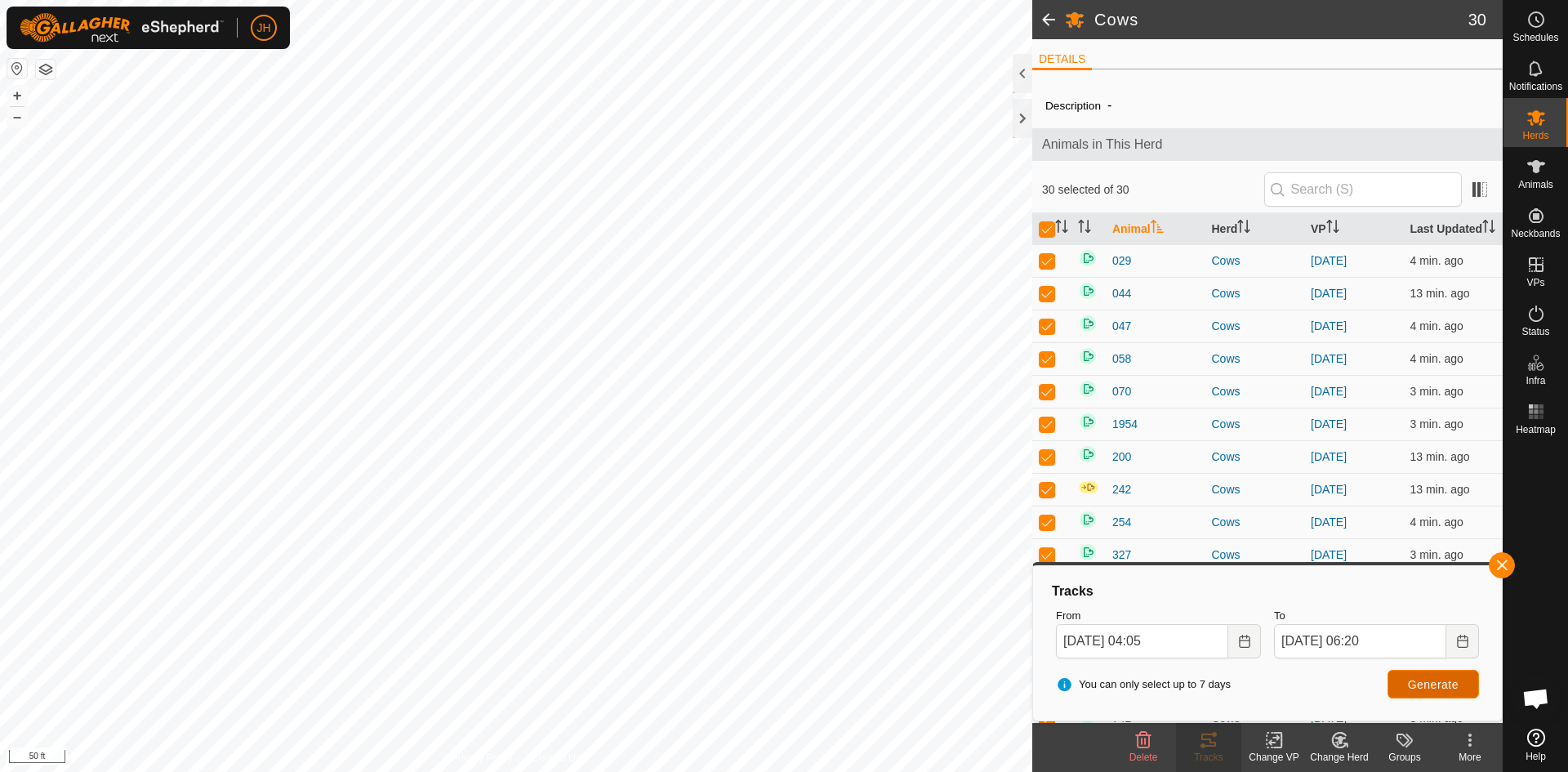
click at [1435, 693] on button "Generate" at bounding box center [1433, 684] width 91 height 28
click at [1456, 640] on icon "Choose Date" at bounding box center [1461, 641] width 11 height 13
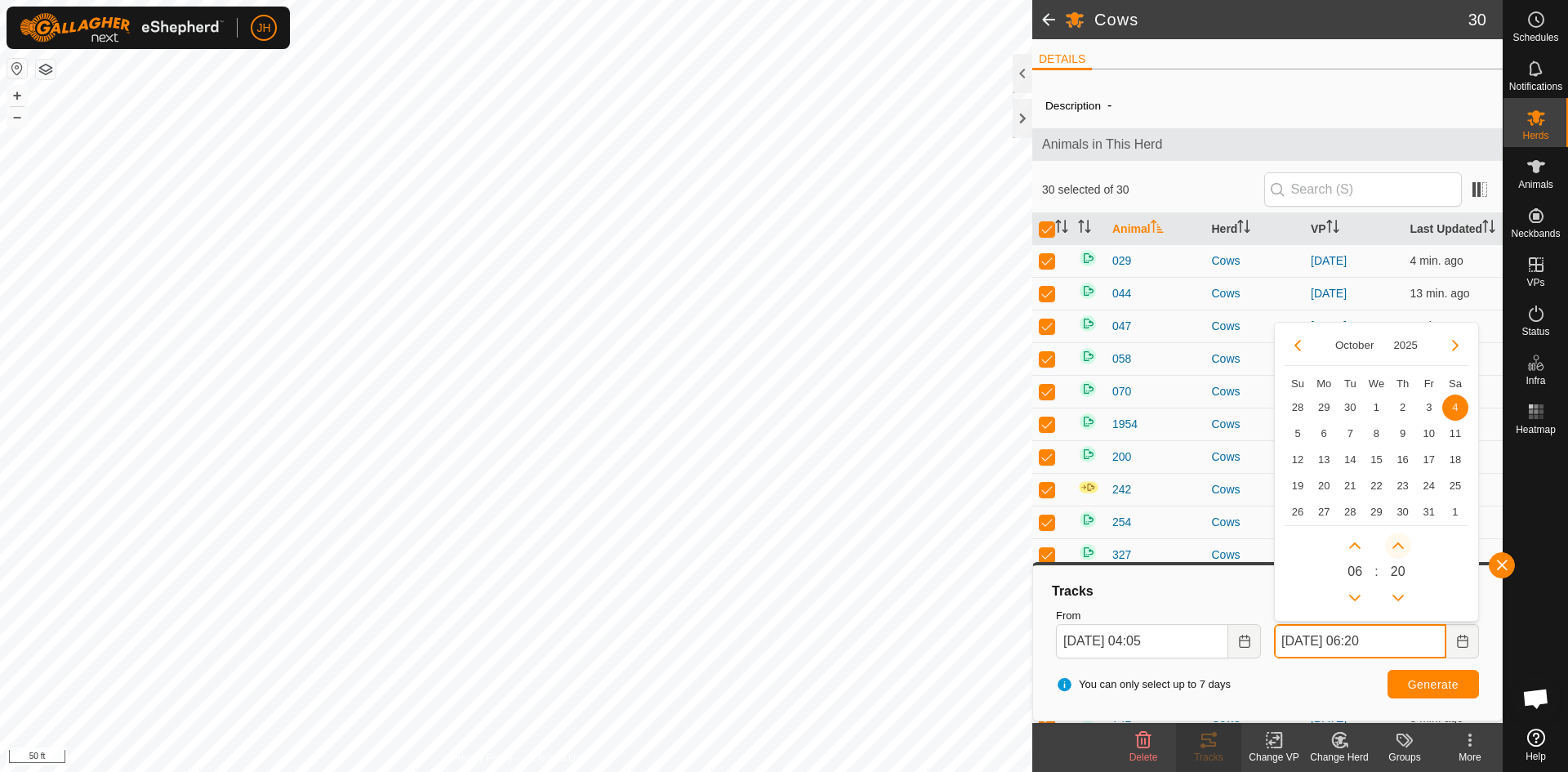
click at [1399, 553] on button "Next Minute" at bounding box center [1397, 545] width 26 height 26
click at [1400, 553] on span "Next Minute" at bounding box center [1400, 553] width 0 height 0
click at [1399, 553] on button "Next Minute" at bounding box center [1397, 545] width 26 height 26
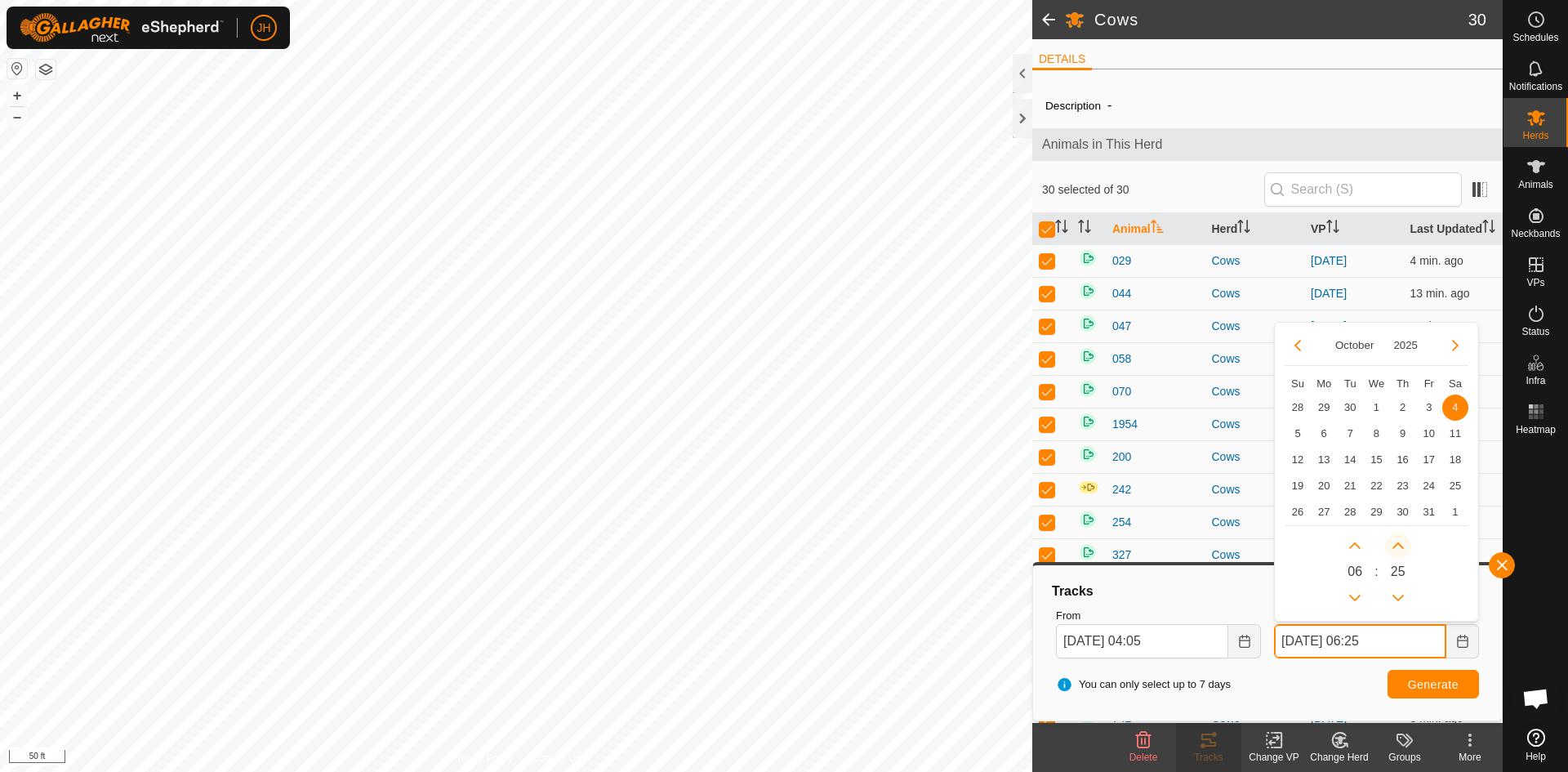
click at [1399, 553] on button "Next Minute" at bounding box center [1397, 545] width 26 height 26
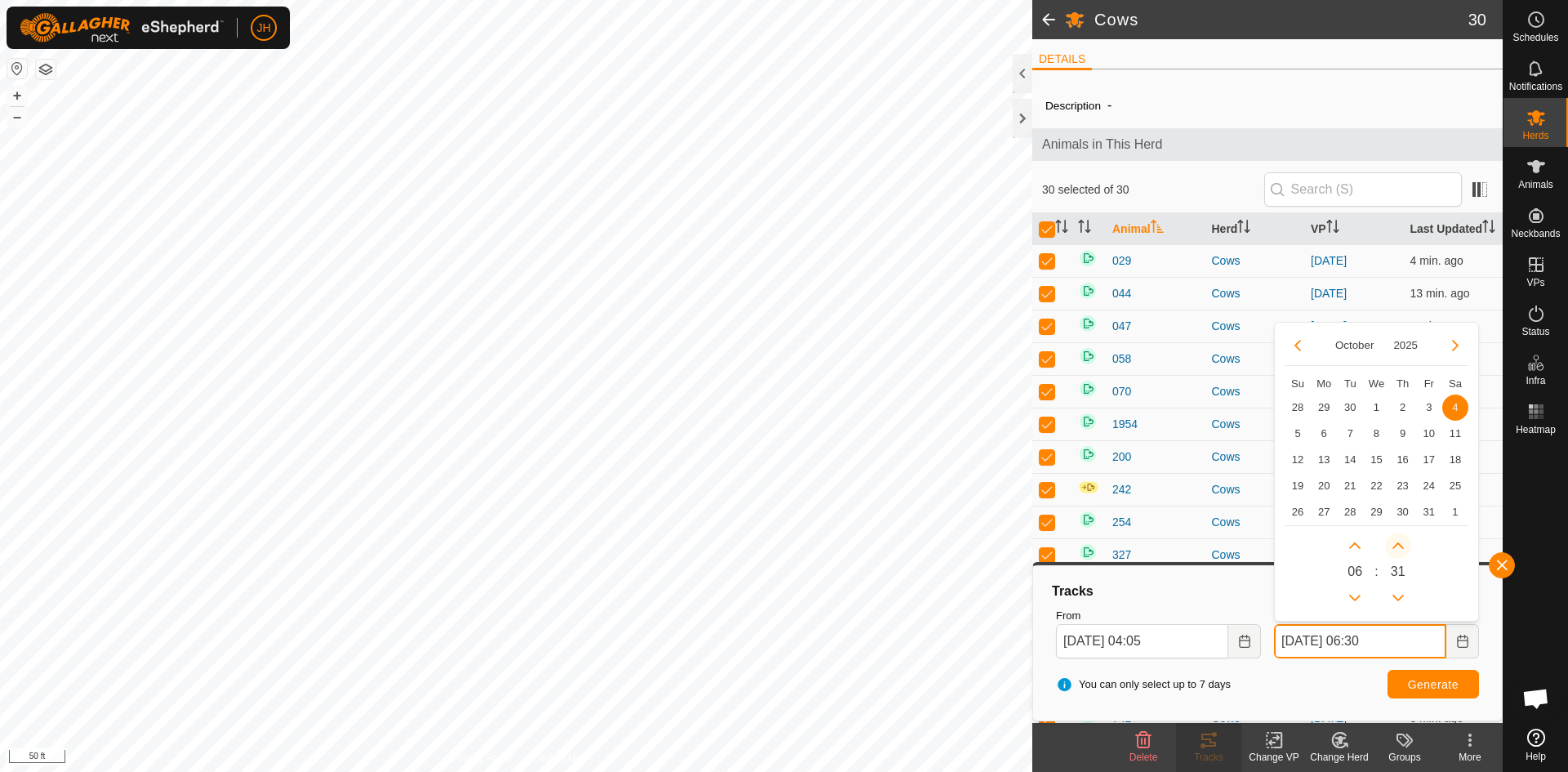
click at [1399, 553] on button "Next Minute" at bounding box center [1397, 545] width 26 height 26
click at [1433, 685] on span "Generate" at bounding box center [1433, 684] width 51 height 13
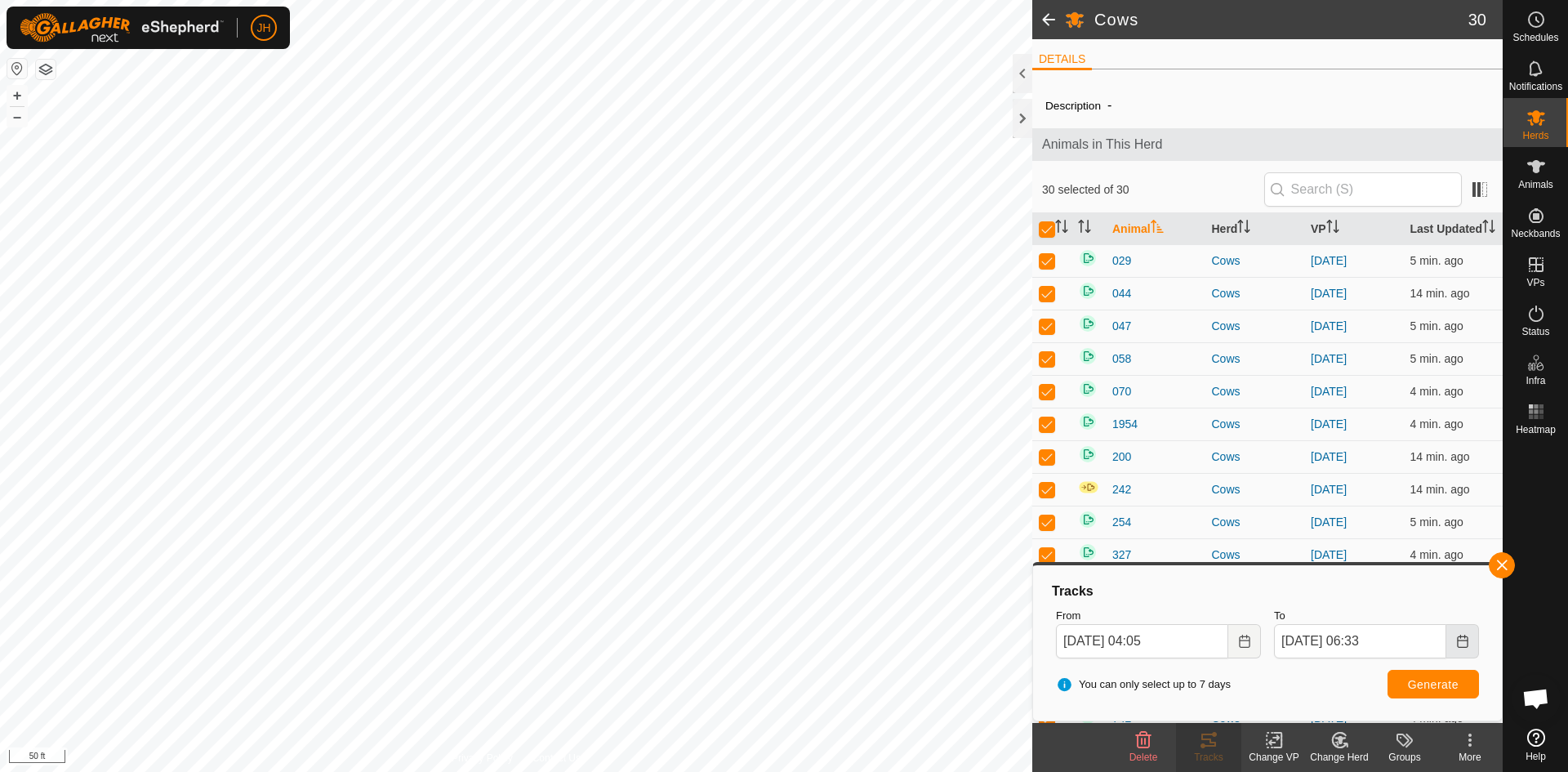
click at [1460, 647] on icon "Choose Date" at bounding box center [1461, 641] width 11 height 13
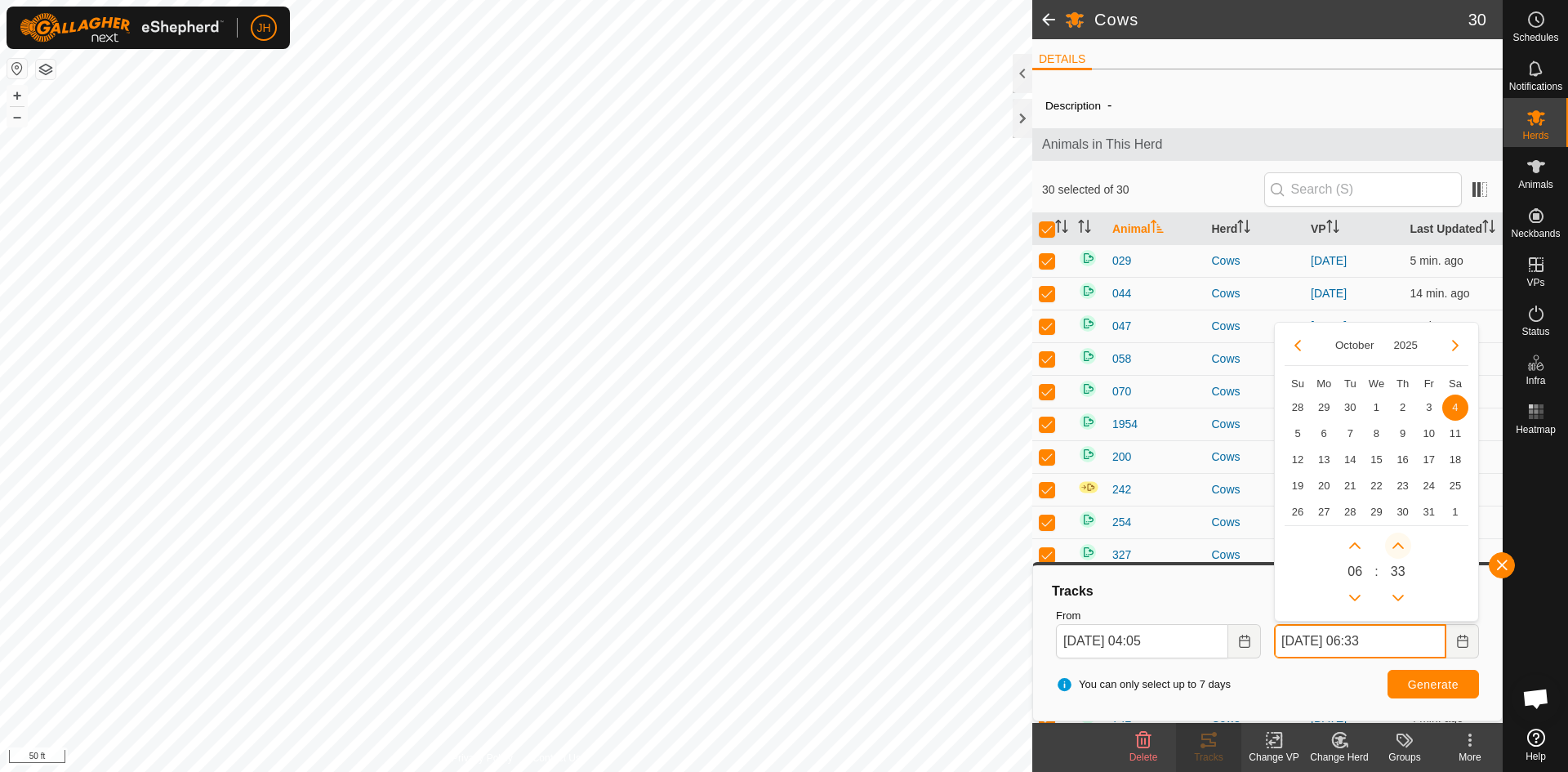
click at [1402, 550] on button "Next Minute" at bounding box center [1397, 545] width 26 height 26
click at [1403, 551] on span "Next Minute" at bounding box center [1403, 551] width 0 height 0
click at [1402, 550] on button "Next Minute" at bounding box center [1397, 545] width 26 height 26
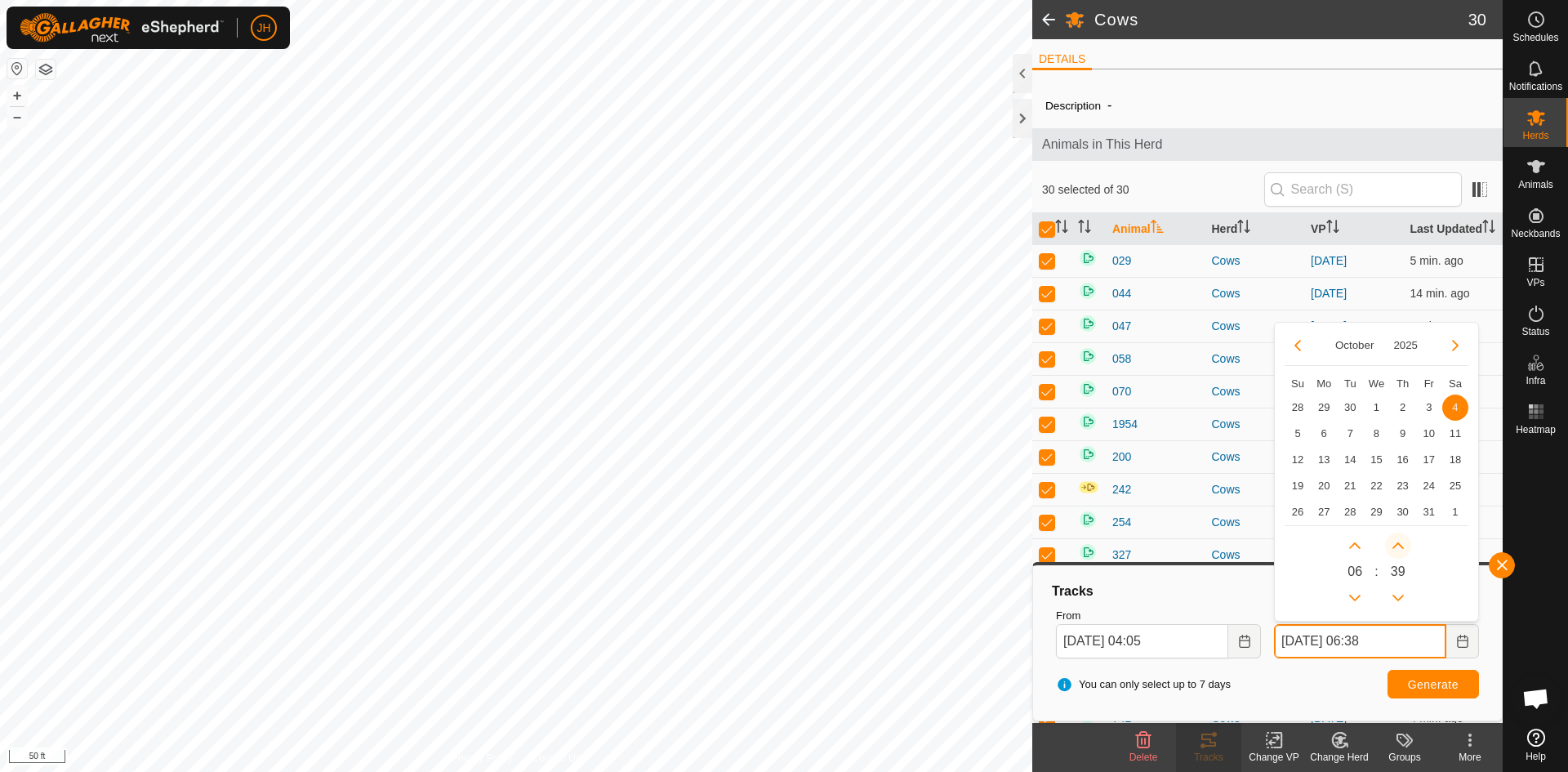
click at [1402, 550] on button "Next Minute" at bounding box center [1397, 545] width 26 height 26
click at [1397, 545] on button "Next Minute" at bounding box center [1397, 545] width 26 height 26
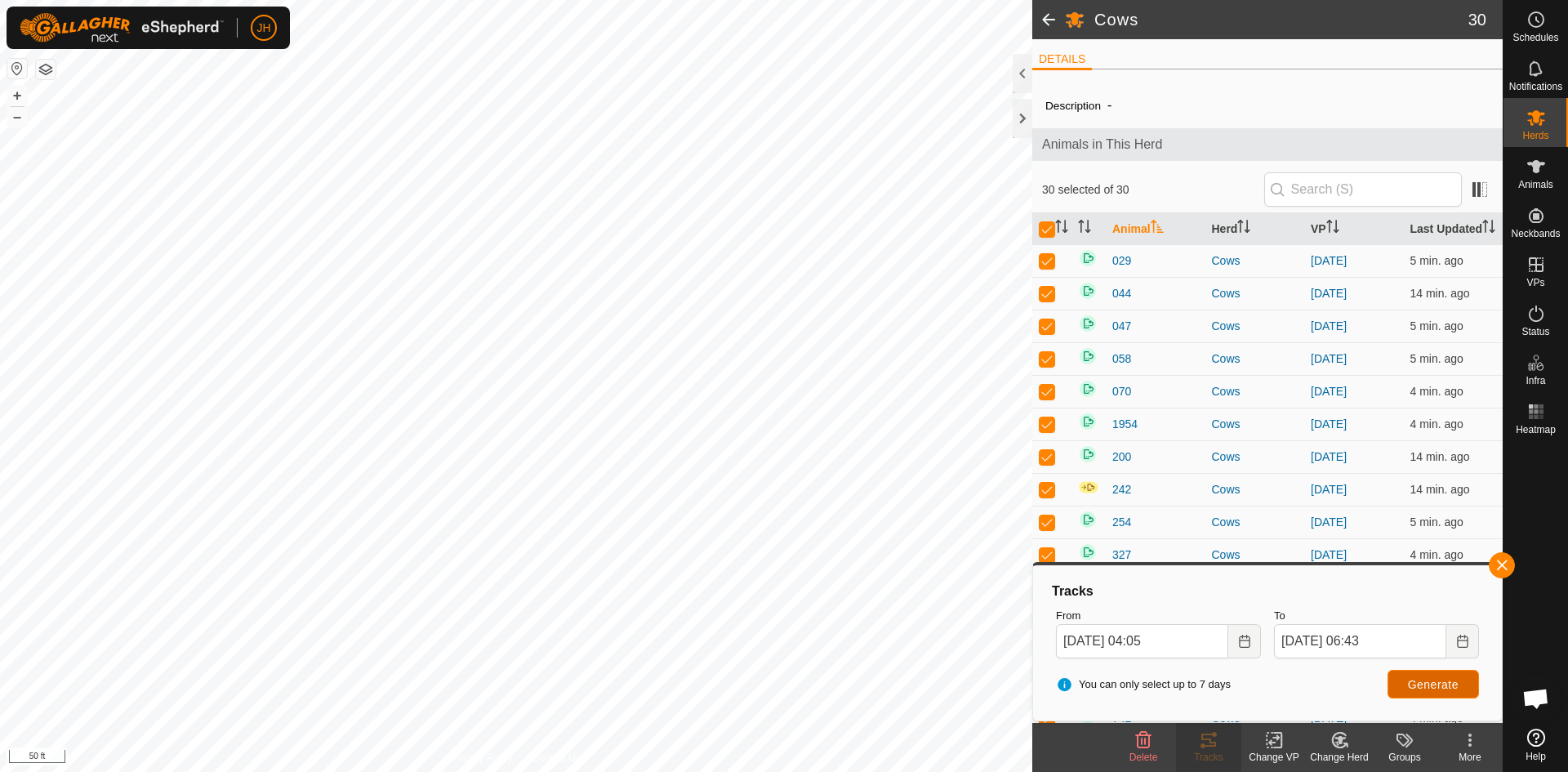
click at [1445, 687] on span "Generate" at bounding box center [1433, 684] width 51 height 13
click at [1466, 638] on icon "Choose Date" at bounding box center [1461, 641] width 11 height 13
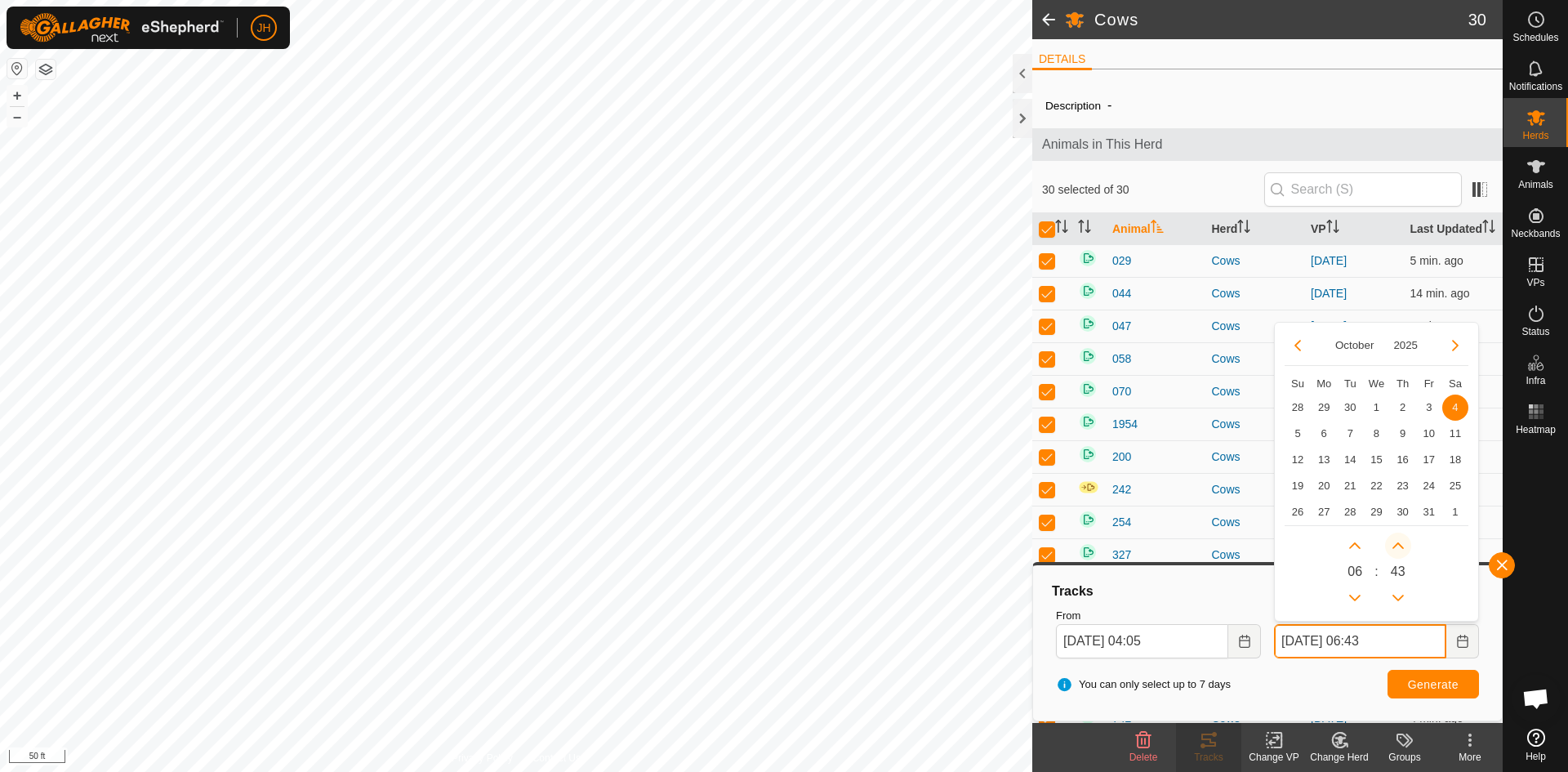
click at [1400, 544] on button "Next Minute" at bounding box center [1397, 545] width 26 height 26
click at [1401, 545] on span "Next Minute" at bounding box center [1401, 545] width 0 height 0
click at [1400, 544] on button "Next Minute" at bounding box center [1397, 545] width 26 height 26
click at [1400, 544] on icon "Next Minute" at bounding box center [1397, 544] width 13 height 13
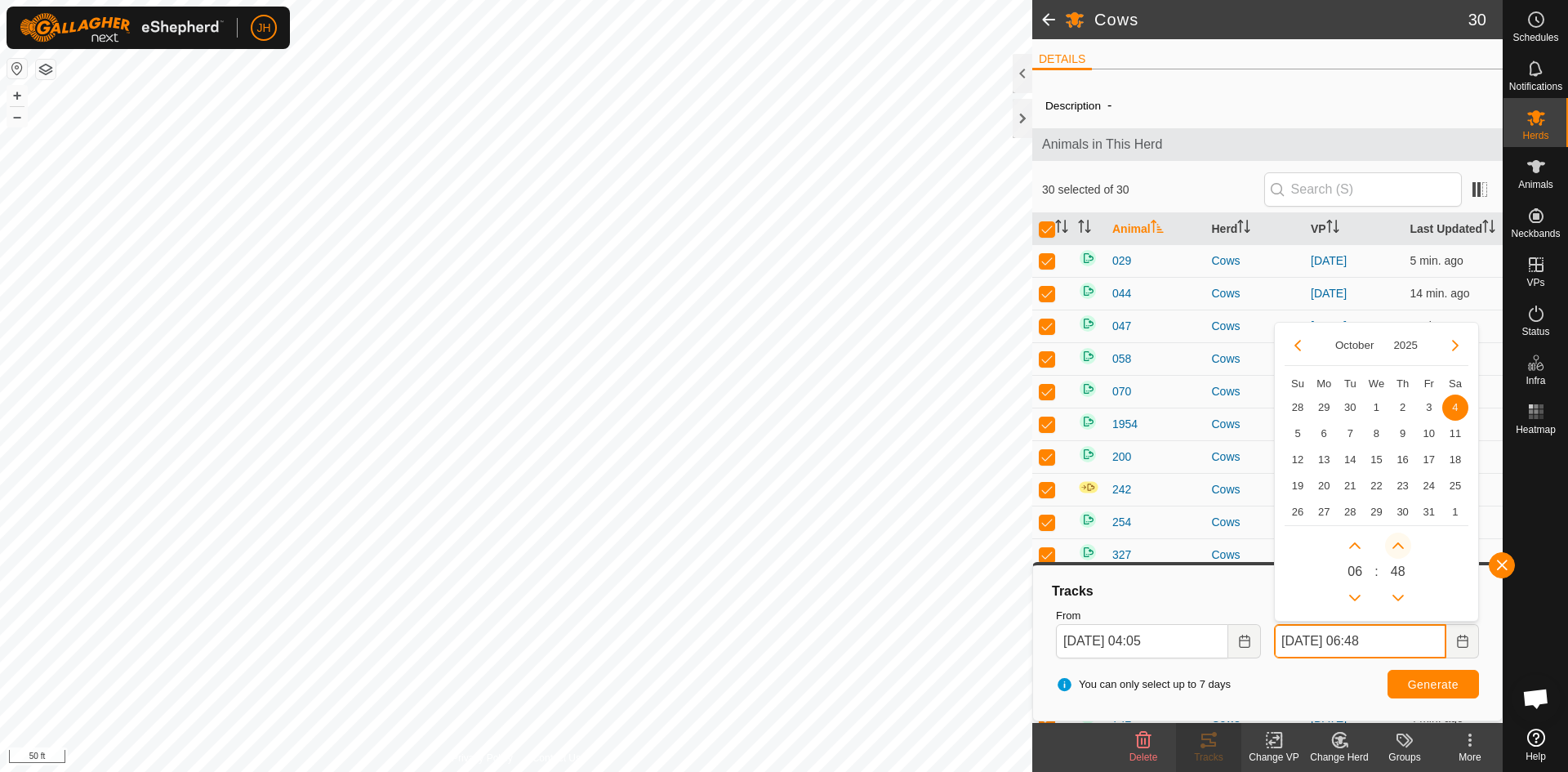
click at [1400, 544] on button "Next Minute" at bounding box center [1397, 545] width 26 height 26
click at [1401, 545] on span "Next Minute" at bounding box center [1401, 545] width 0 height 0
click at [1400, 544] on button "Next Minute" at bounding box center [1397, 545] width 26 height 26
click at [1400, 544] on icon "Next Minute" at bounding box center [1397, 544] width 13 height 13
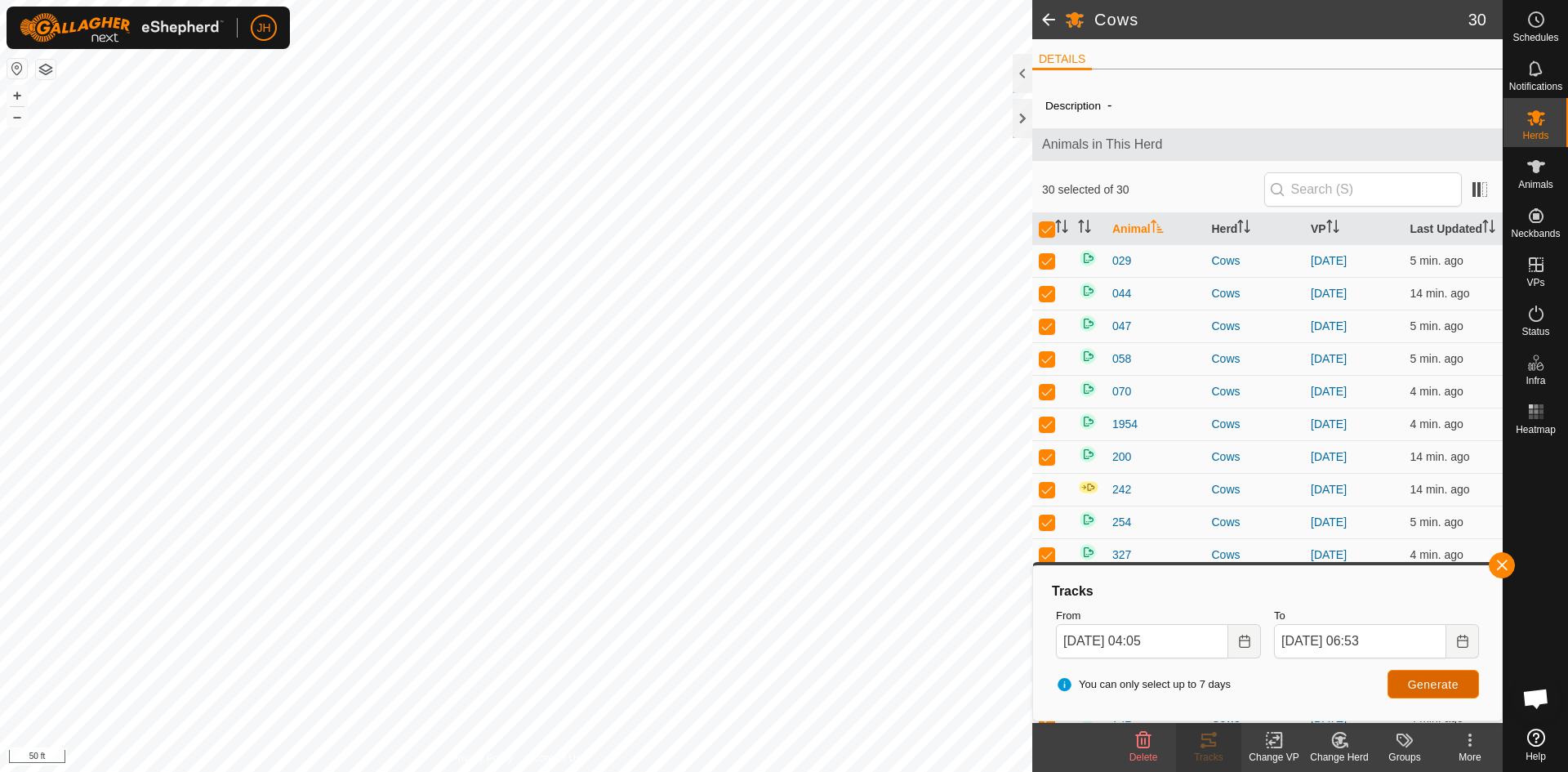
click at [1438, 689] on span "Generate" at bounding box center [1433, 684] width 51 height 13
click at [1457, 642] on icon "Choose Date" at bounding box center [1461, 641] width 11 height 13
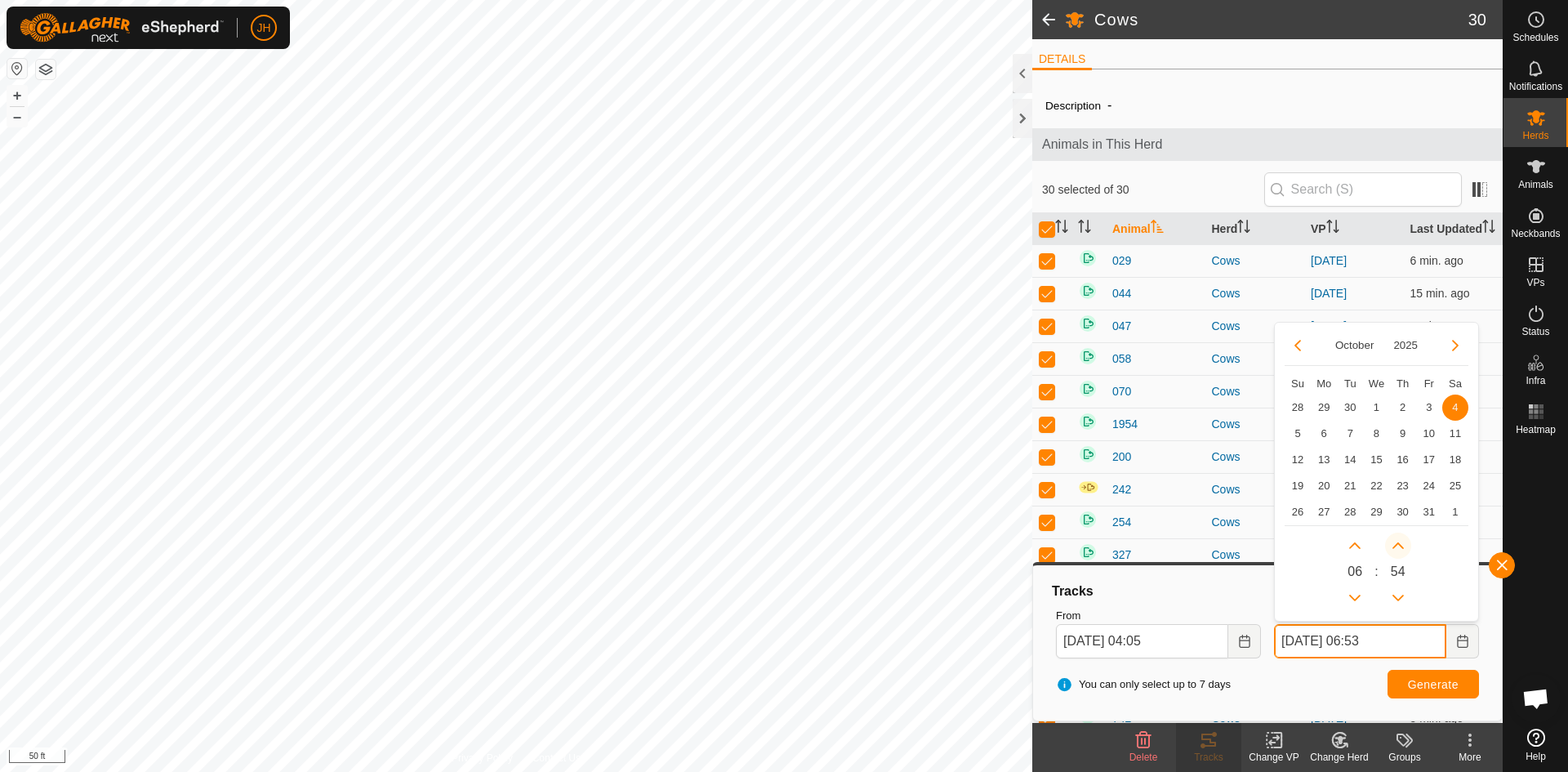
click at [1400, 545] on button "Next Minute" at bounding box center [1397, 545] width 26 height 26
click at [1401, 546] on span "Next Minute" at bounding box center [1401, 546] width 0 height 0
click at [1400, 545] on button "Next Minute" at bounding box center [1397, 545] width 26 height 26
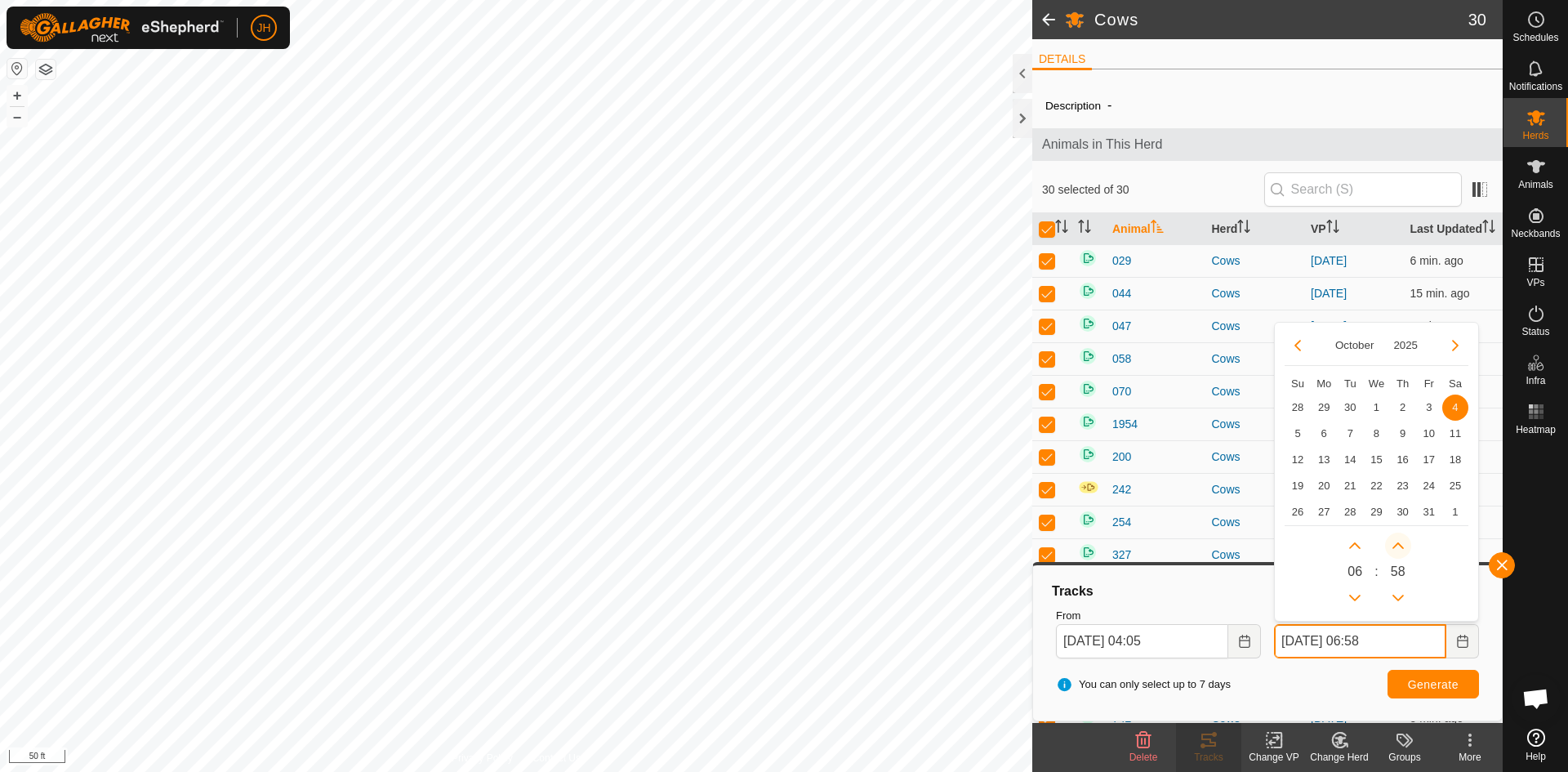
click at [1400, 545] on button "Next Minute" at bounding box center [1397, 545] width 26 height 26
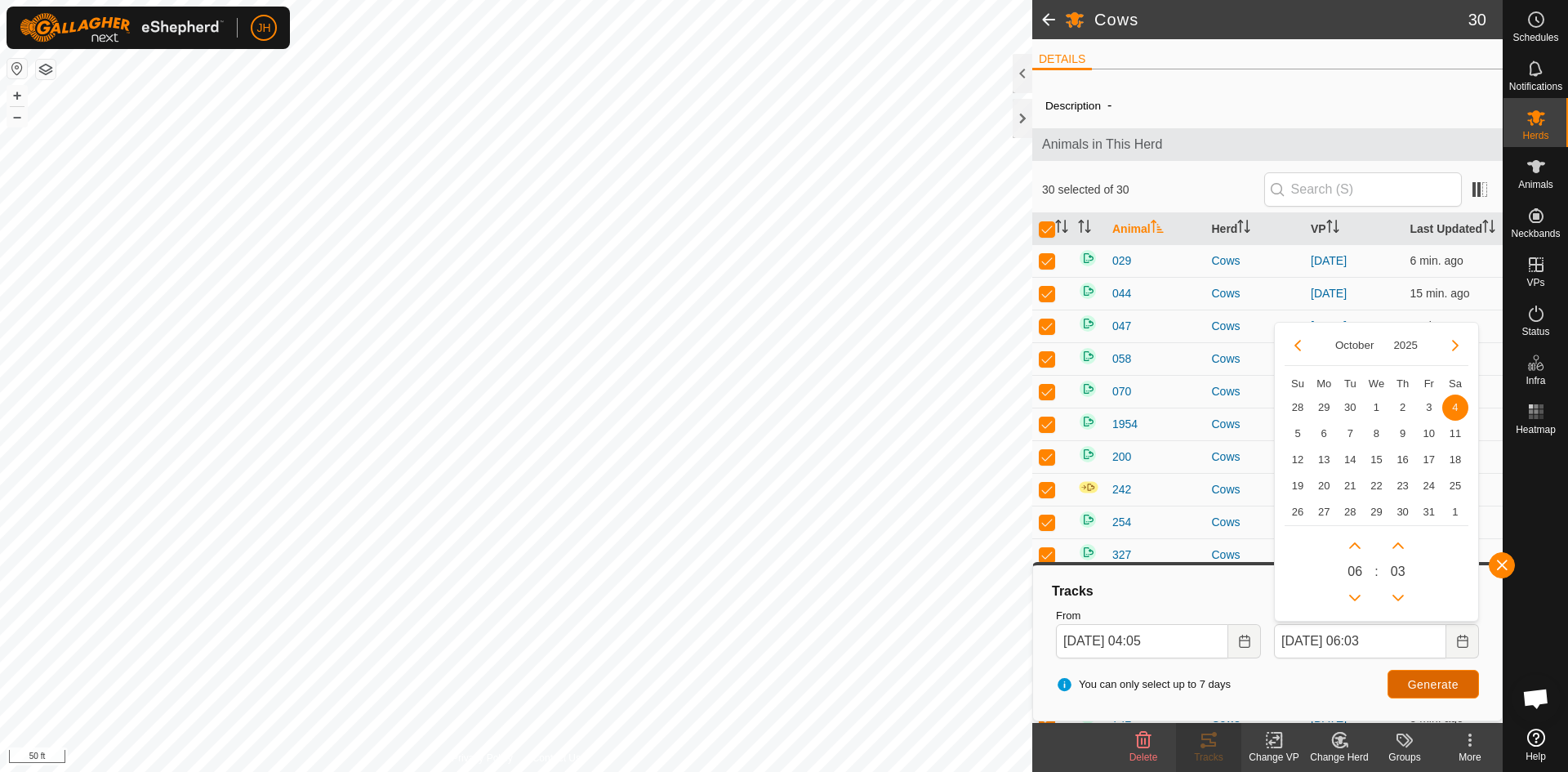
click at [1444, 691] on button "Generate" at bounding box center [1433, 684] width 91 height 28
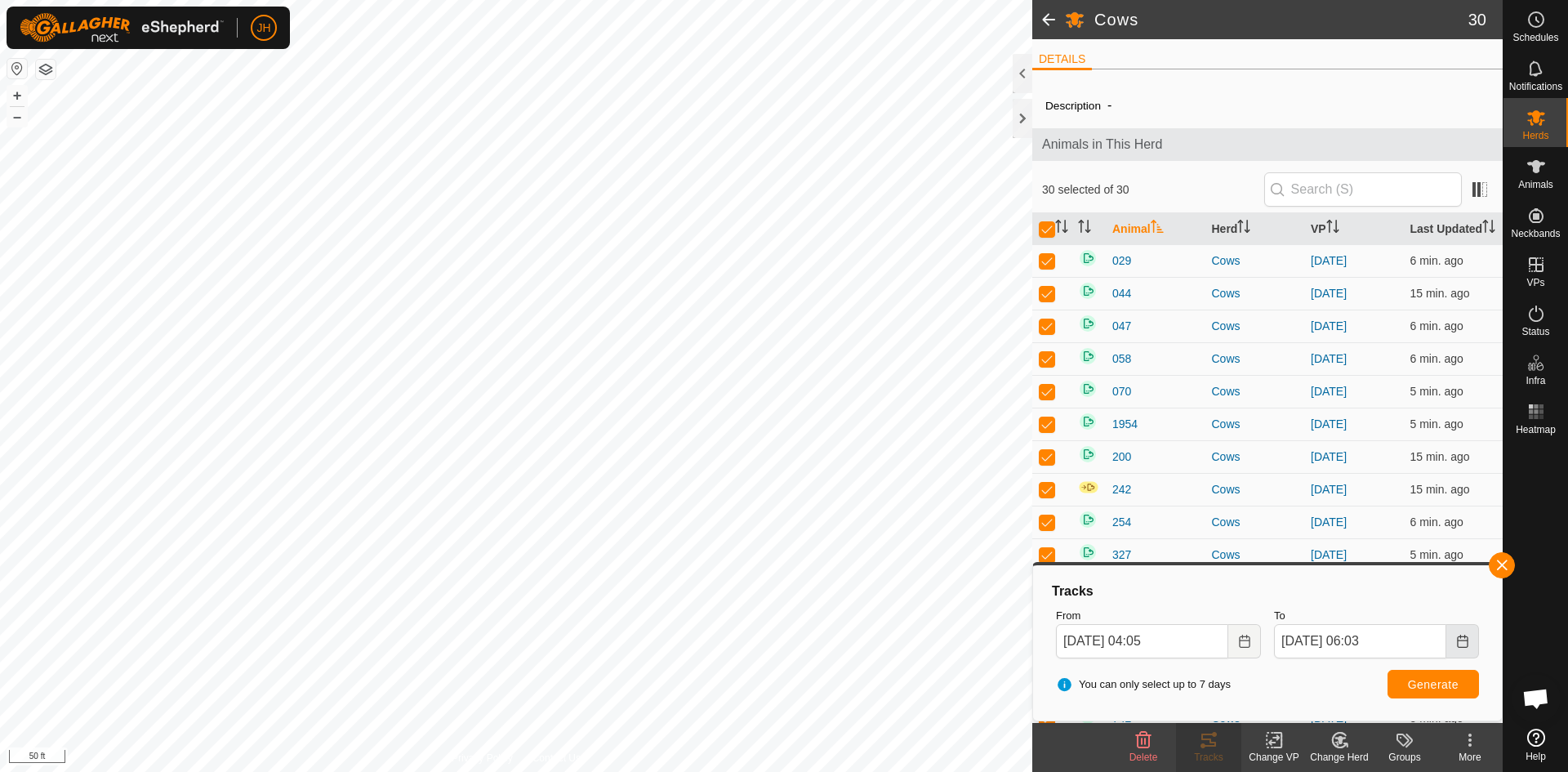
click at [1461, 645] on icon "Choose Date" at bounding box center [1461, 641] width 13 height 13
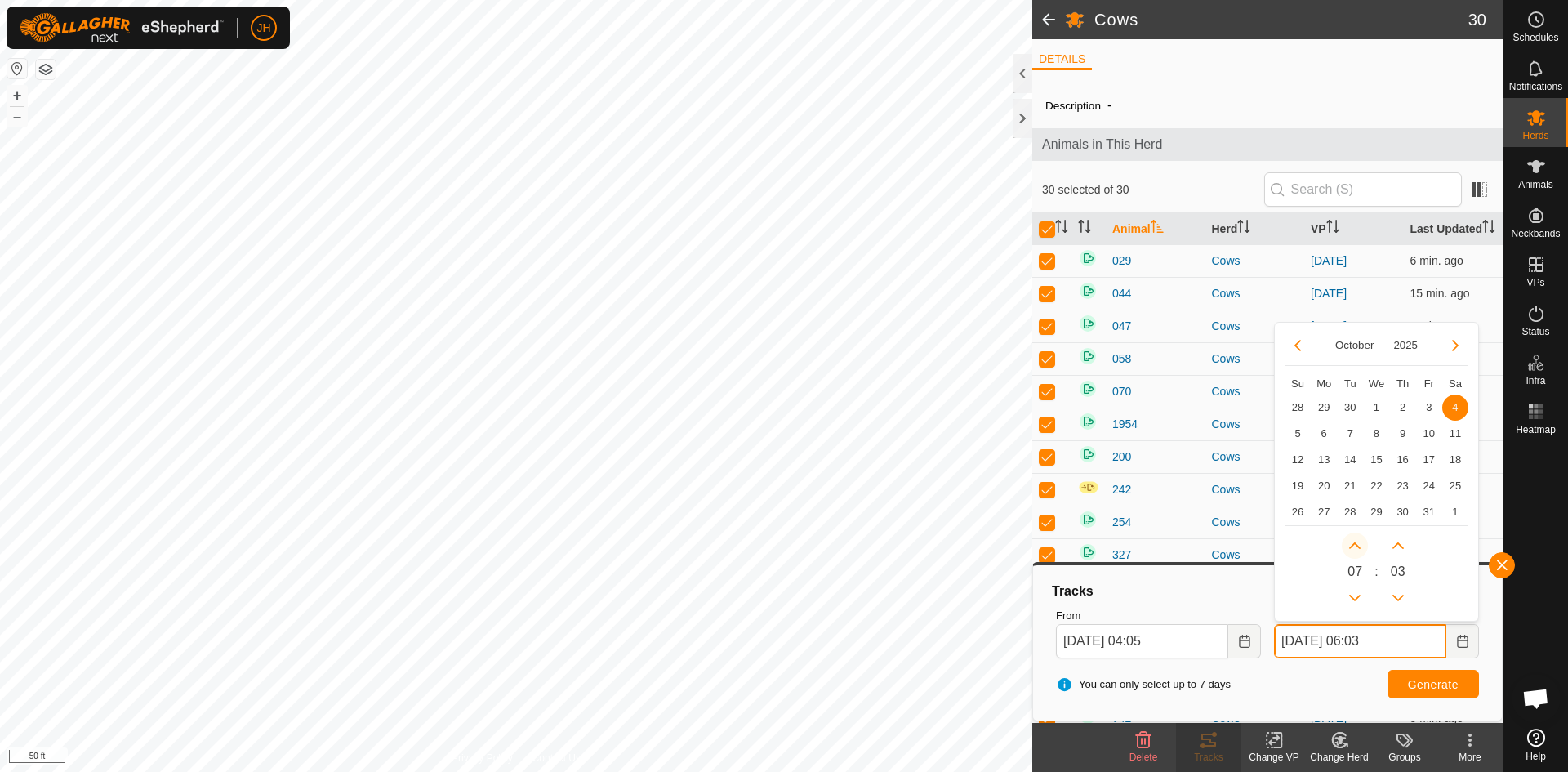
click at [1357, 545] on button "Next Hour" at bounding box center [1354, 545] width 26 height 26
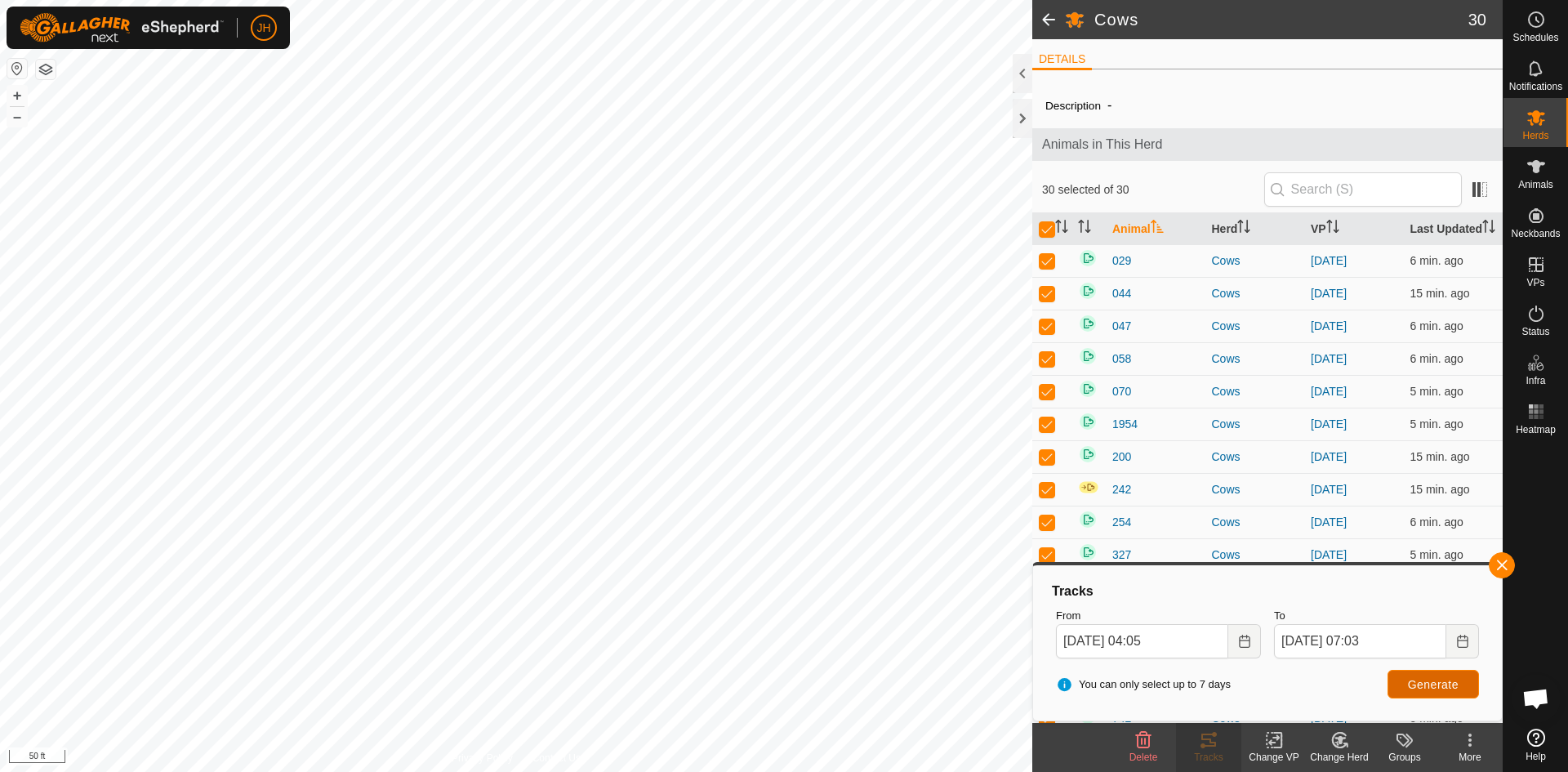
click at [1419, 678] on span "Generate" at bounding box center [1433, 684] width 51 height 13
click at [1460, 641] on icon "Choose Date" at bounding box center [1461, 641] width 13 height 13
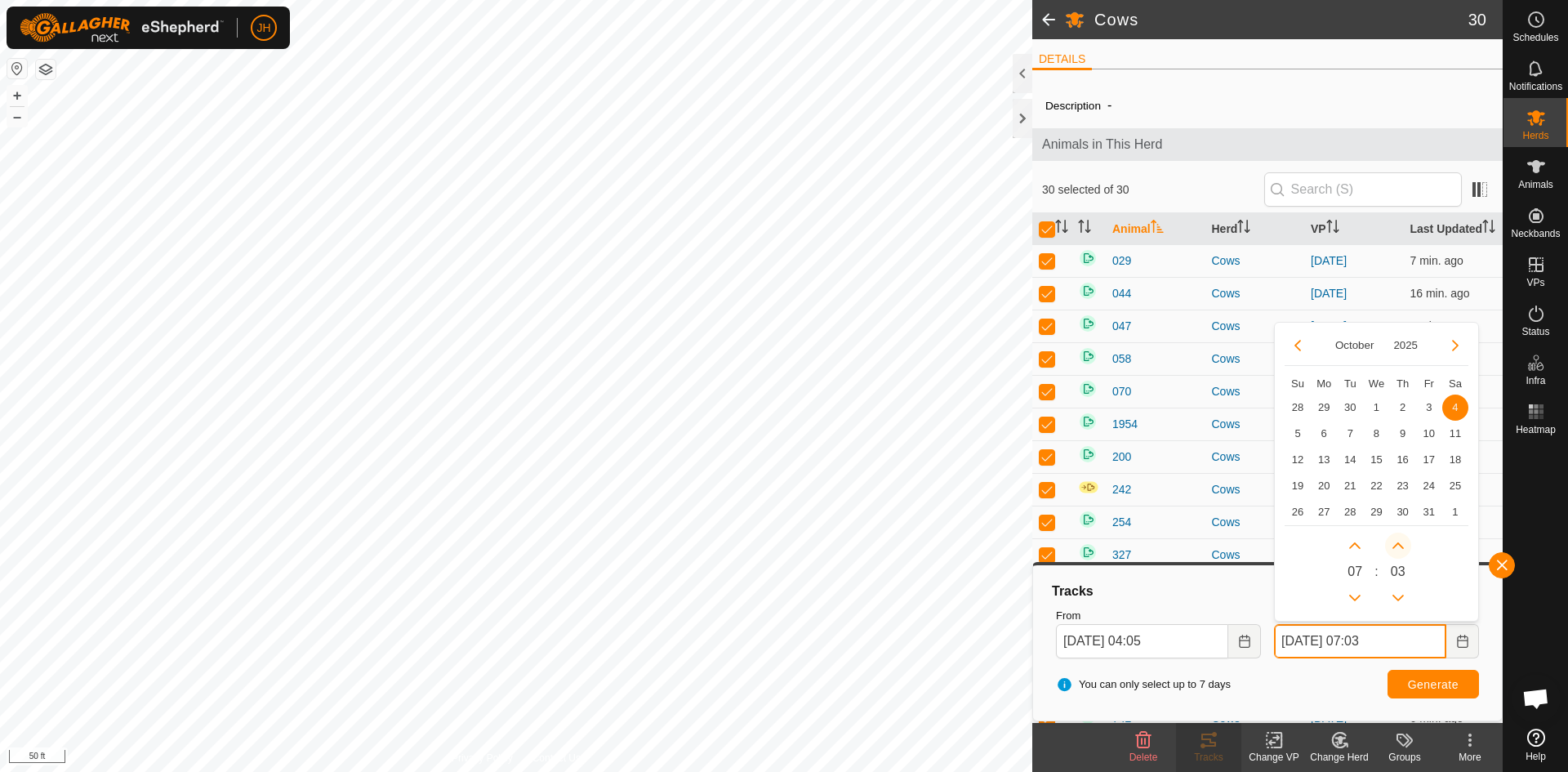
click at [1398, 551] on button "Next Minute" at bounding box center [1397, 545] width 26 height 26
click at [1399, 552] on span "Next Minute" at bounding box center [1399, 552] width 0 height 0
click at [1398, 551] on icon "Next Minute" at bounding box center [1397, 544] width 13 height 13
click at [1398, 544] on button "Next Minute" at bounding box center [1397, 545] width 26 height 26
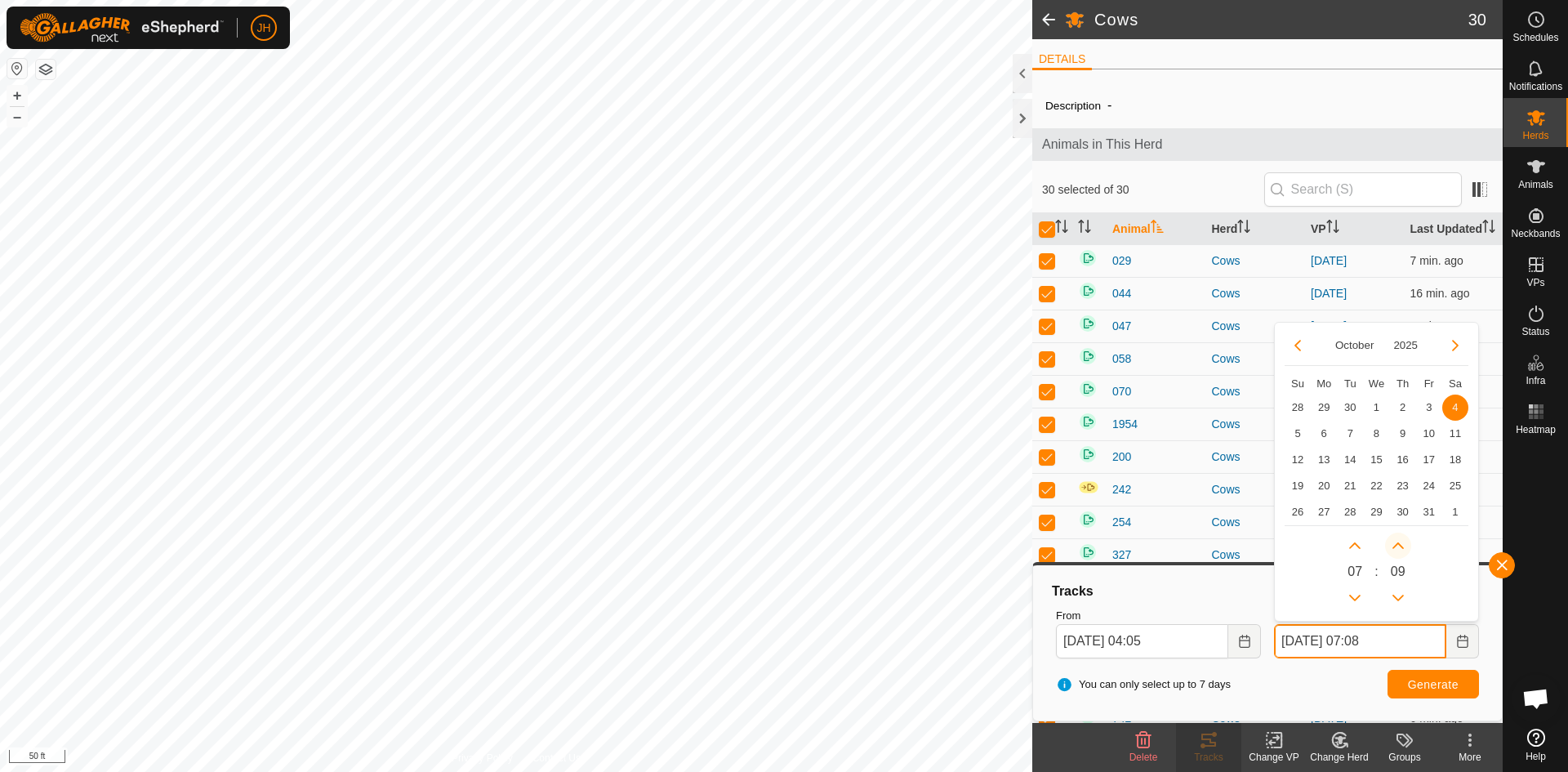
click at [1398, 544] on icon "Next Minute" at bounding box center [1398, 545] width 12 height 7
click at [1398, 544] on button "Next Minute" at bounding box center [1397, 545] width 26 height 26
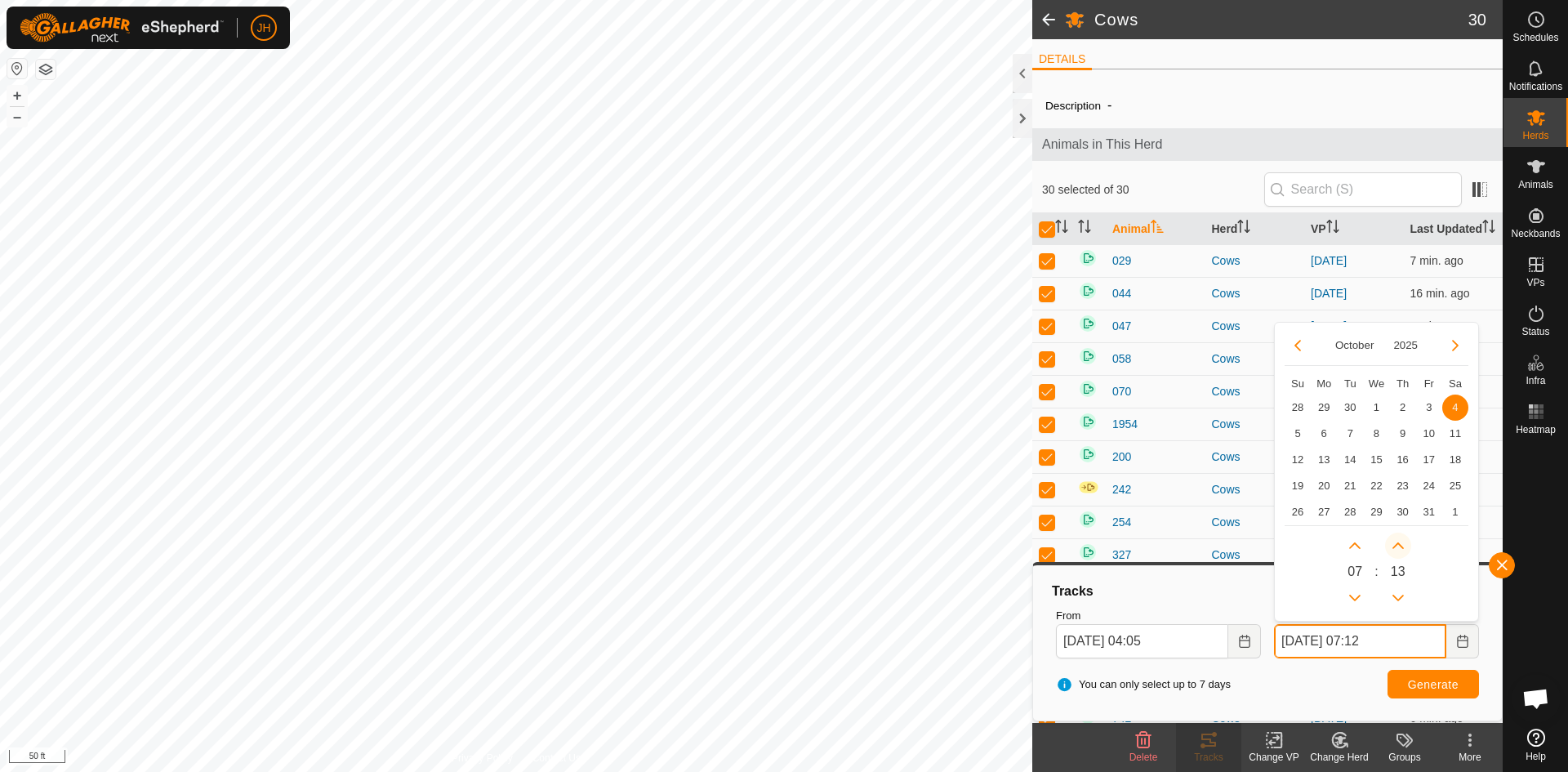
type input "[DATE] 07:13"
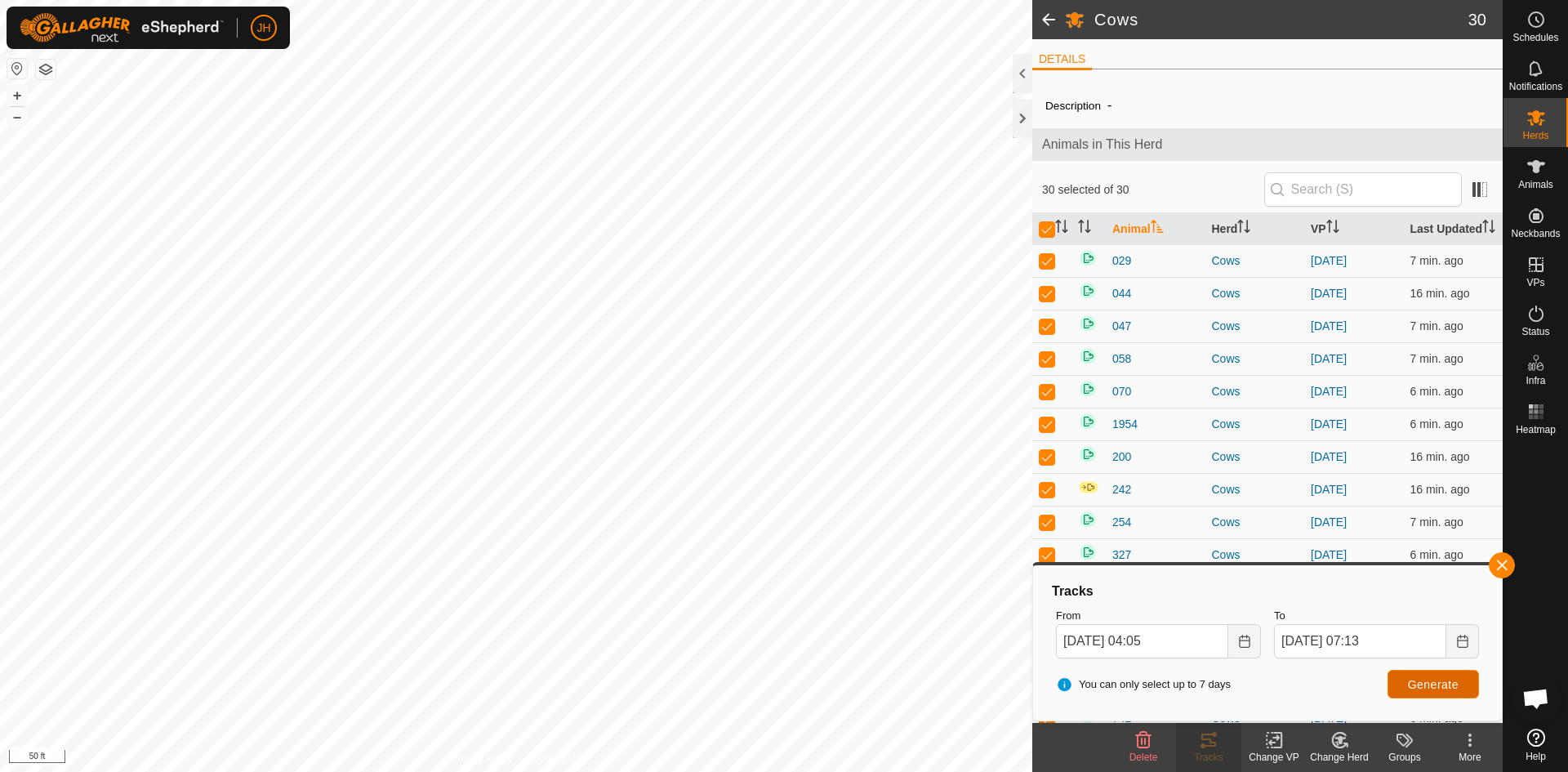
click at [1456, 689] on span "Generate" at bounding box center [1433, 684] width 51 height 13
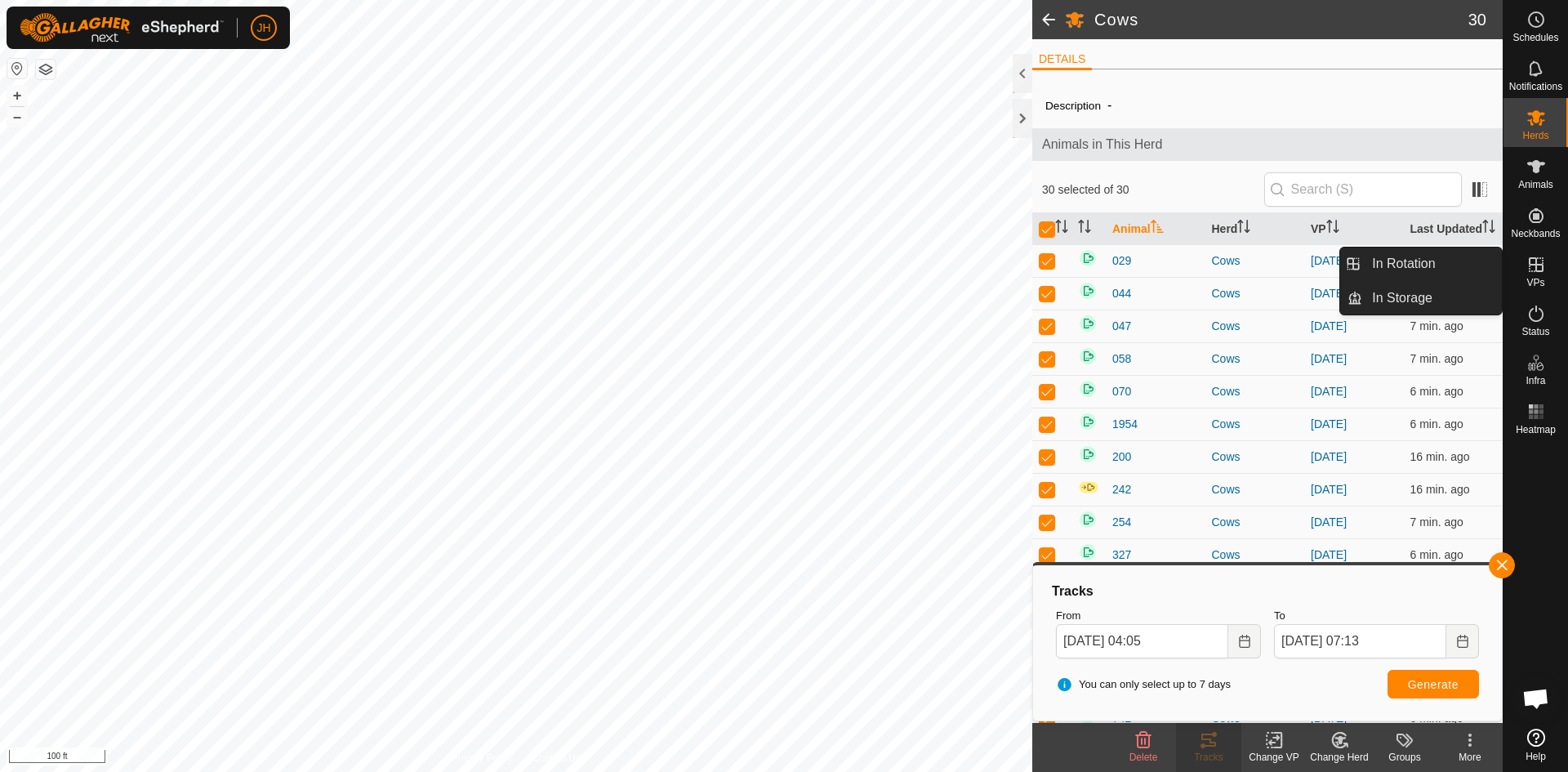
click at [1537, 267] on icon at bounding box center [1536, 264] width 19 height 19
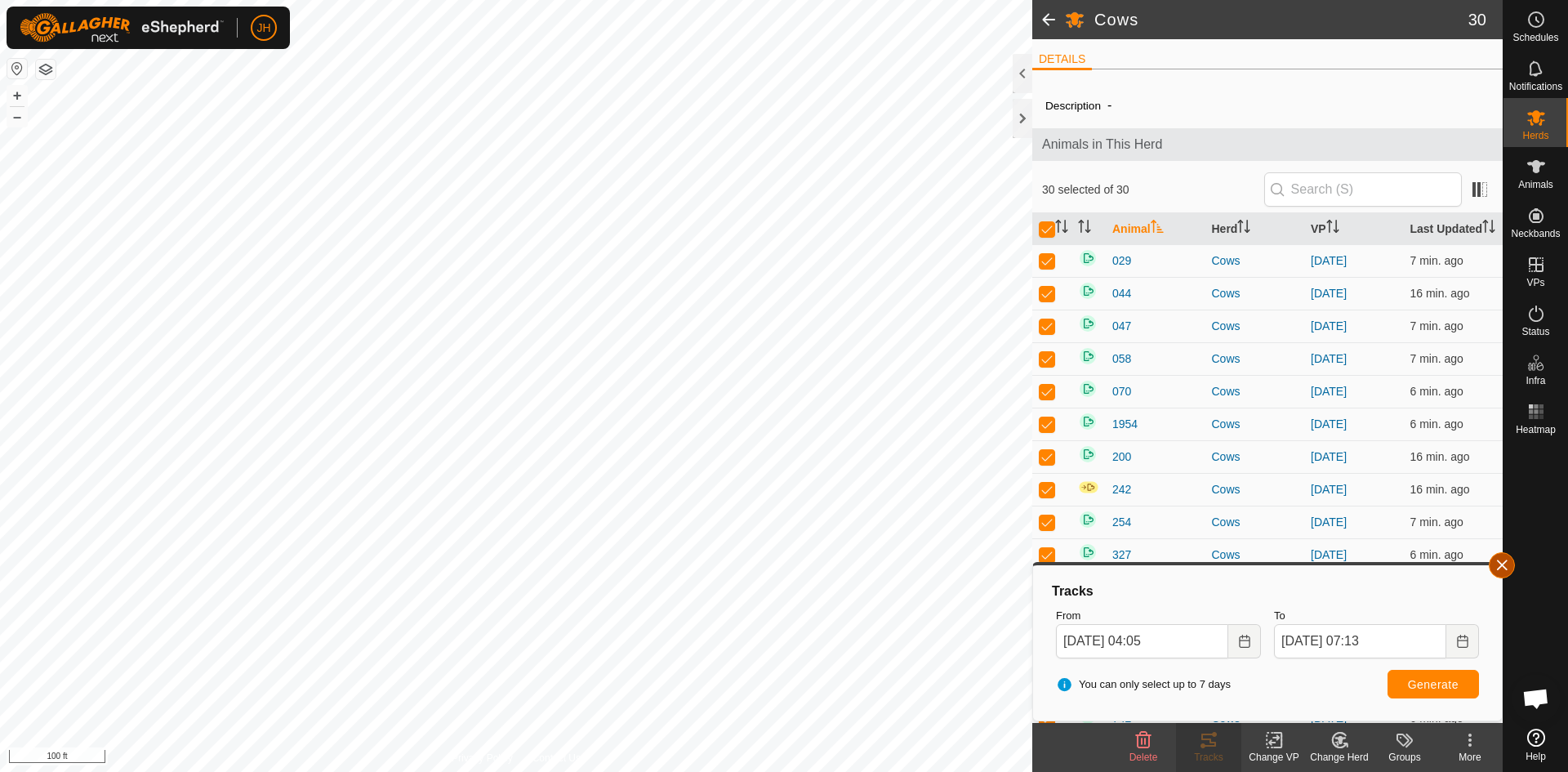
click at [1503, 563] on button "button" at bounding box center [1501, 565] width 26 height 26
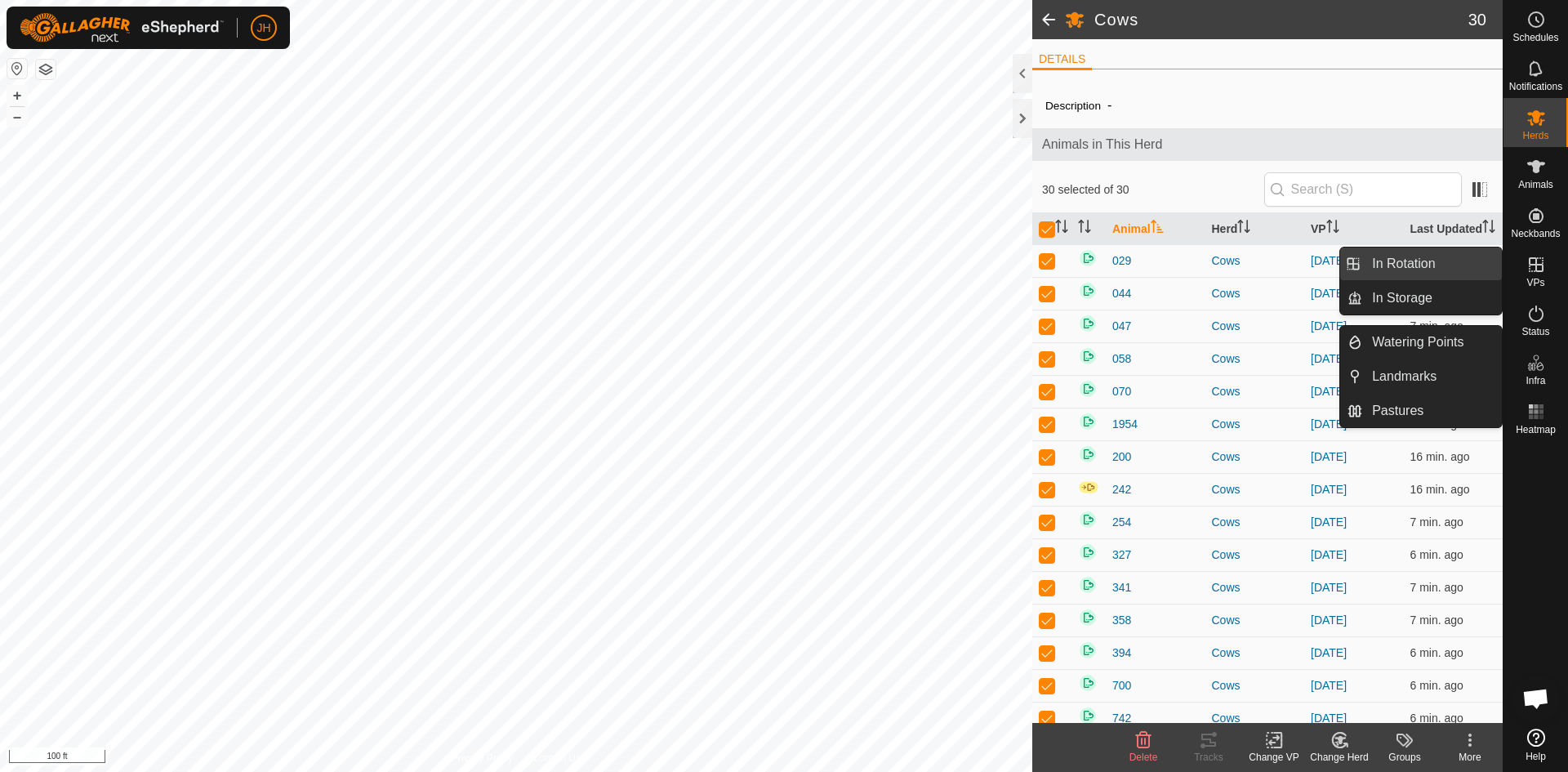
click at [1447, 268] on link "In Rotation" at bounding box center [1432, 263] width 140 height 33
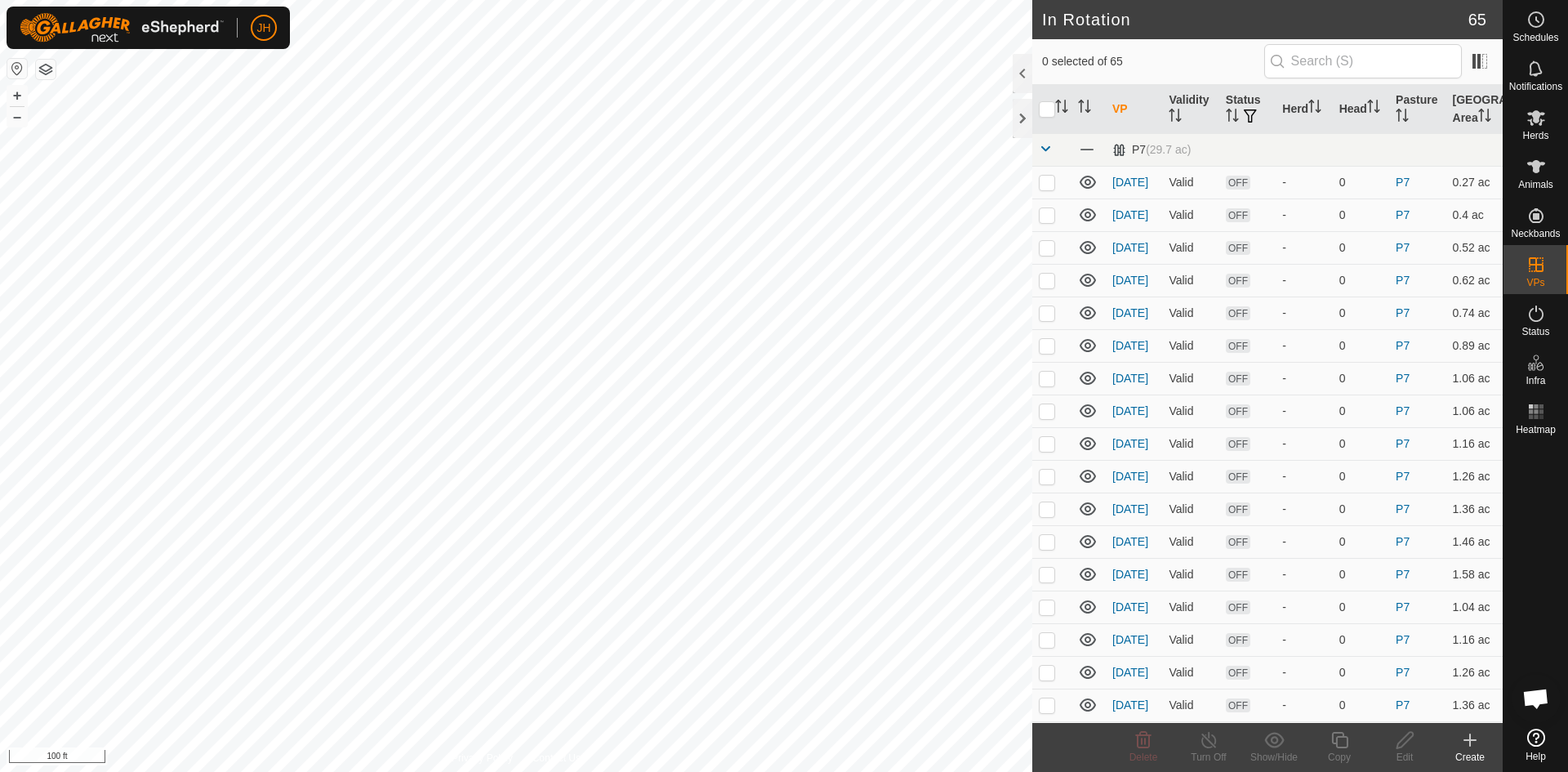
click at [1470, 746] on icon at bounding box center [1470, 740] width 19 height 19
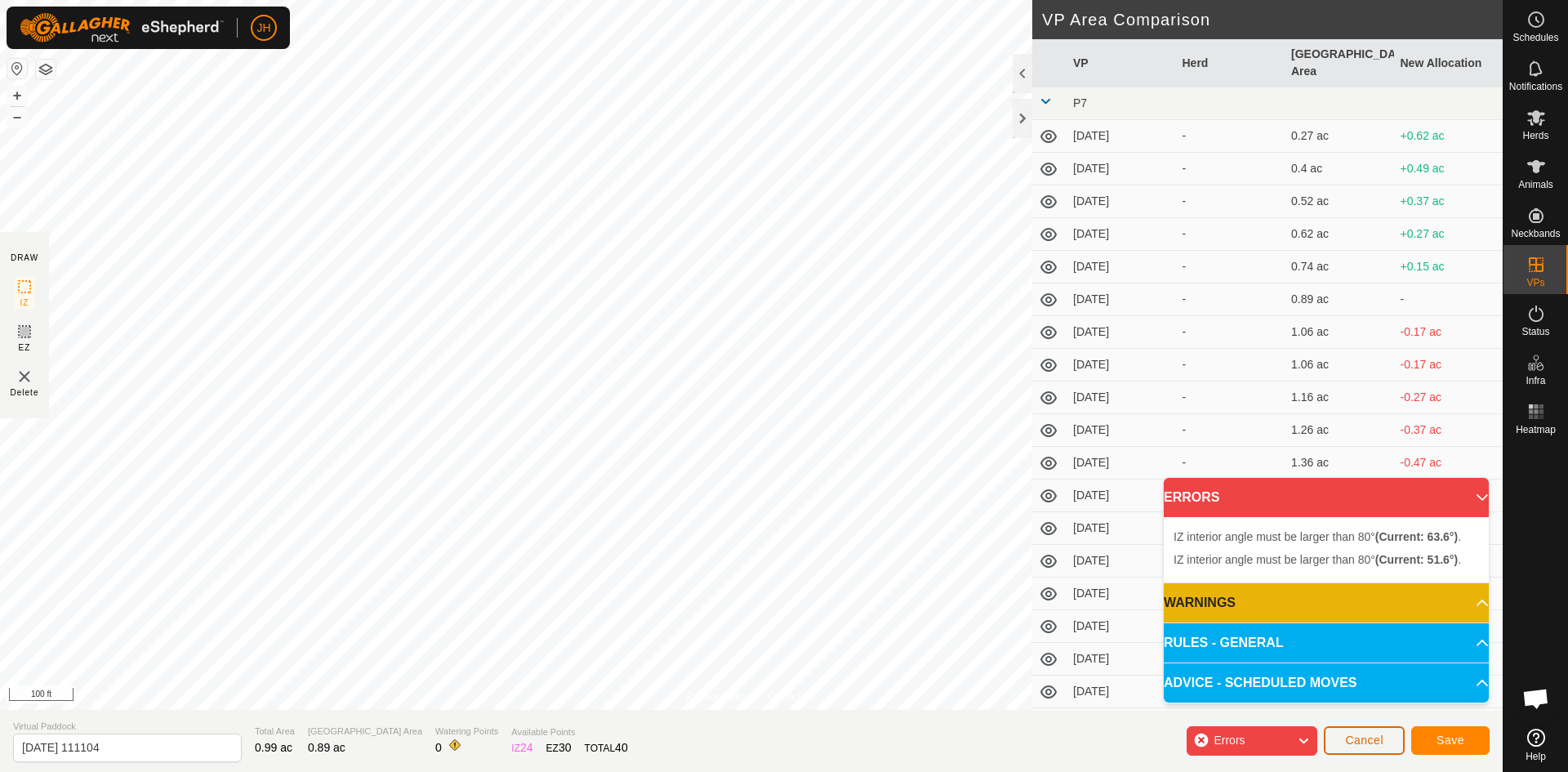
click at [1369, 743] on span "Cancel" at bounding box center [1363, 739] width 38 height 13
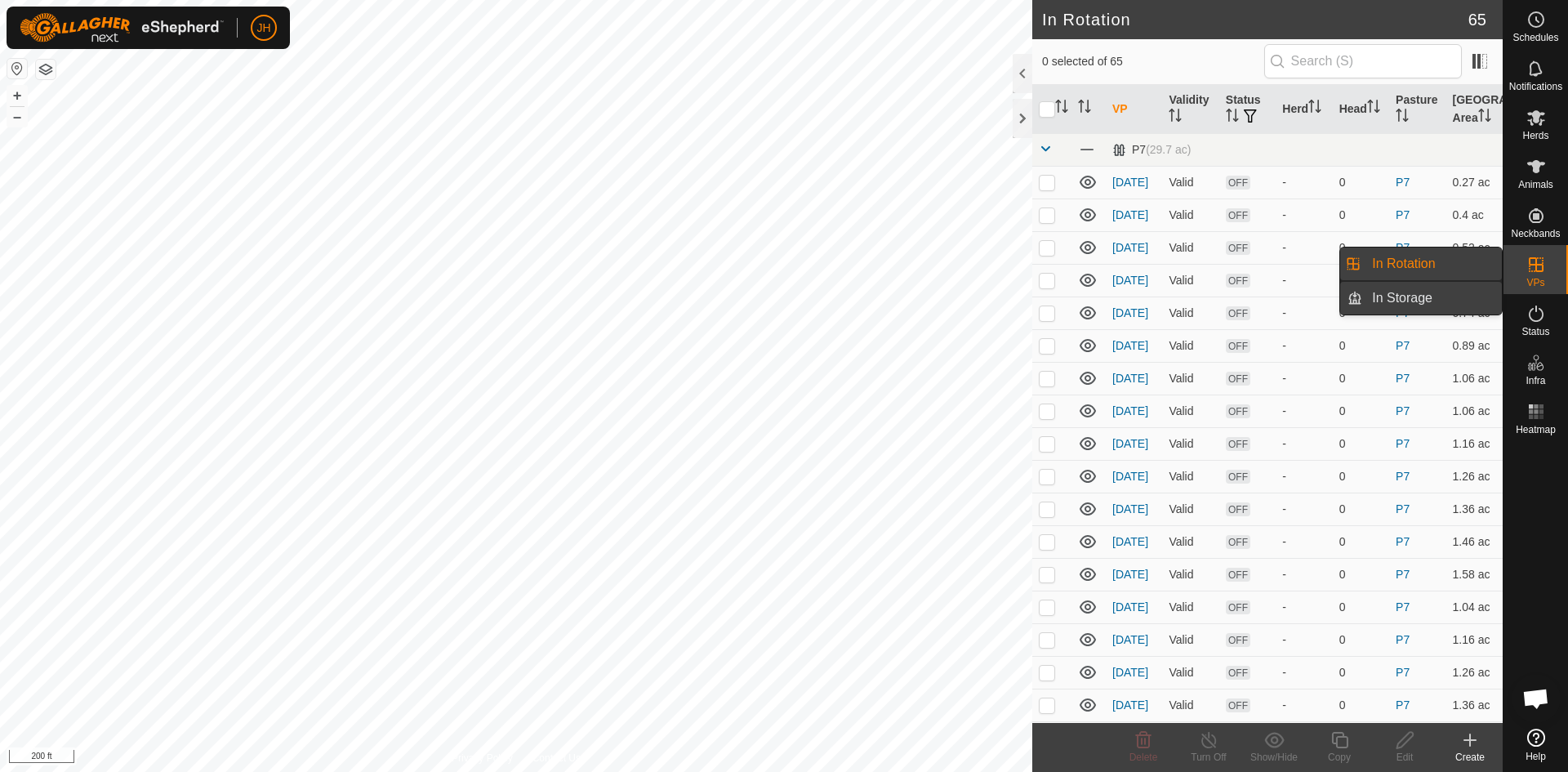
click at [1414, 307] on link "In Storage" at bounding box center [1432, 298] width 140 height 33
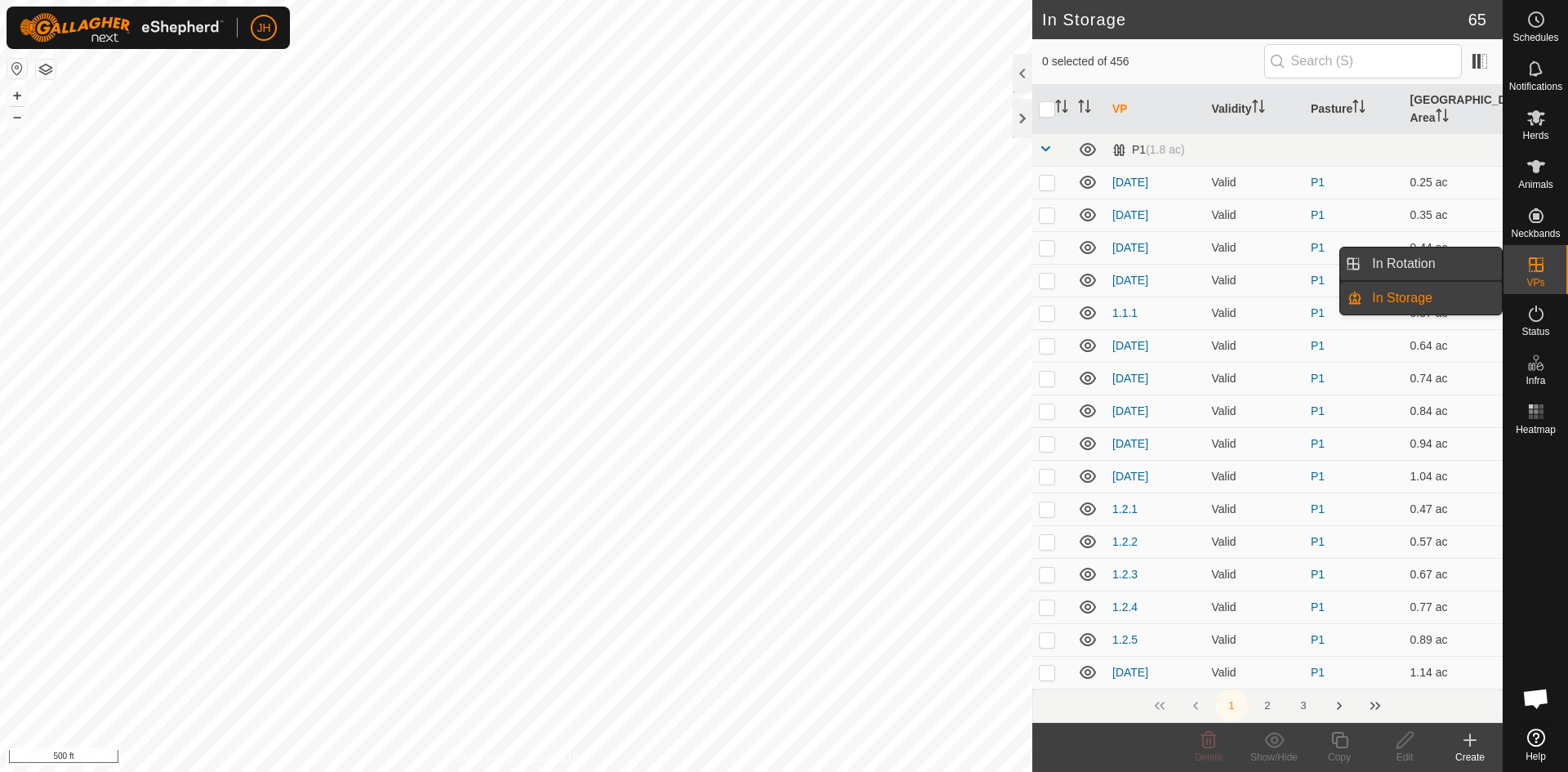
click at [1436, 258] on link "In Rotation" at bounding box center [1432, 263] width 140 height 33
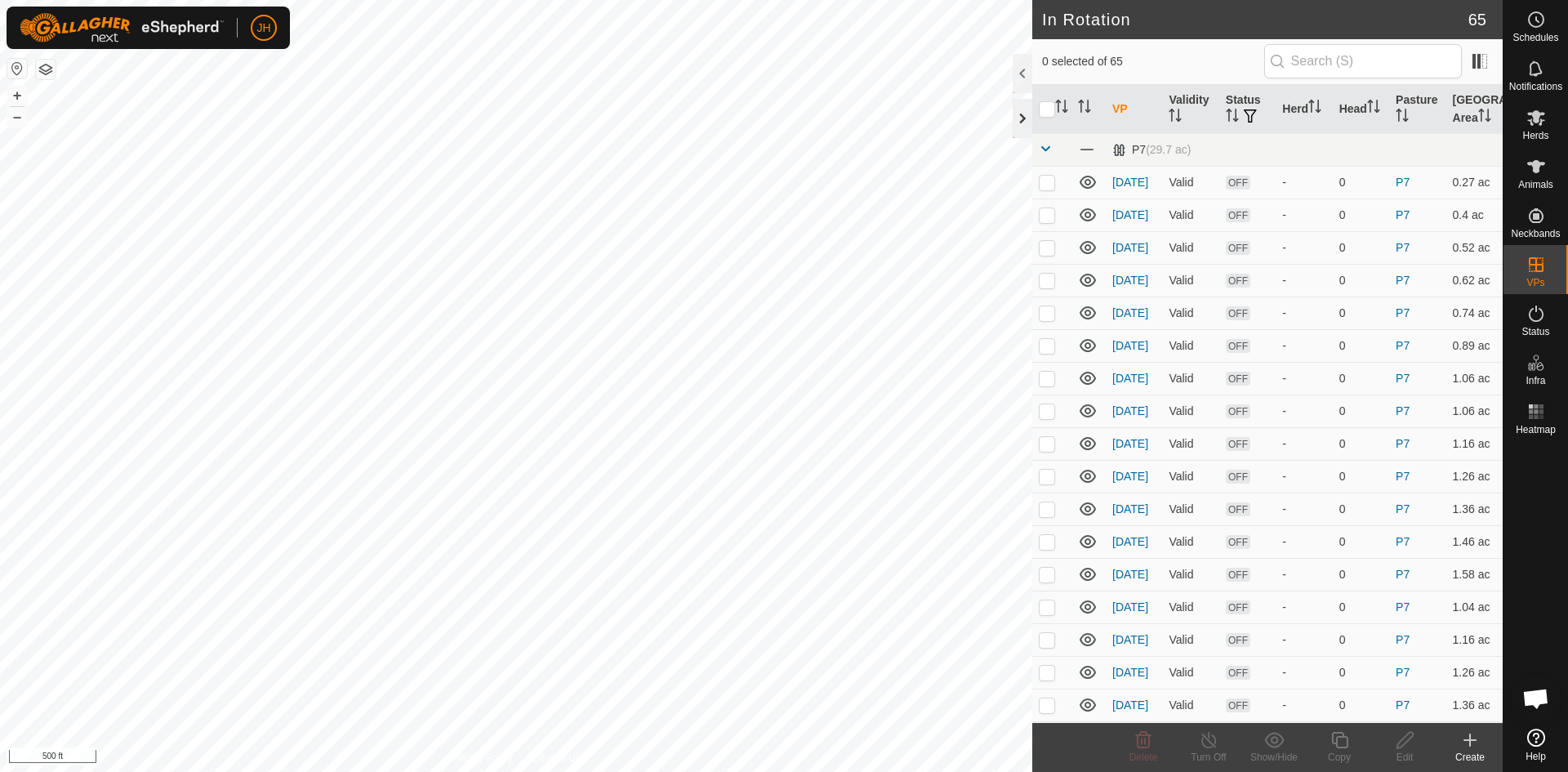
click at [1018, 125] on div at bounding box center [1022, 119] width 19 height 39
